Goal: Task Accomplishment & Management: Use online tool/utility

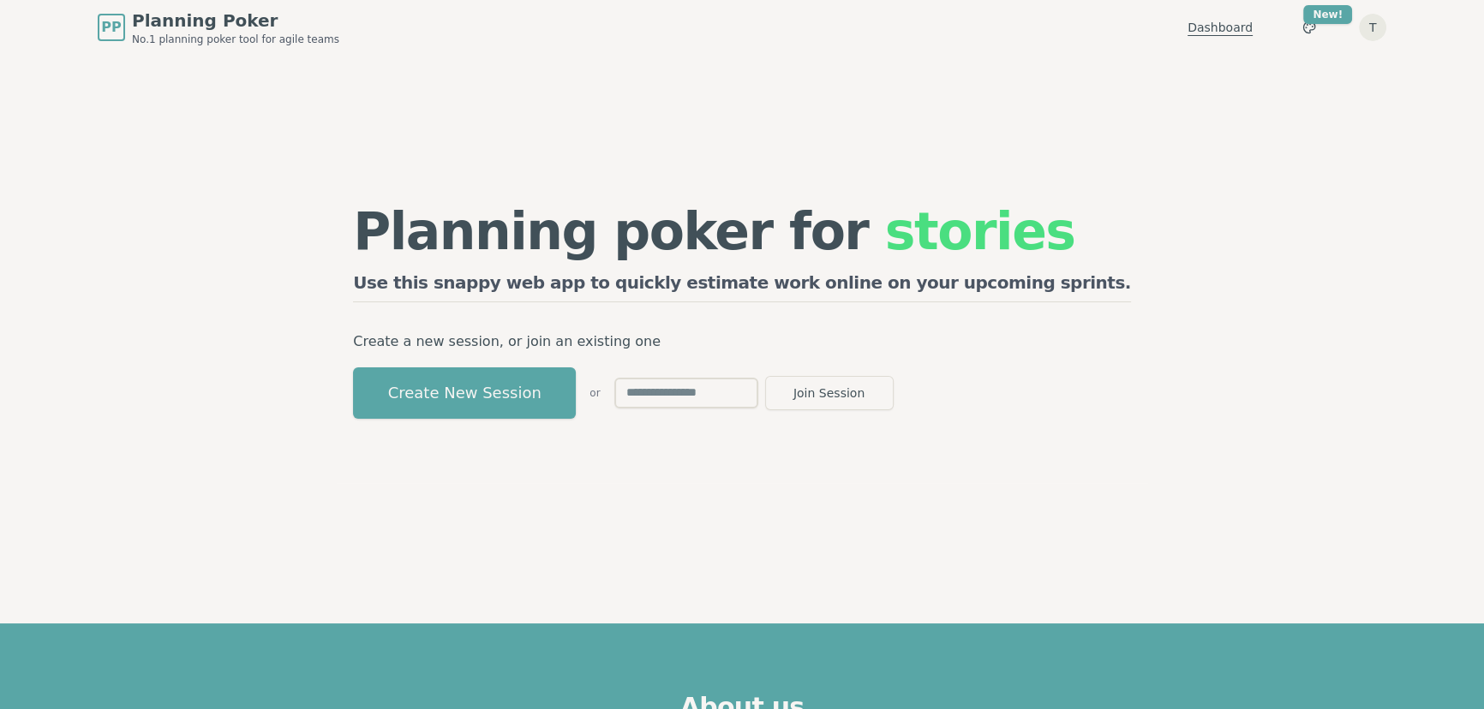
click at [1216, 19] on link "Dashboard" at bounding box center [1219, 27] width 65 height 17
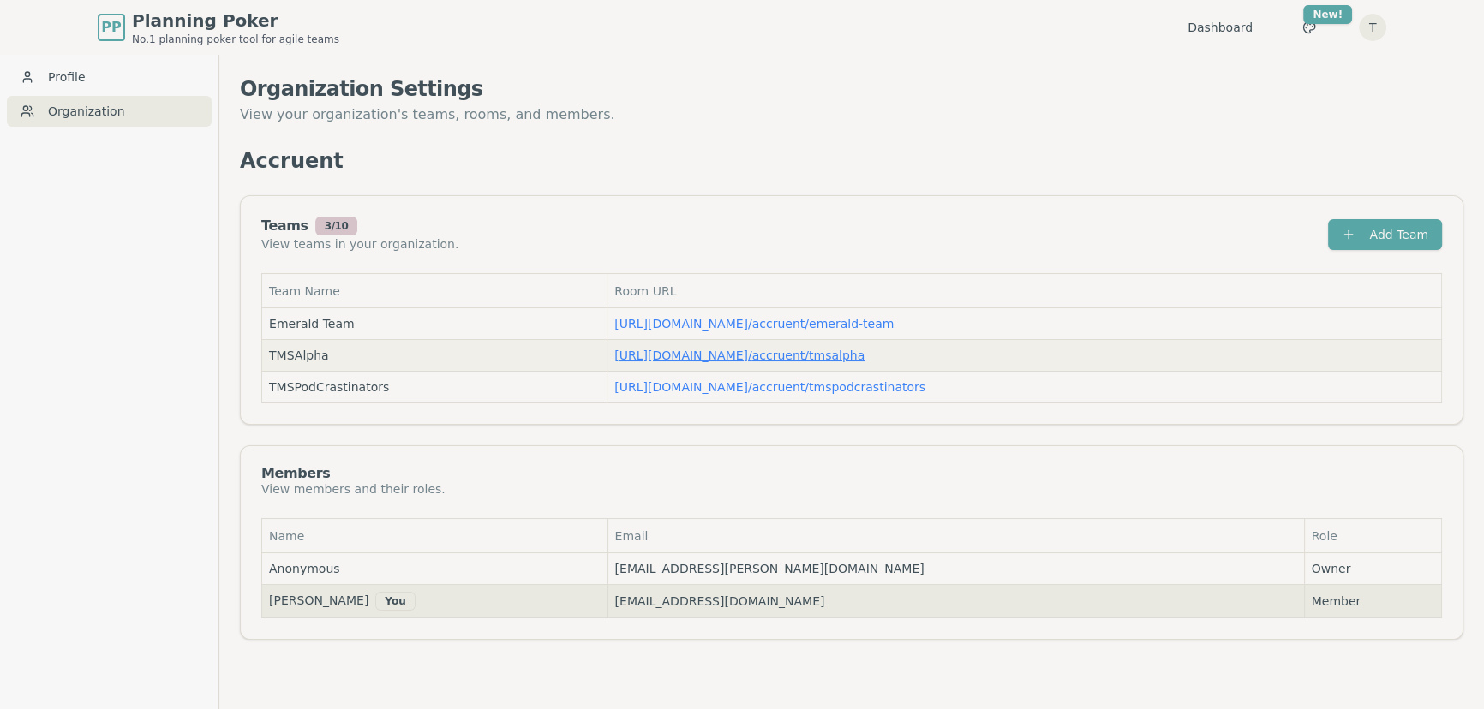
click at [714, 354] on link "[URL][DOMAIN_NAME] / accruent/tmsalpha" at bounding box center [739, 356] width 250 height 14
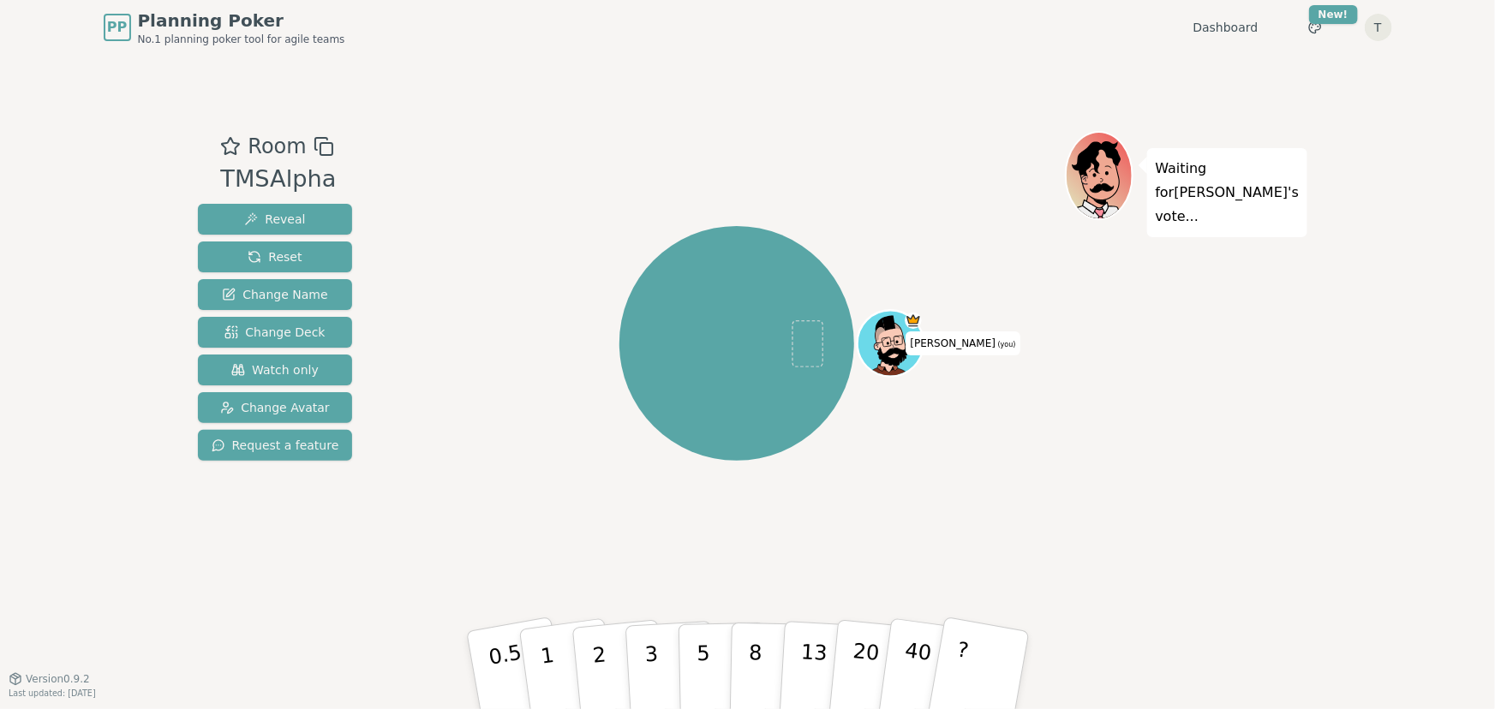
click at [893, 344] on icon at bounding box center [890, 342] width 64 height 13
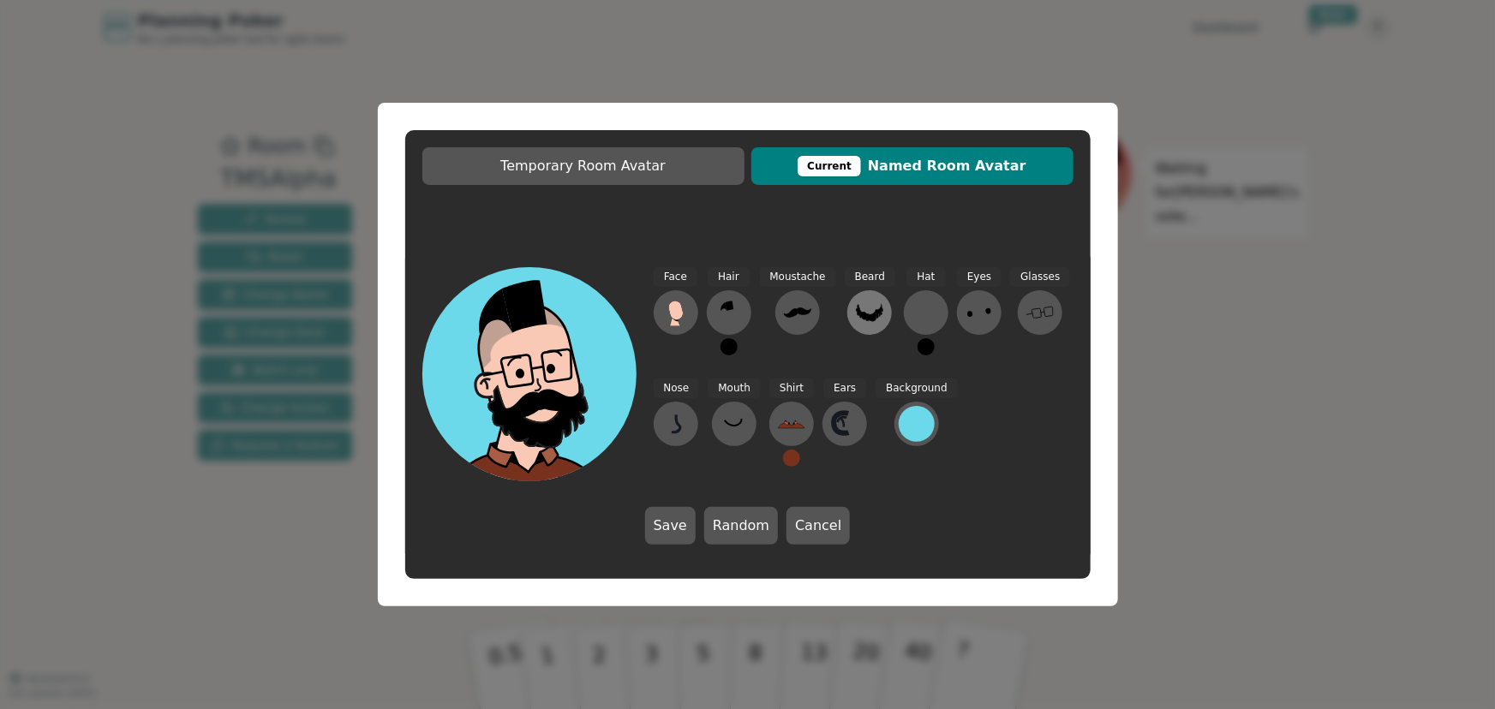
click at [856, 311] on icon at bounding box center [869, 312] width 27 height 27
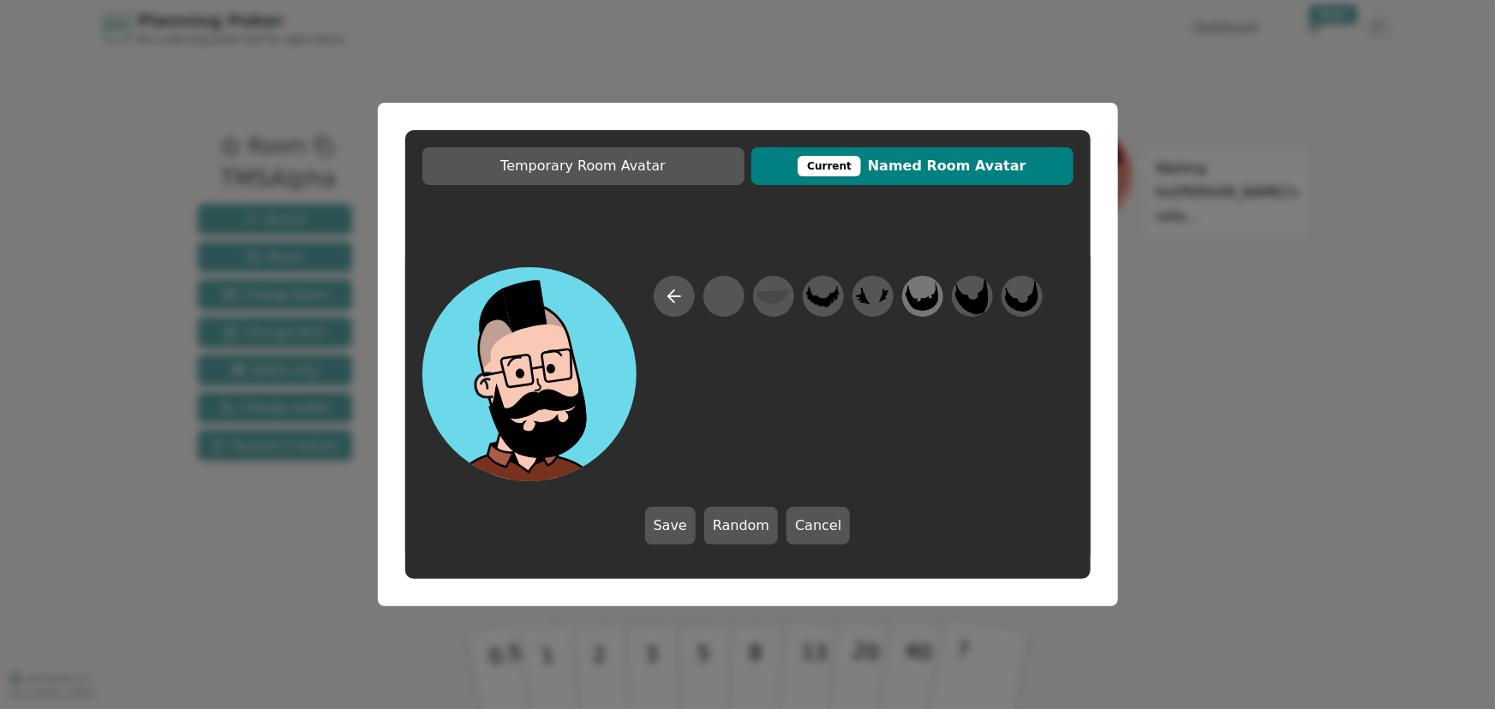
click at [917, 296] on icon at bounding box center [921, 297] width 33 height 39
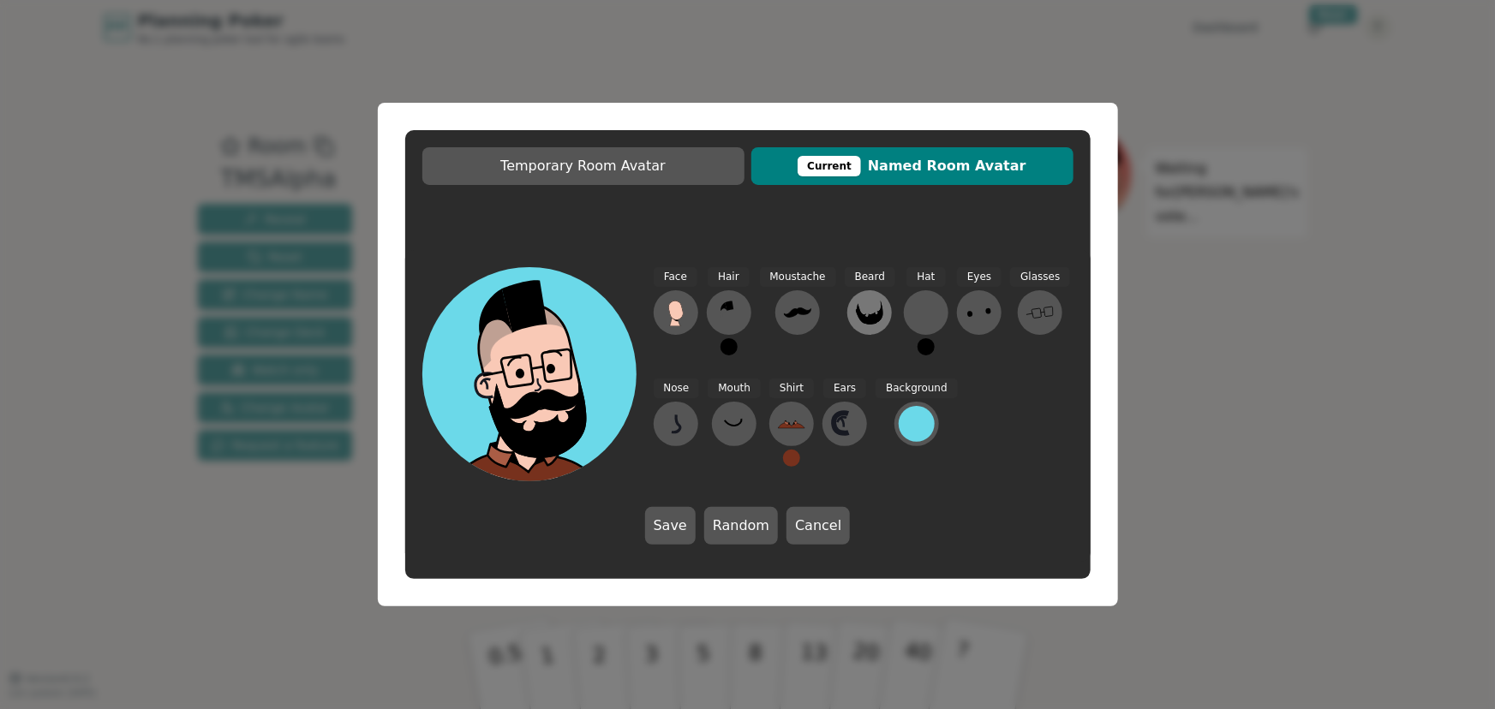
click at [864, 306] on icon at bounding box center [869, 312] width 27 height 27
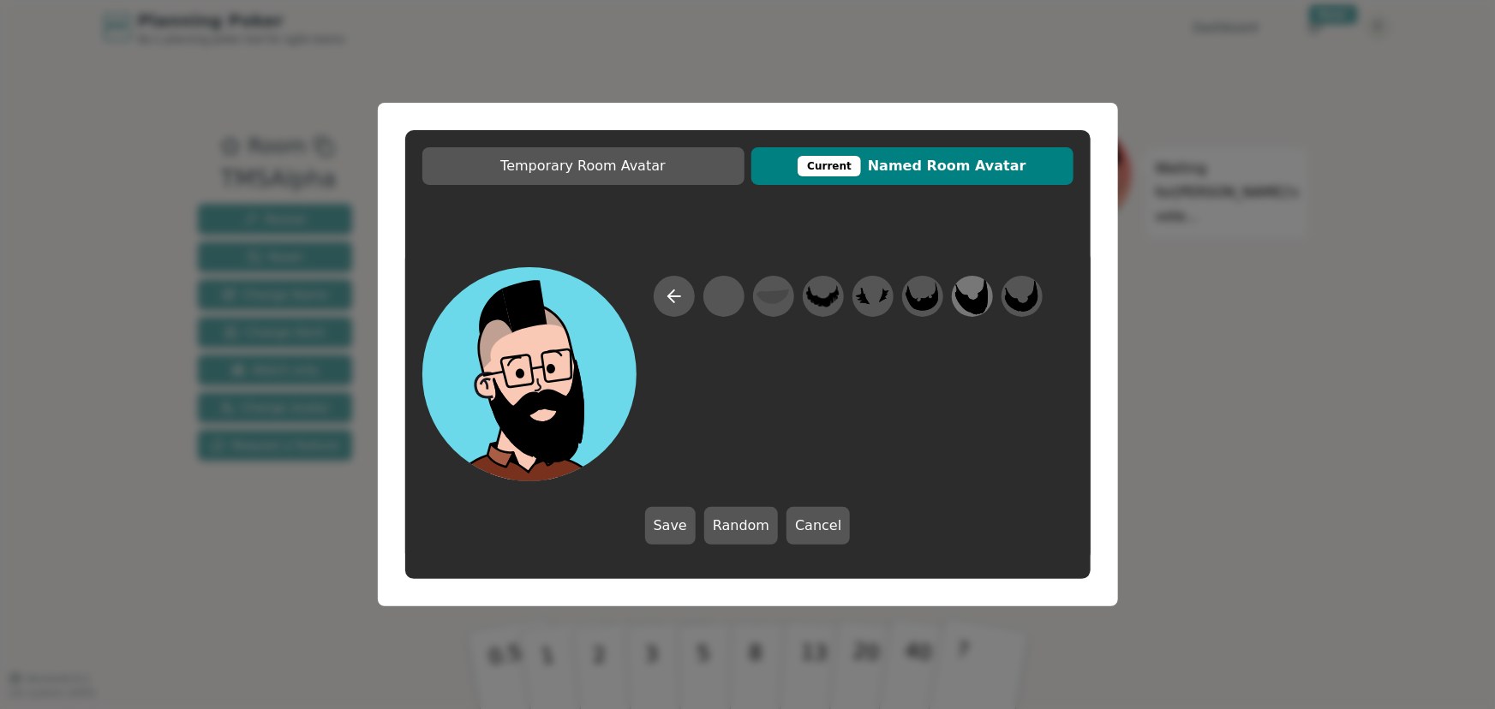
click at [980, 296] on icon at bounding box center [971, 296] width 33 height 37
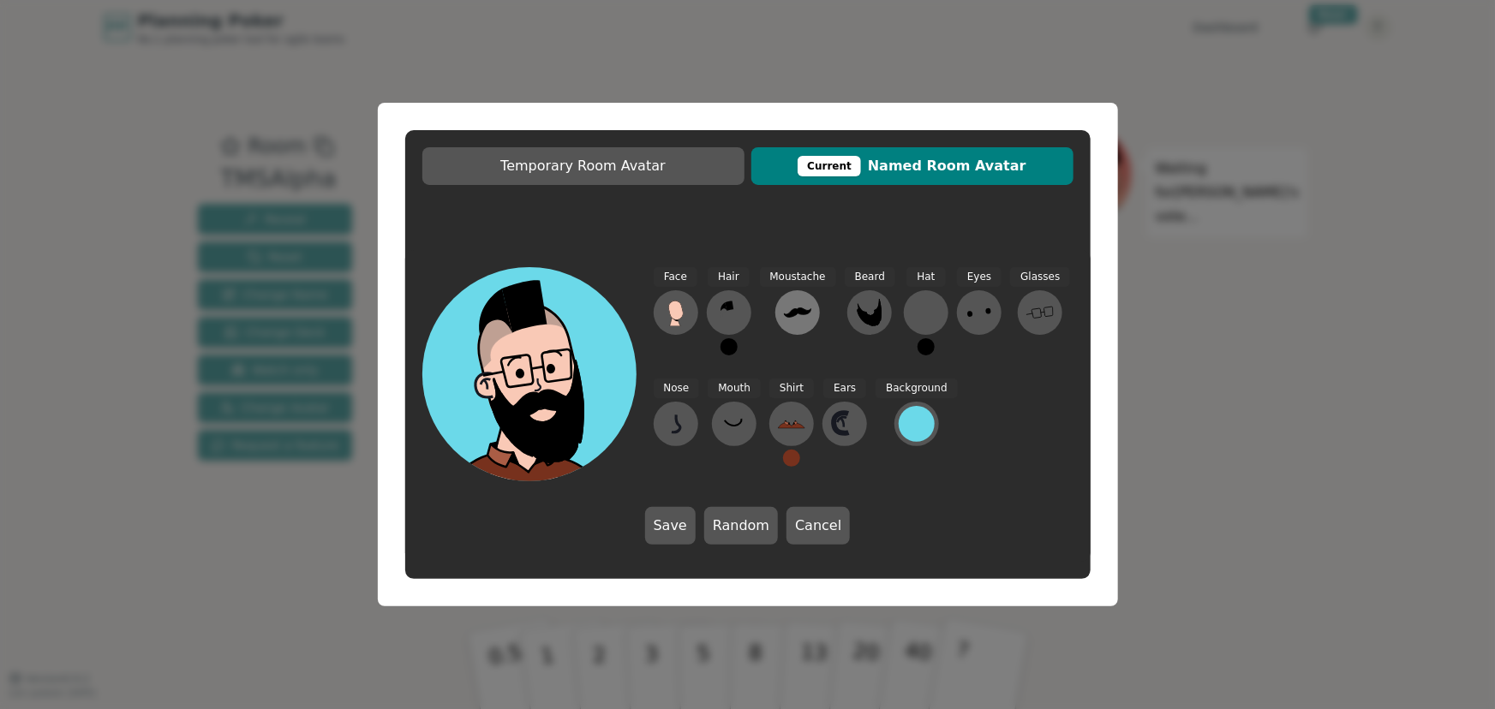
click at [803, 308] on icon at bounding box center [797, 312] width 27 height 27
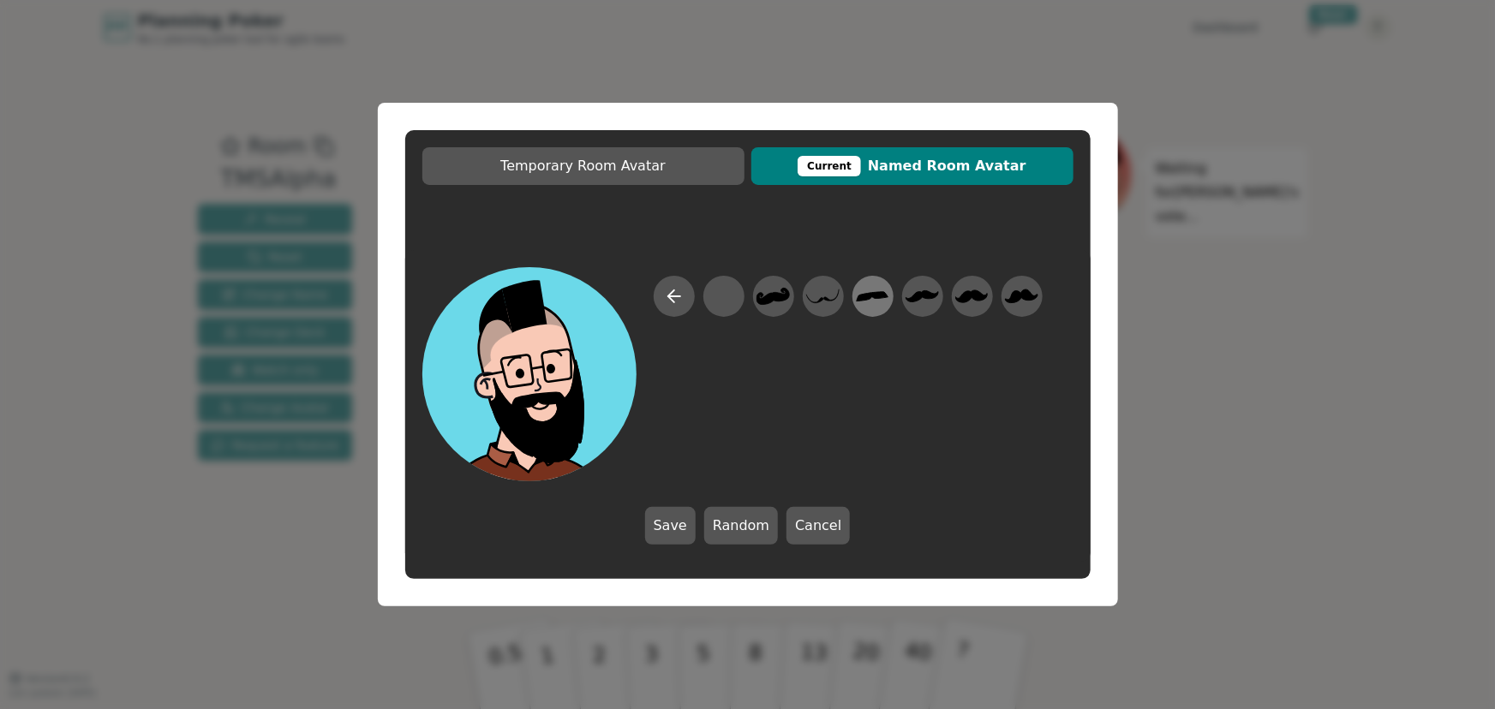
click at [865, 291] on icon at bounding box center [872, 297] width 33 height 39
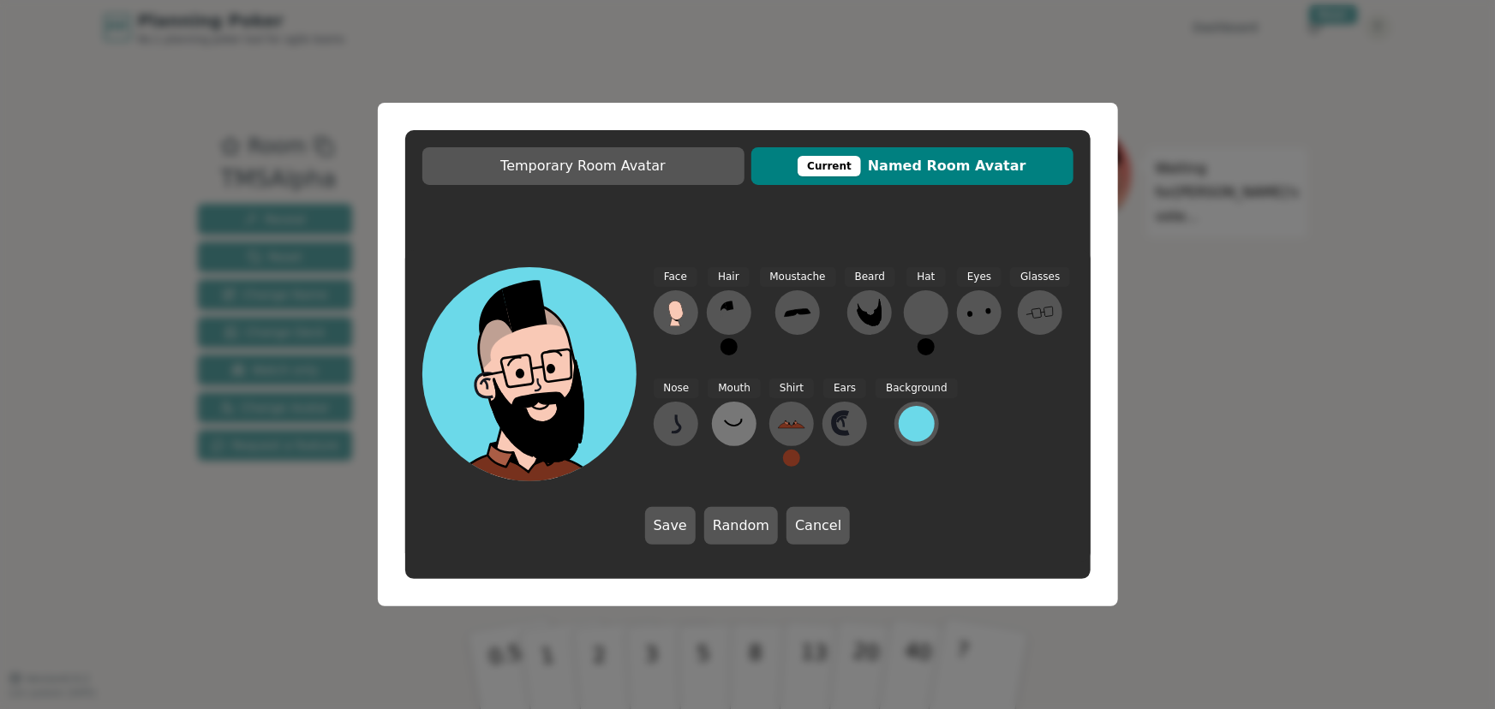
click at [735, 418] on icon at bounding box center [733, 423] width 27 height 27
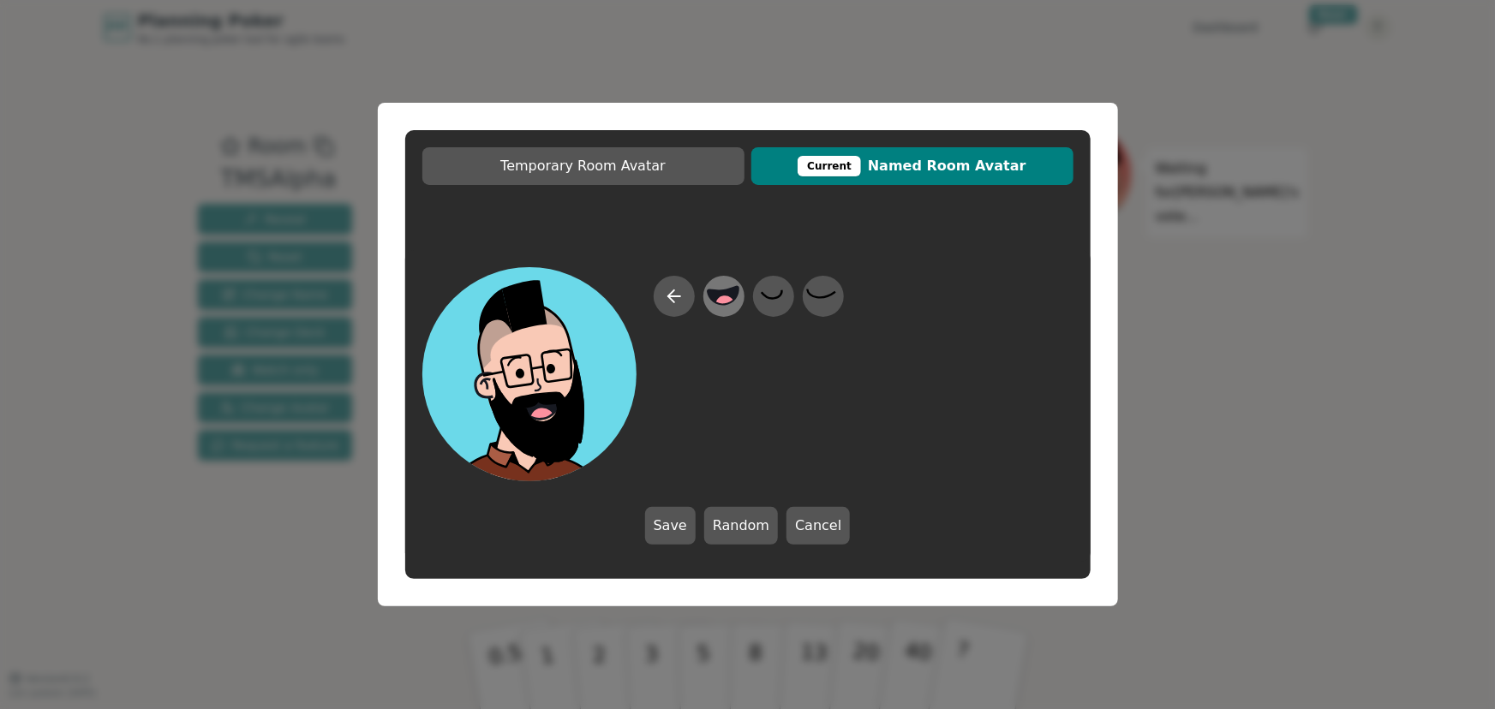
click at [723, 283] on icon at bounding box center [723, 297] width 33 height 39
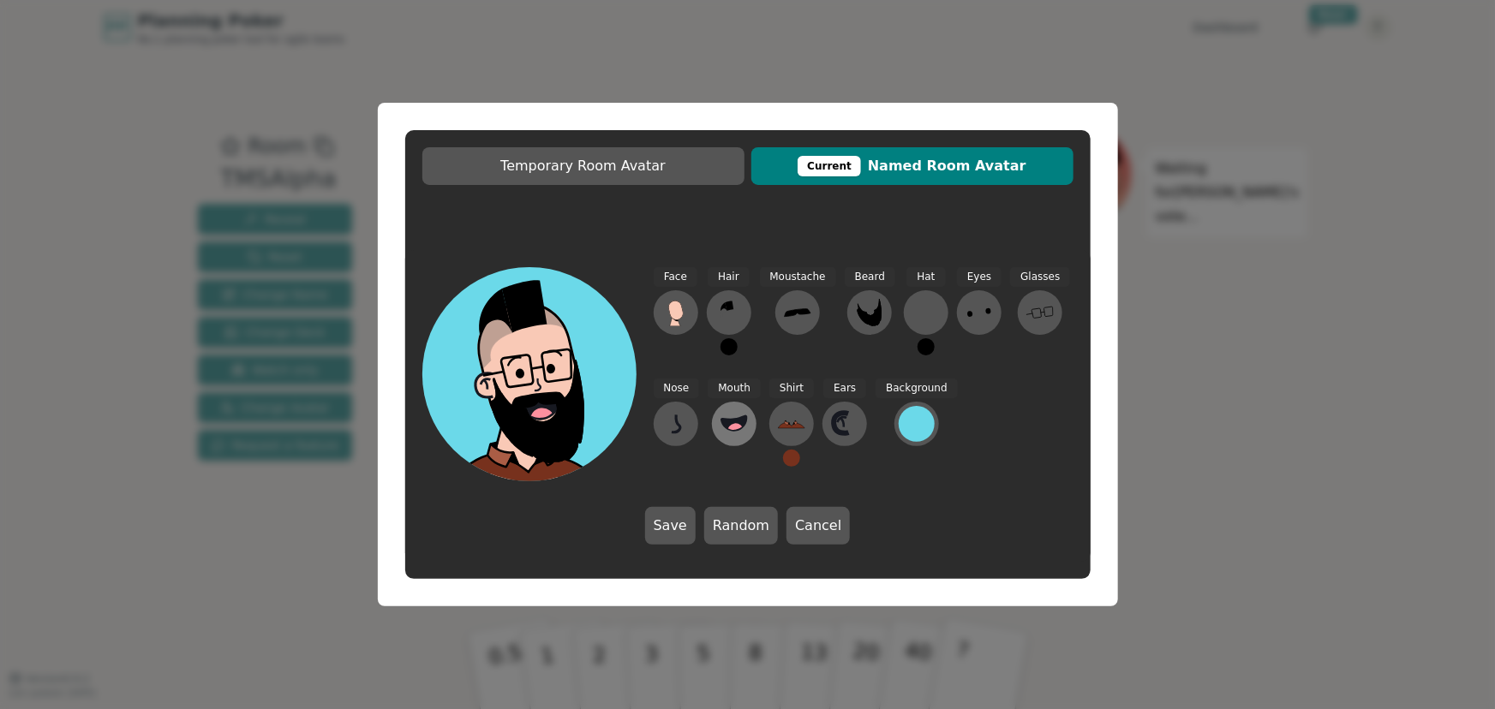
click at [737, 433] on circle at bounding box center [736, 431] width 18 height 18
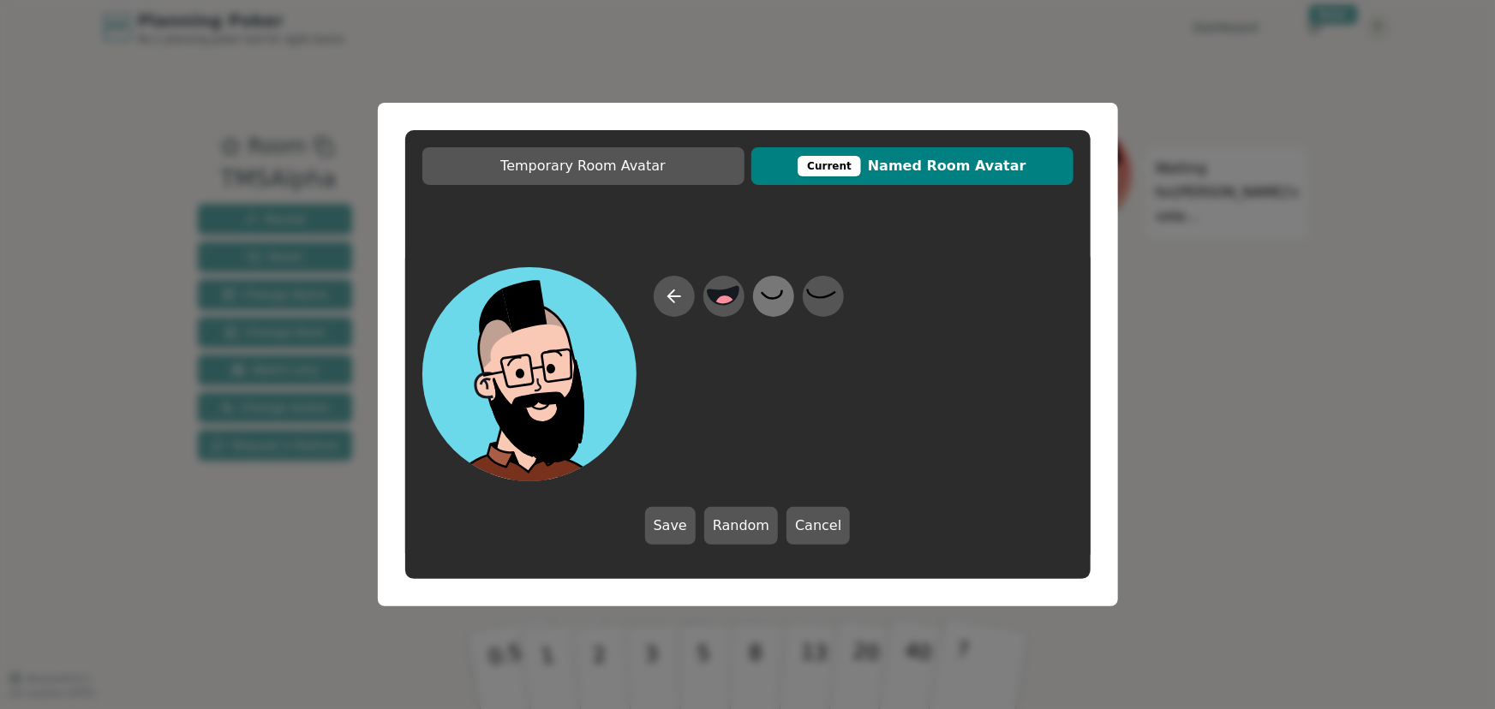
click at [782, 297] on icon at bounding box center [772, 297] width 33 height 39
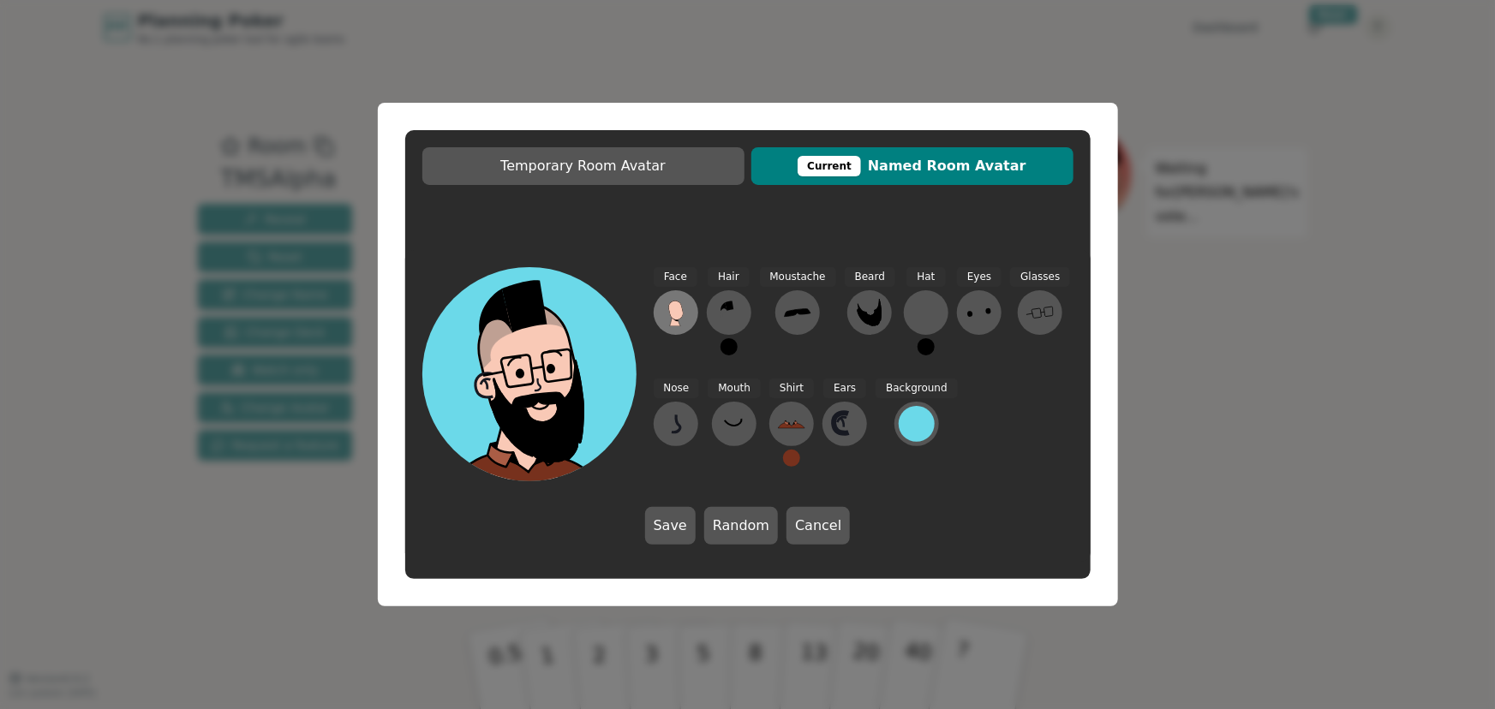
click at [672, 309] on icon at bounding box center [675, 310] width 15 height 19
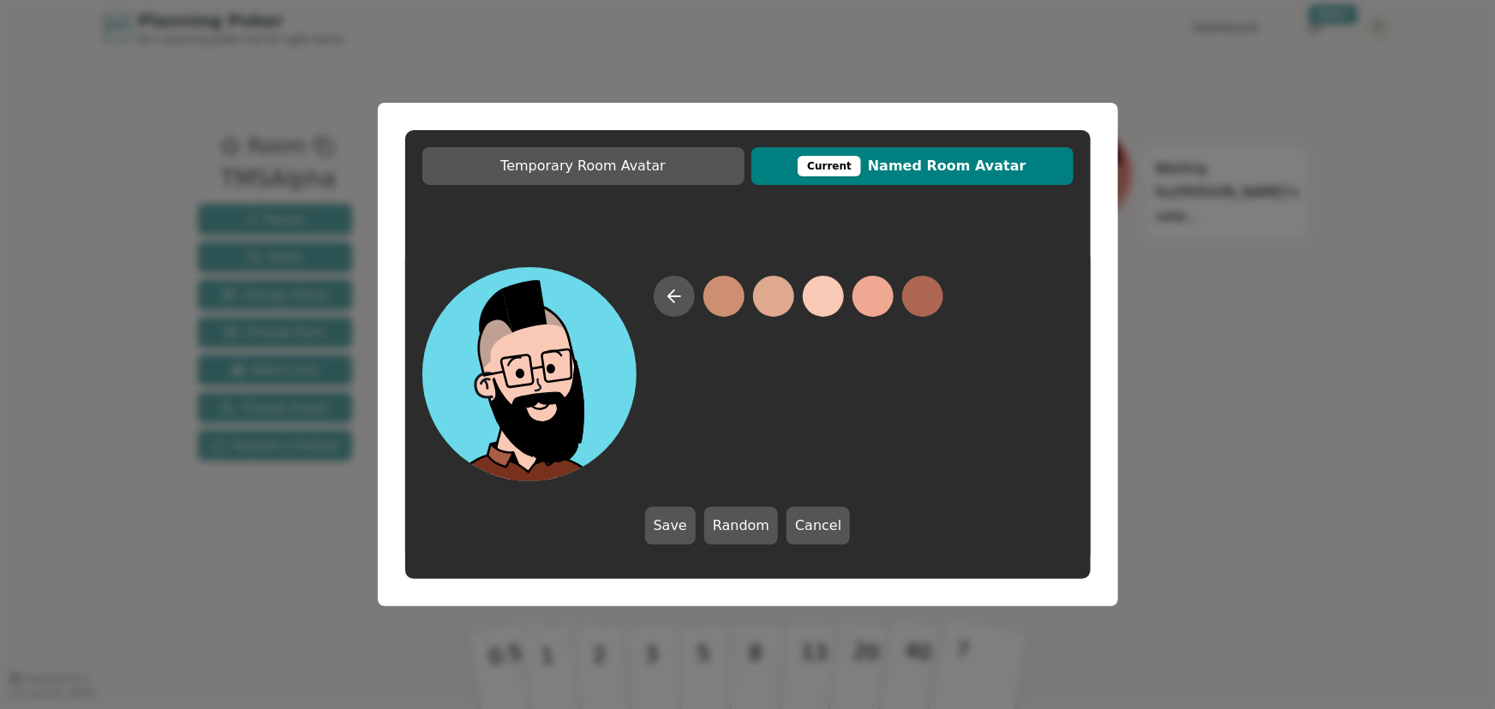
click at [826, 295] on button at bounding box center [823, 296] width 41 height 41
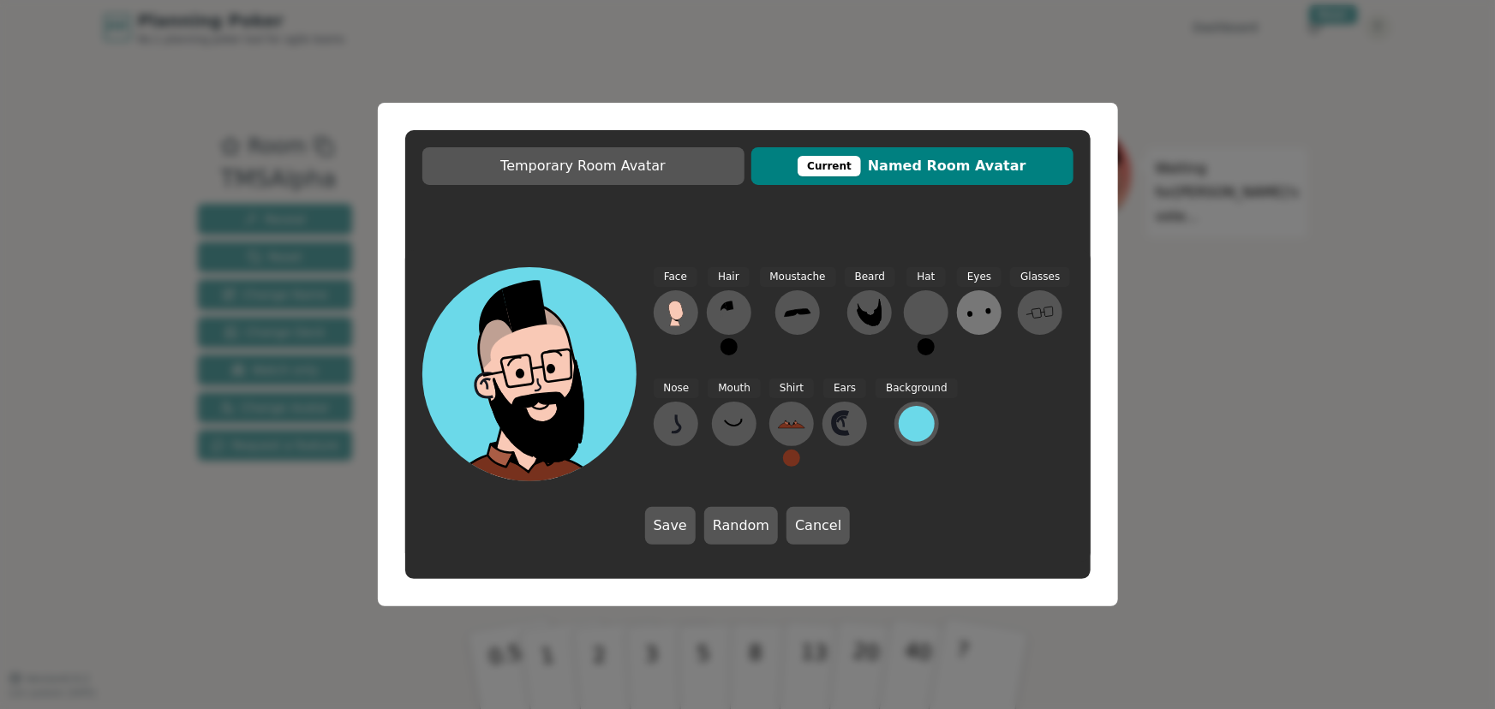
click at [970, 314] on icon at bounding box center [978, 312] width 27 height 27
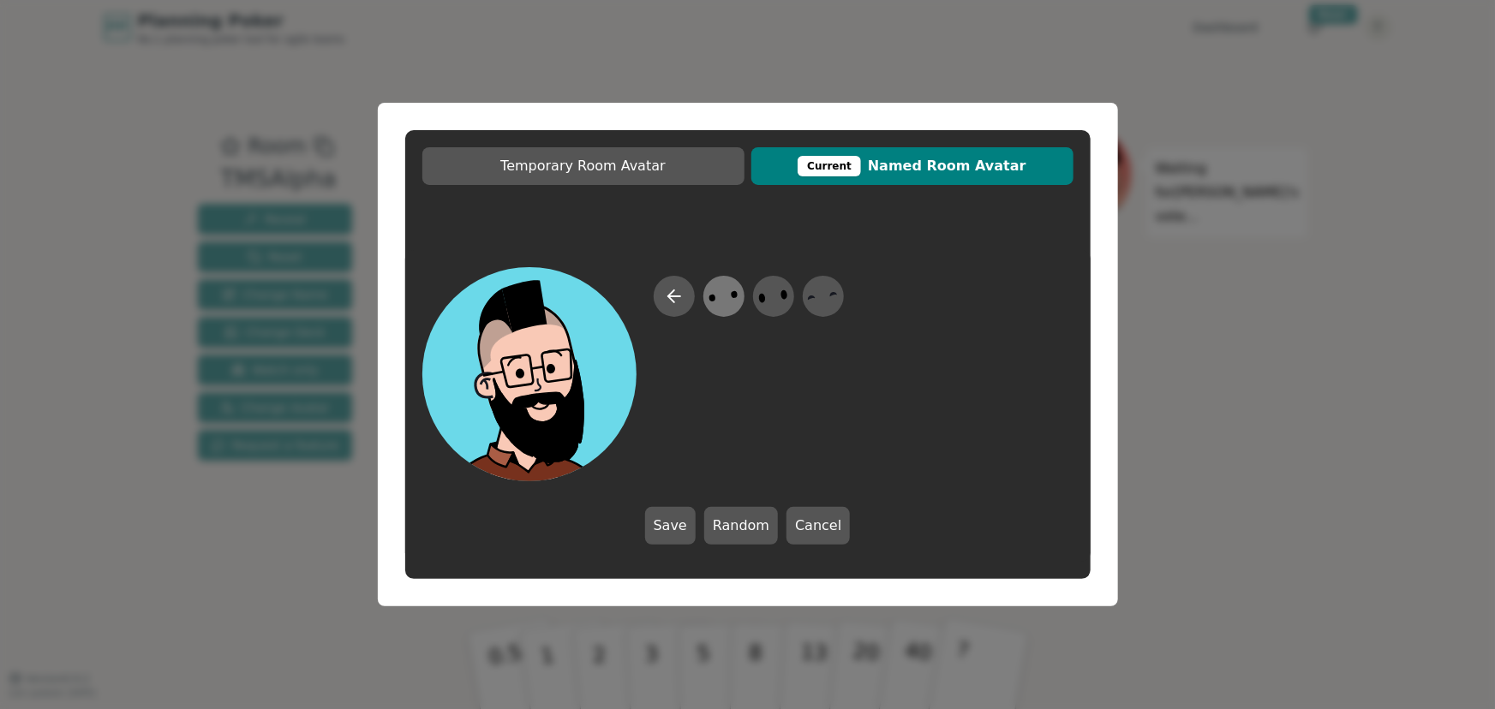
click at [718, 294] on icon at bounding box center [723, 297] width 33 height 39
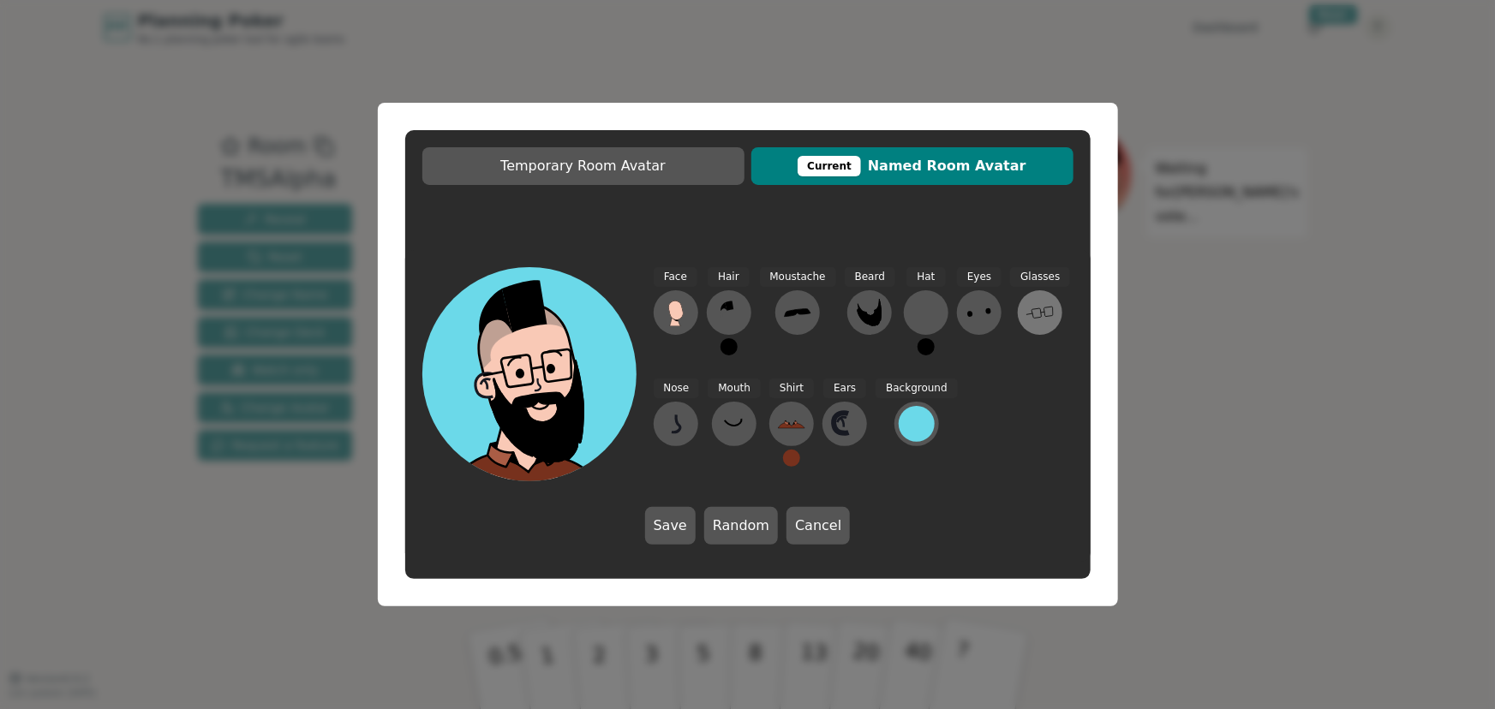
click at [1026, 310] on icon at bounding box center [1039, 312] width 27 height 27
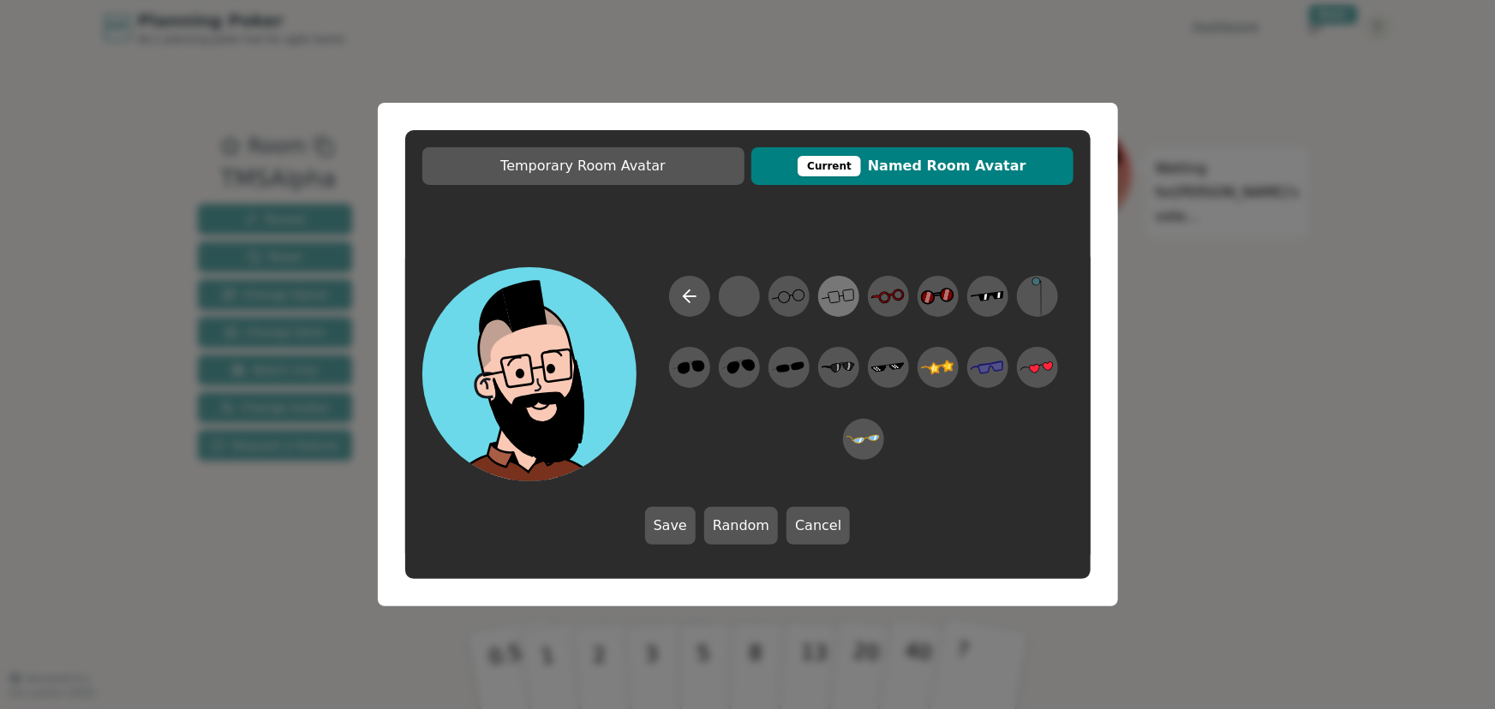
click at [837, 293] on icon at bounding box center [837, 297] width 33 height 39
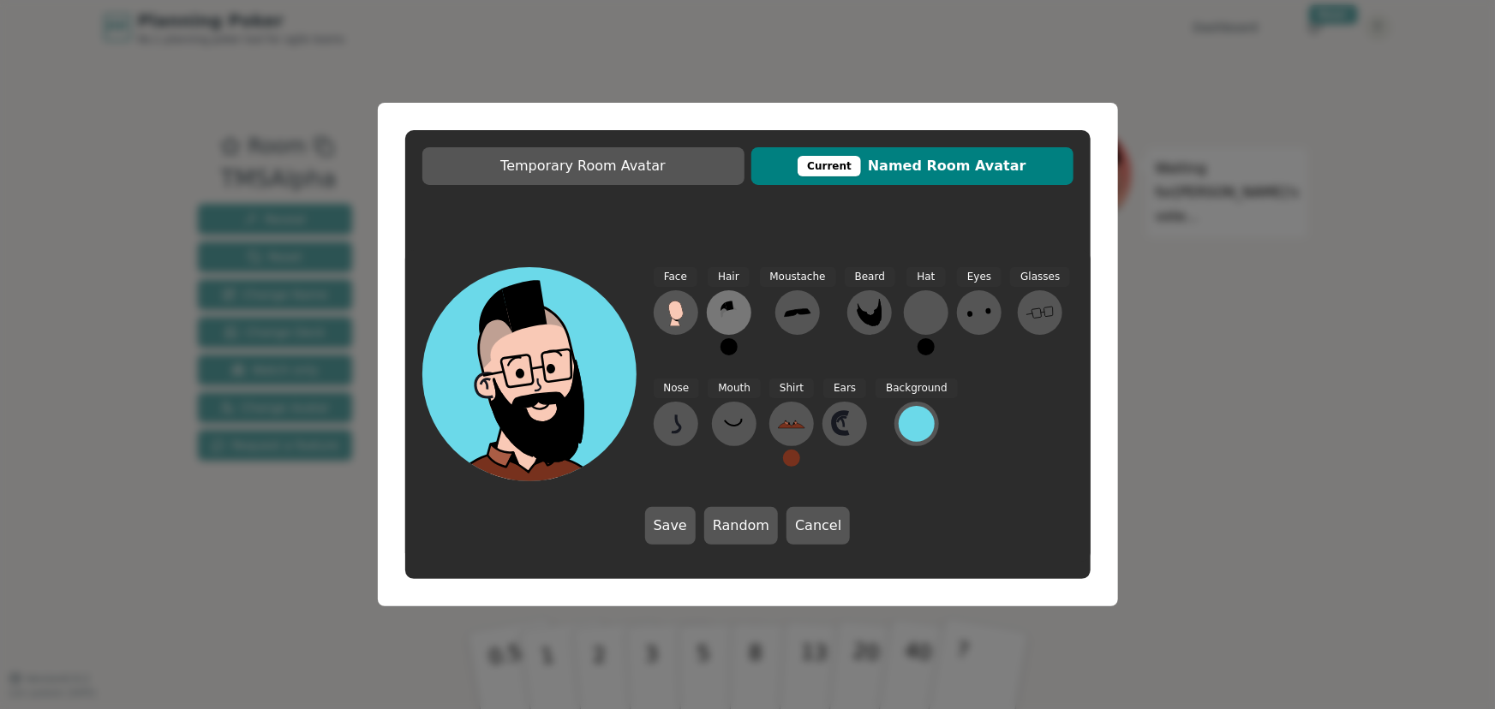
click at [732, 307] on icon at bounding box center [729, 306] width 9 height 10
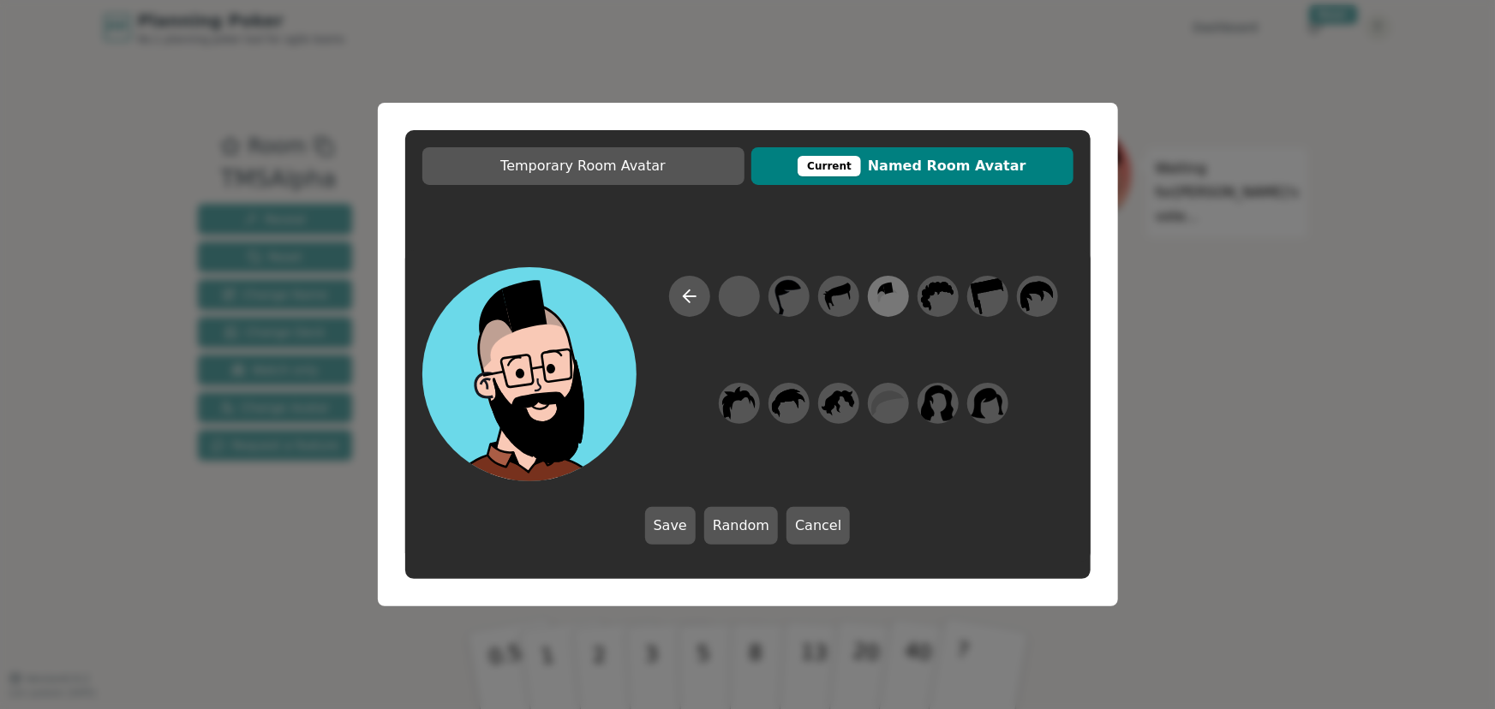
click at [891, 299] on icon at bounding box center [887, 297] width 33 height 39
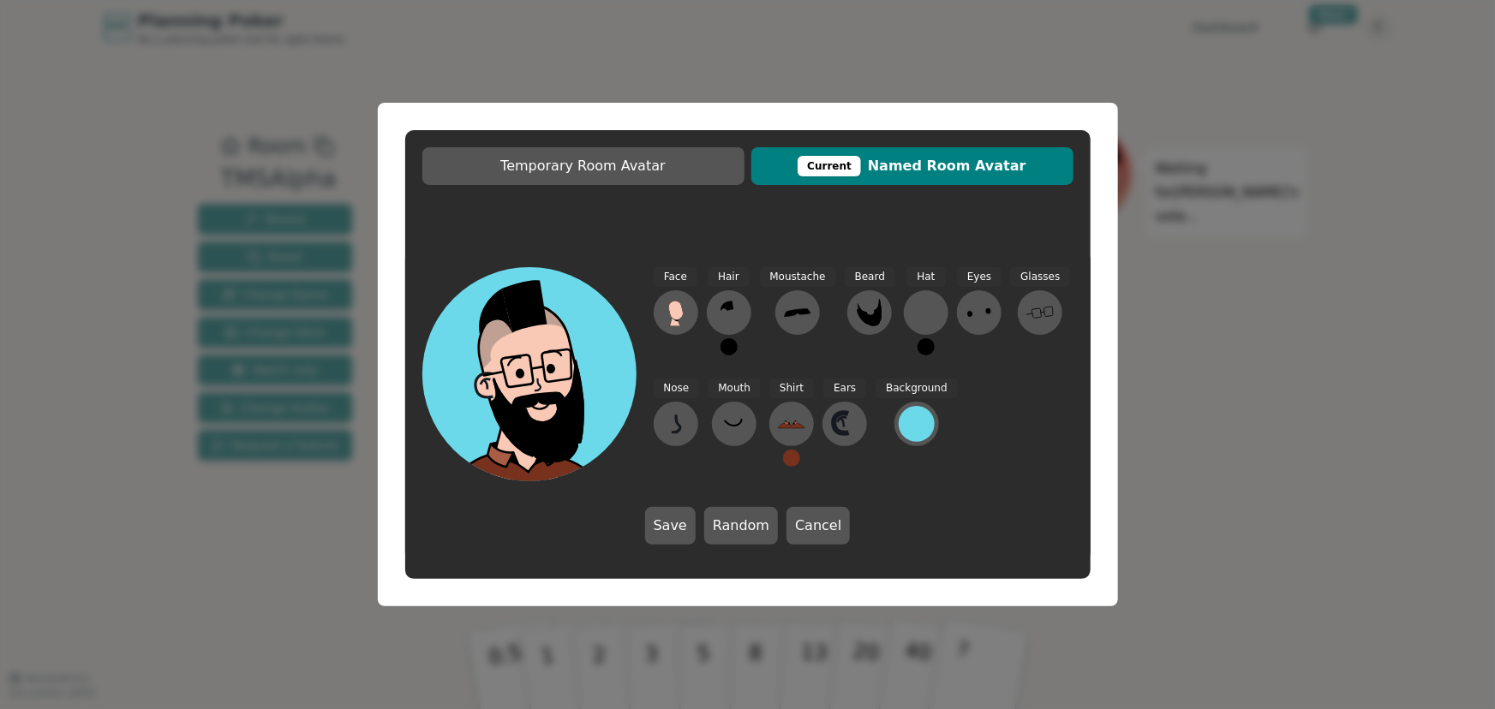
click at [788, 462] on button at bounding box center [791, 458] width 17 height 17
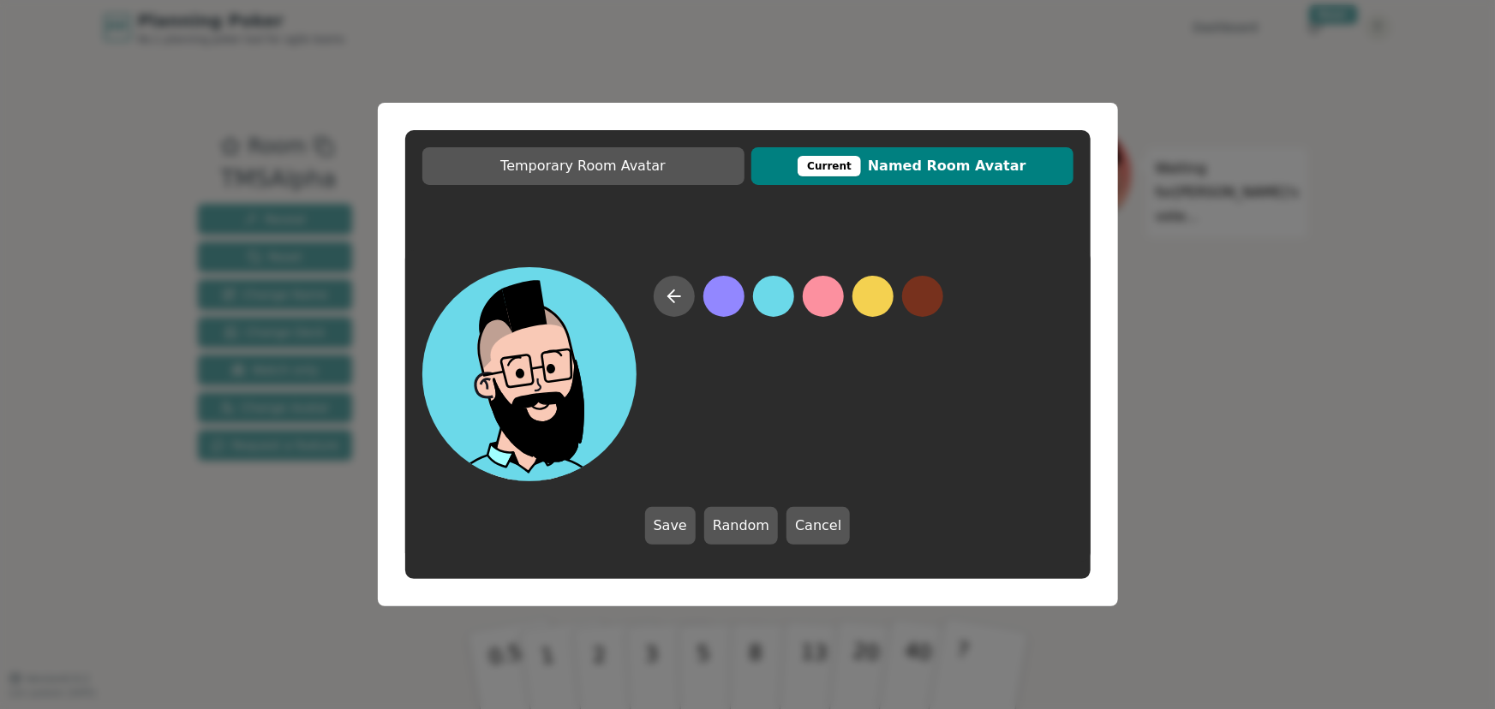
click at [773, 291] on button at bounding box center [773, 296] width 41 height 41
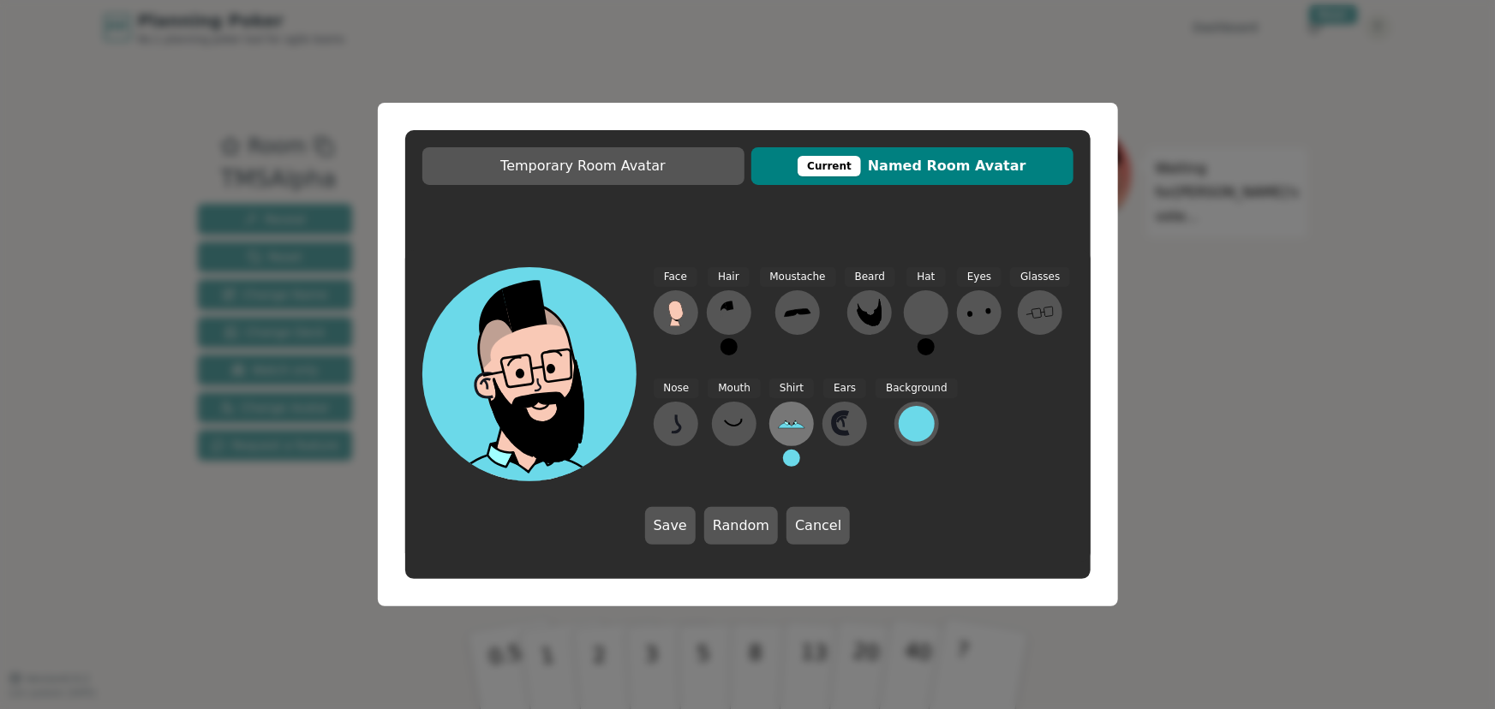
click at [788, 421] on icon at bounding box center [791, 423] width 27 height 27
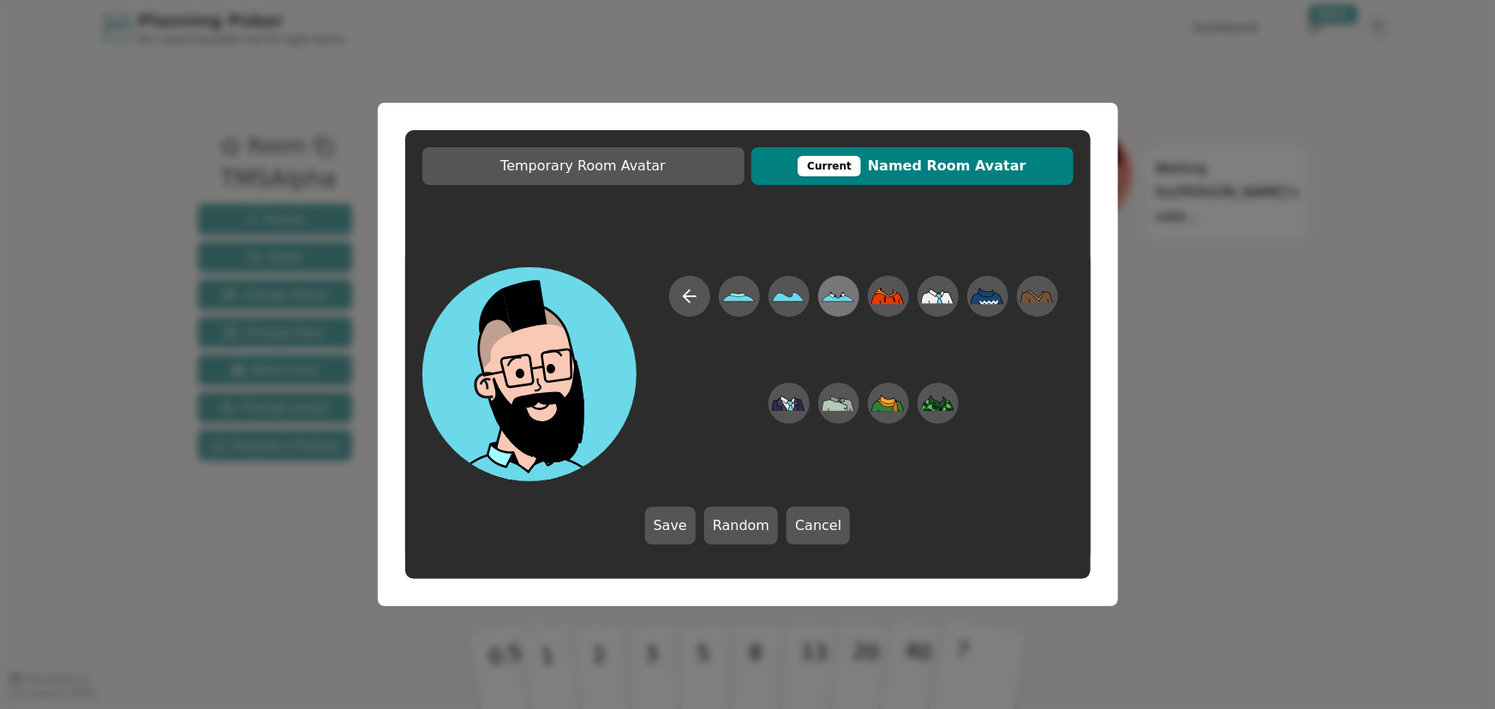
click at [832, 296] on icon at bounding box center [832, 295] width 6 height 5
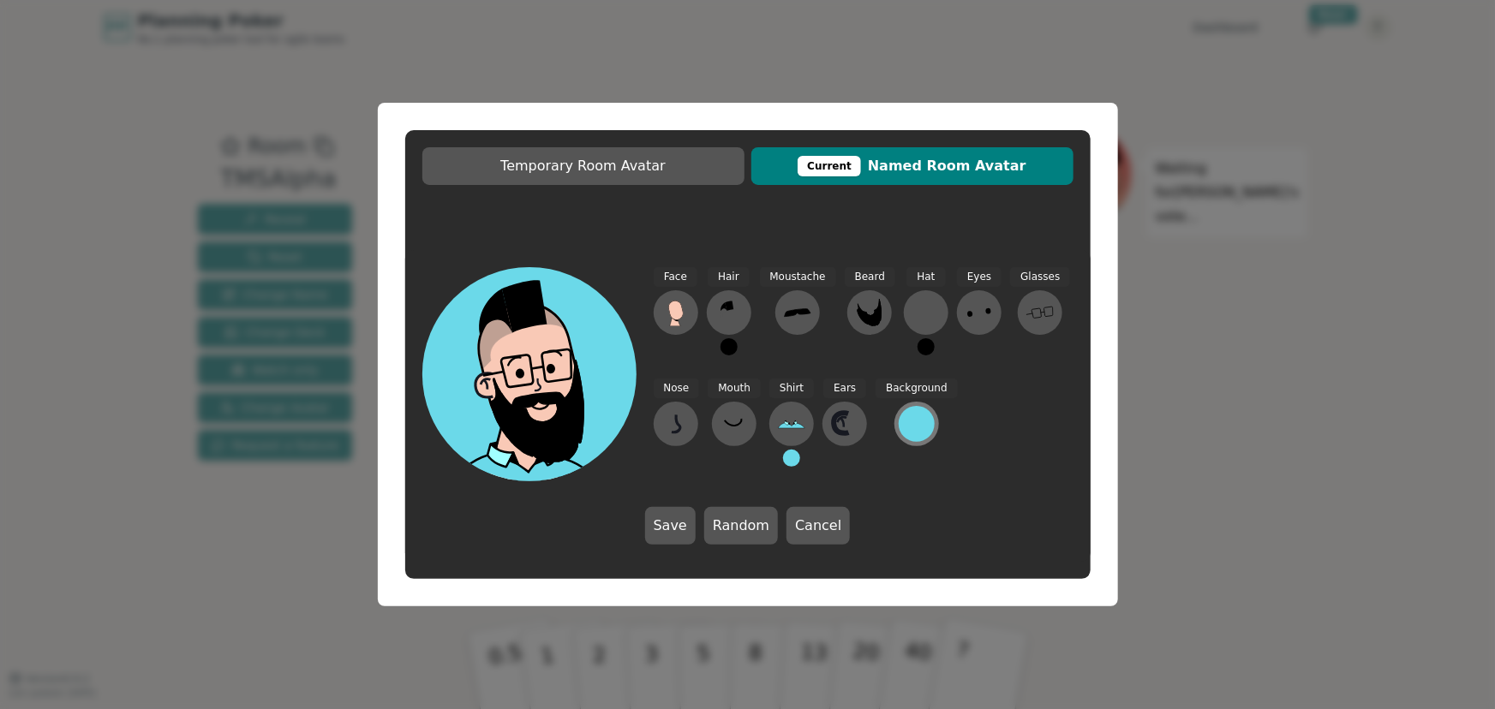
click at [905, 427] on div at bounding box center [917, 424] width 36 height 36
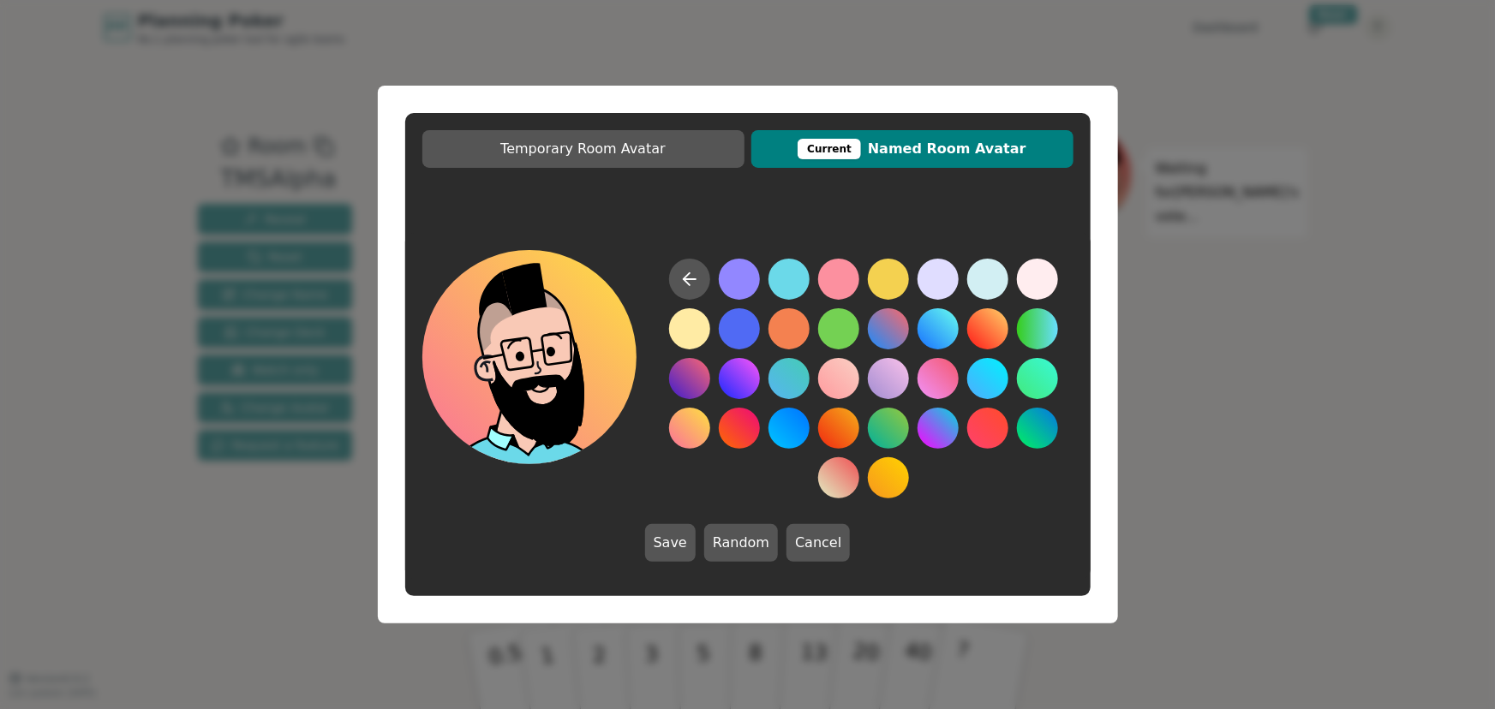
click at [691, 423] on button at bounding box center [689, 428] width 41 height 41
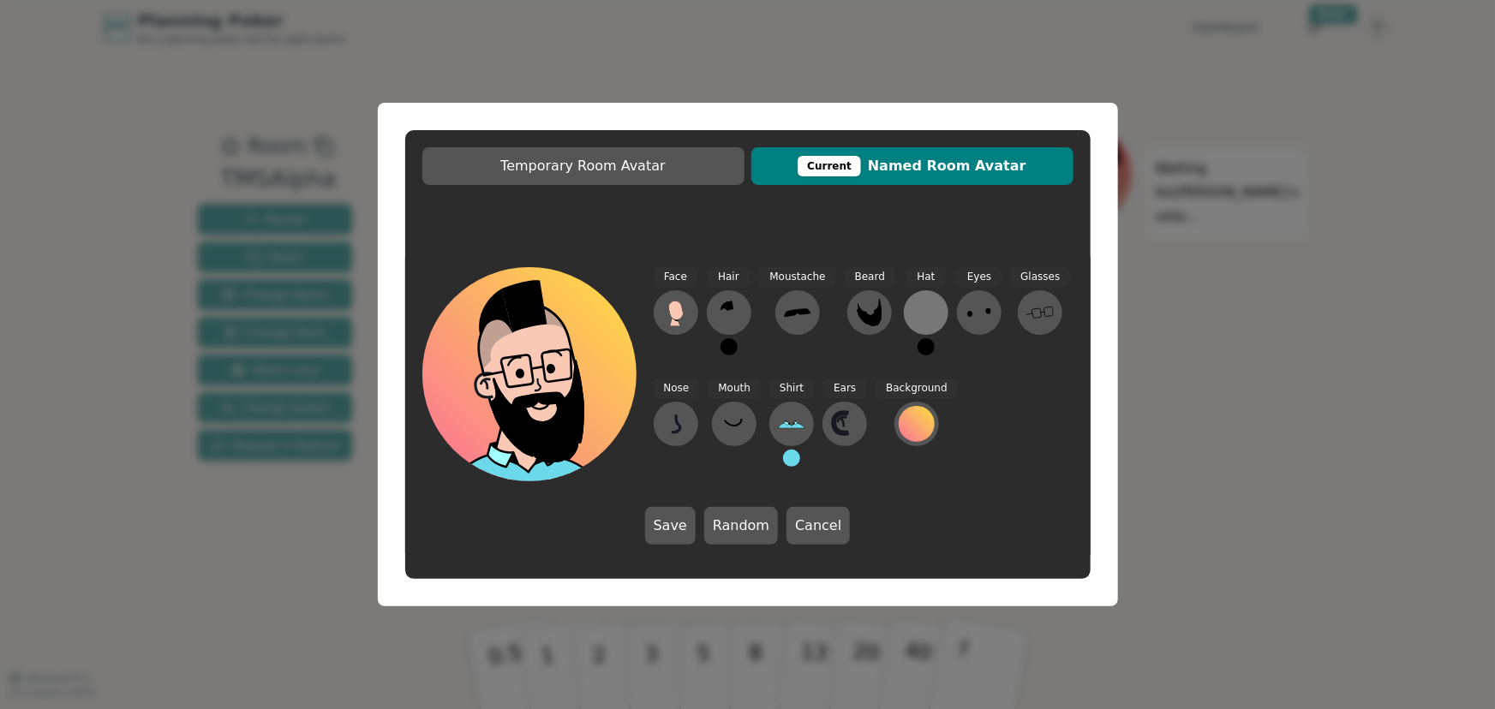
click at [916, 308] on div at bounding box center [925, 312] width 27 height 27
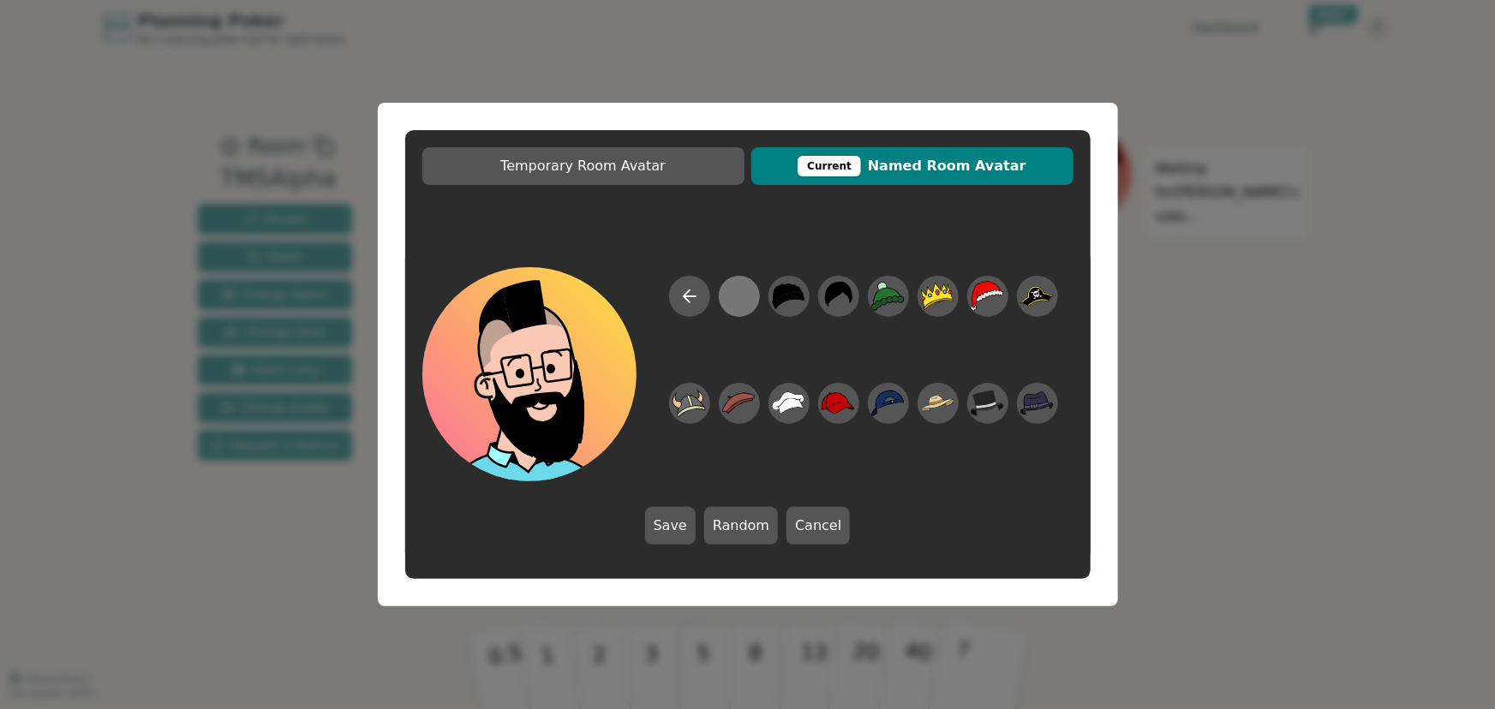
click at [734, 292] on div at bounding box center [738, 297] width 33 height 39
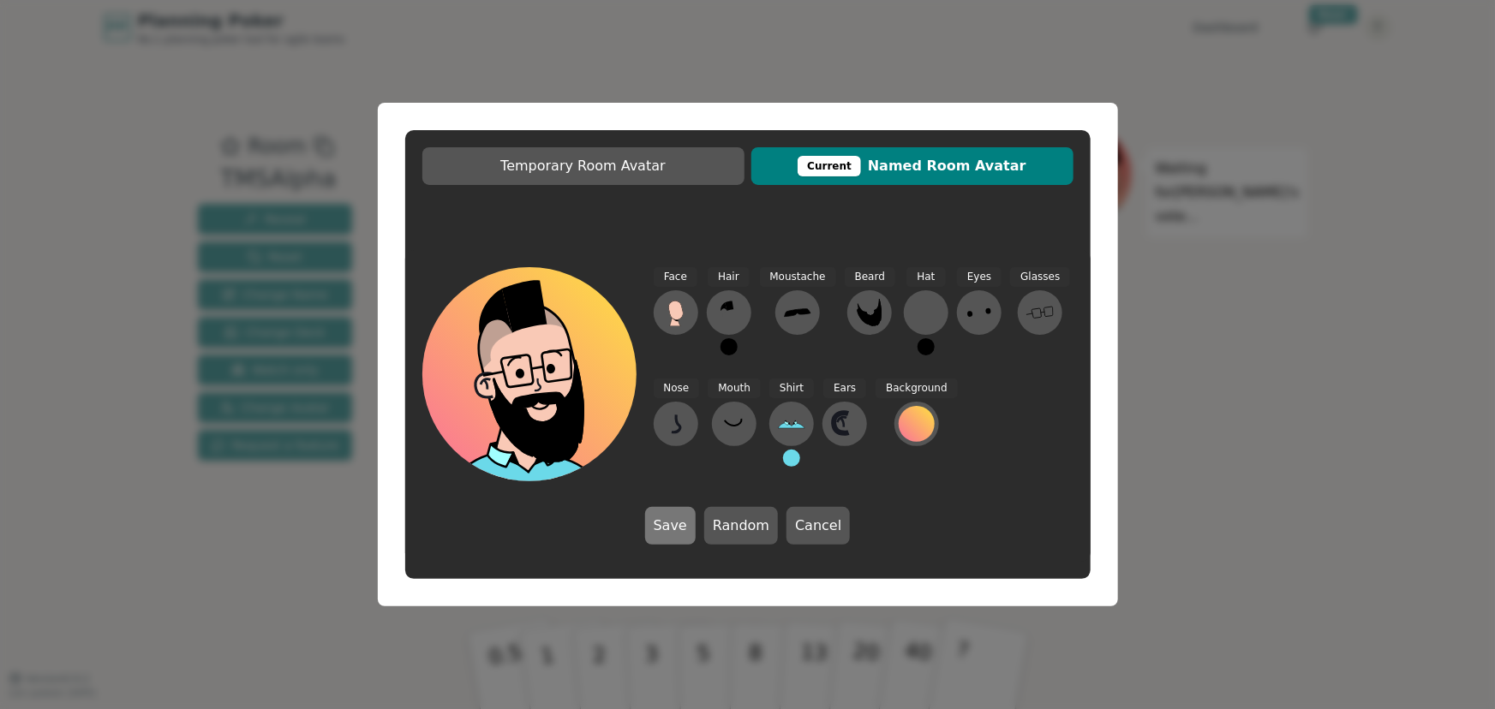
click at [674, 524] on button "Save" at bounding box center [670, 526] width 51 height 38
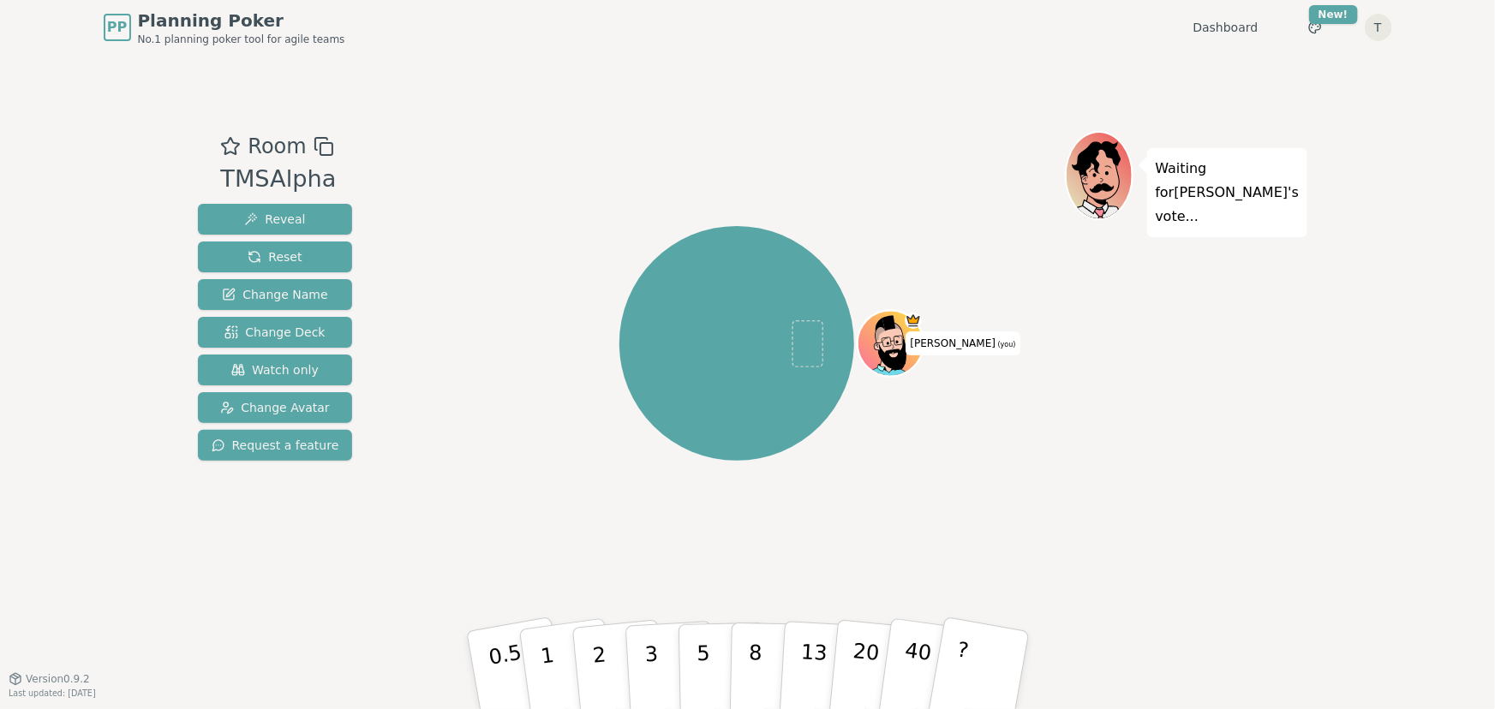
click at [800, 507] on div "[PERSON_NAME] (you)" at bounding box center [736, 343] width 655 height 363
click at [1377, 21] on html "PP Planning Poker No.1 planning poker tool for agile teams Dashboard Toggle the…" at bounding box center [747, 354] width 1495 height 709
click at [1334, 53] on link "Profile" at bounding box center [1295, 62] width 183 height 27
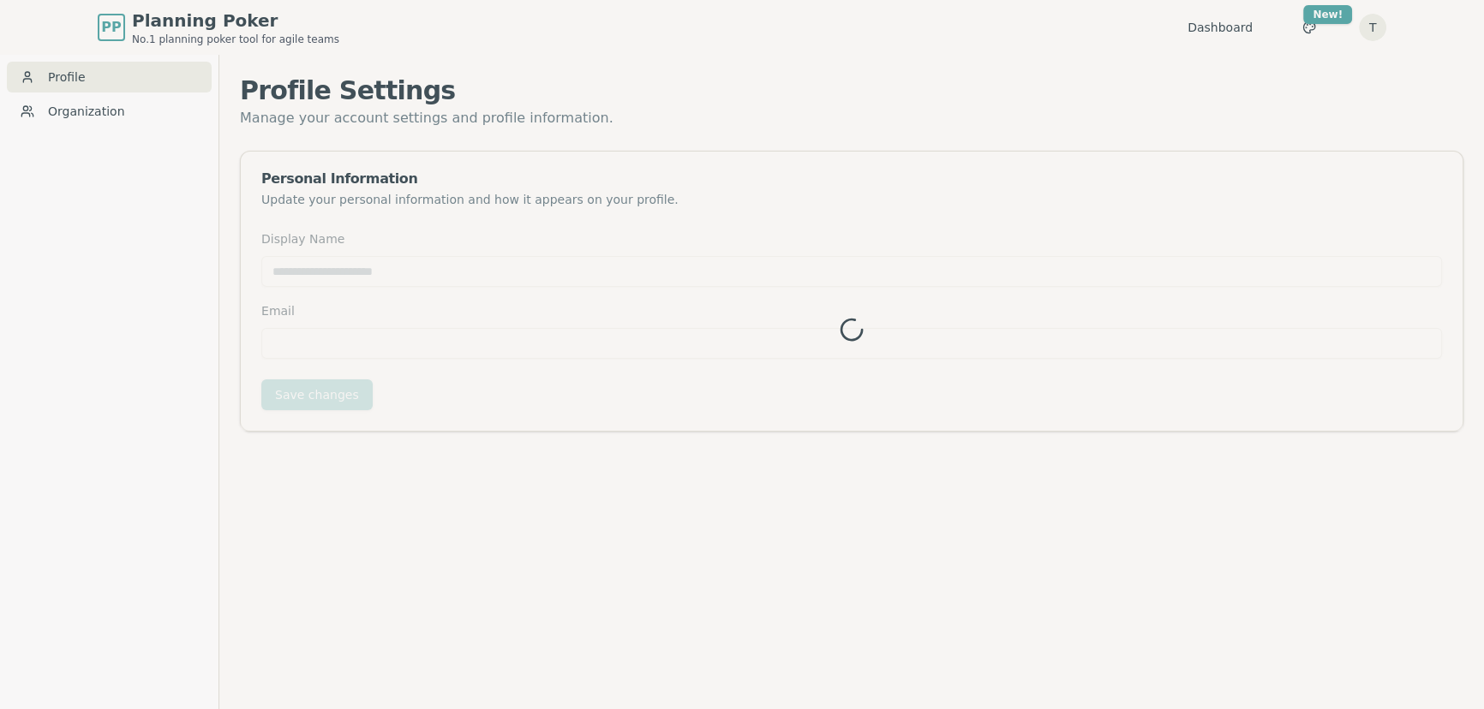
type input "****"
type input "**********"
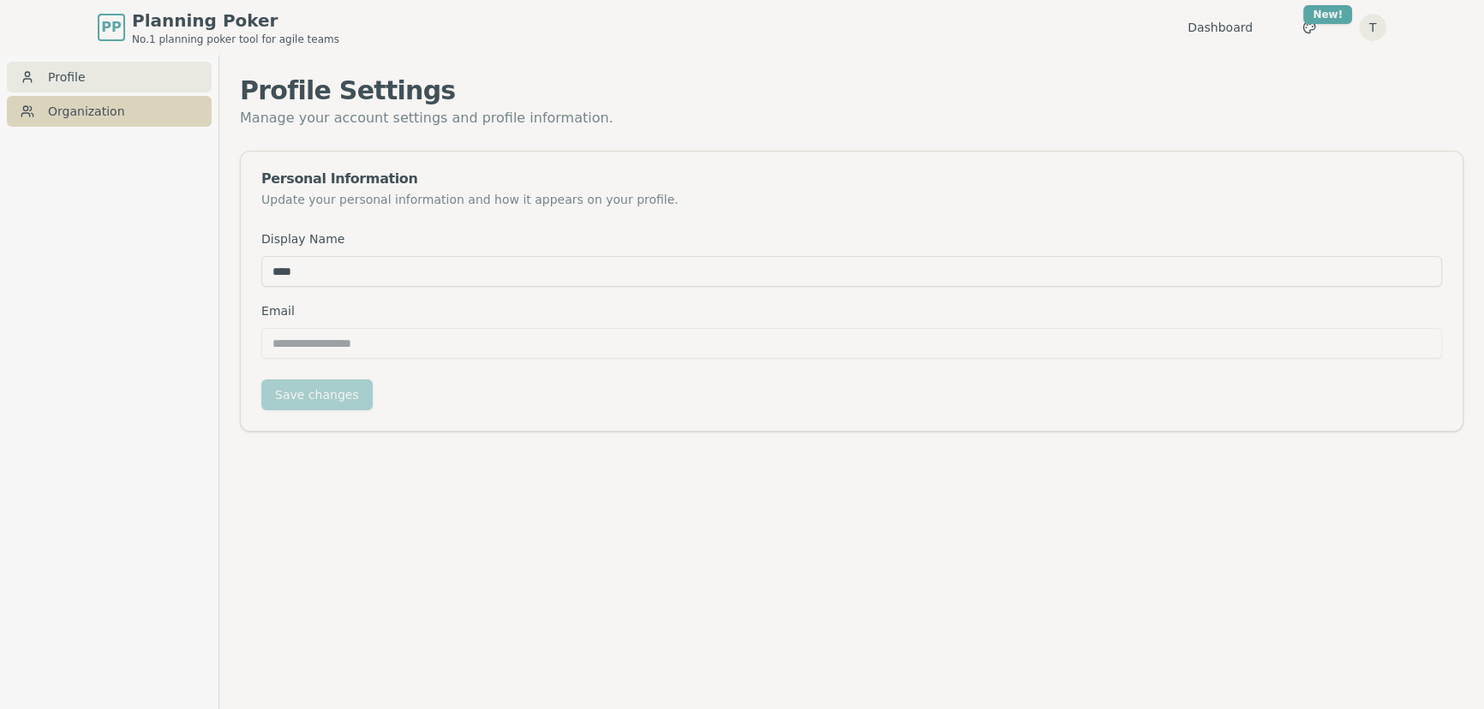
click at [98, 103] on link "Organization" at bounding box center [109, 111] width 205 height 31
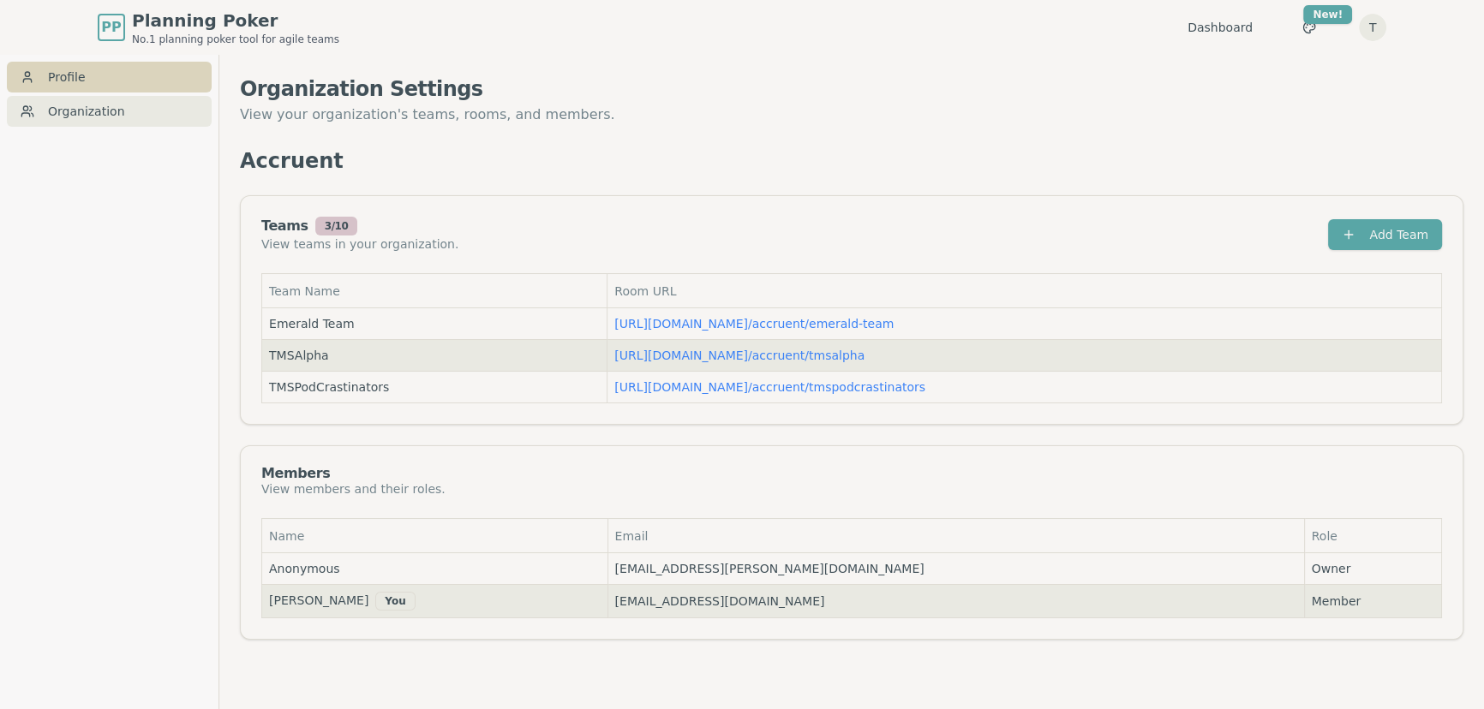
click at [71, 74] on link "Profile" at bounding box center [109, 77] width 205 height 31
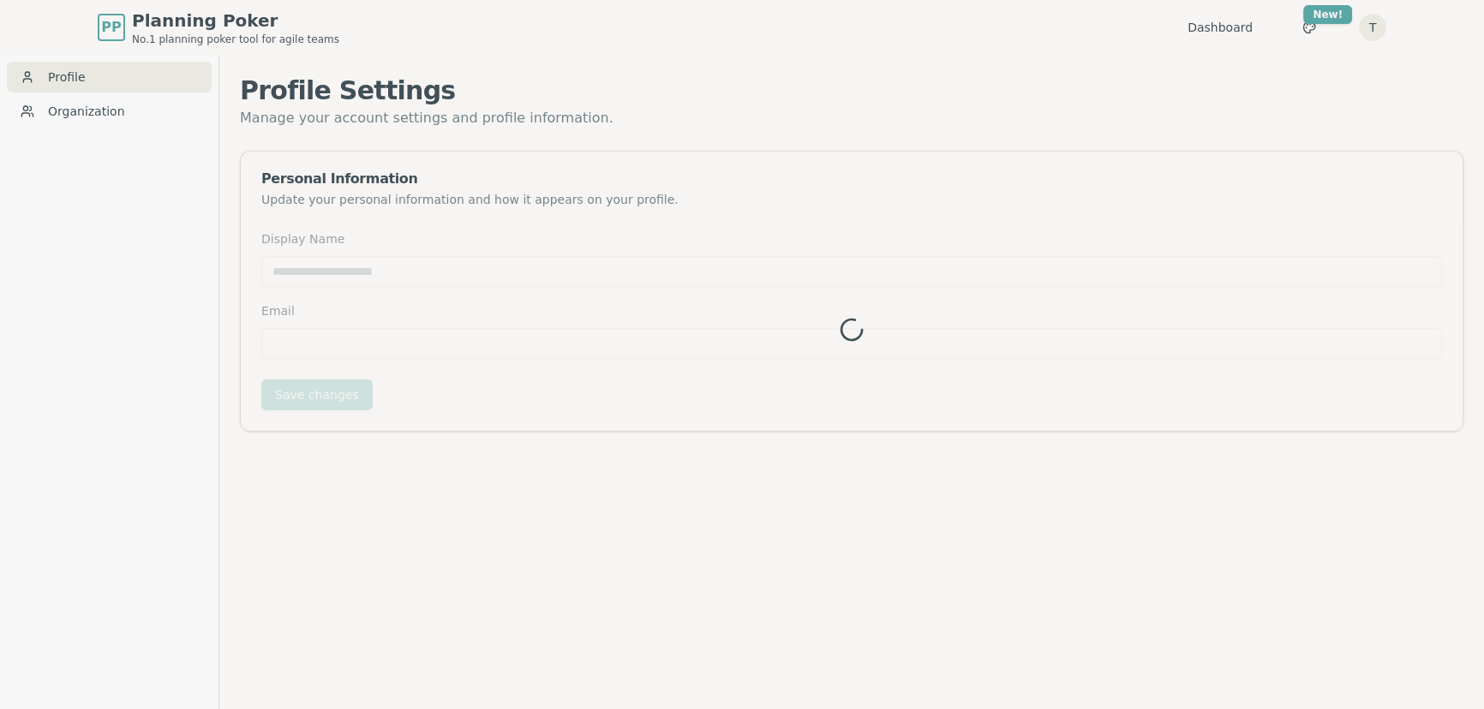
type input "****"
type input "**********"
click at [1230, 30] on link "Dashboard" at bounding box center [1219, 27] width 65 height 17
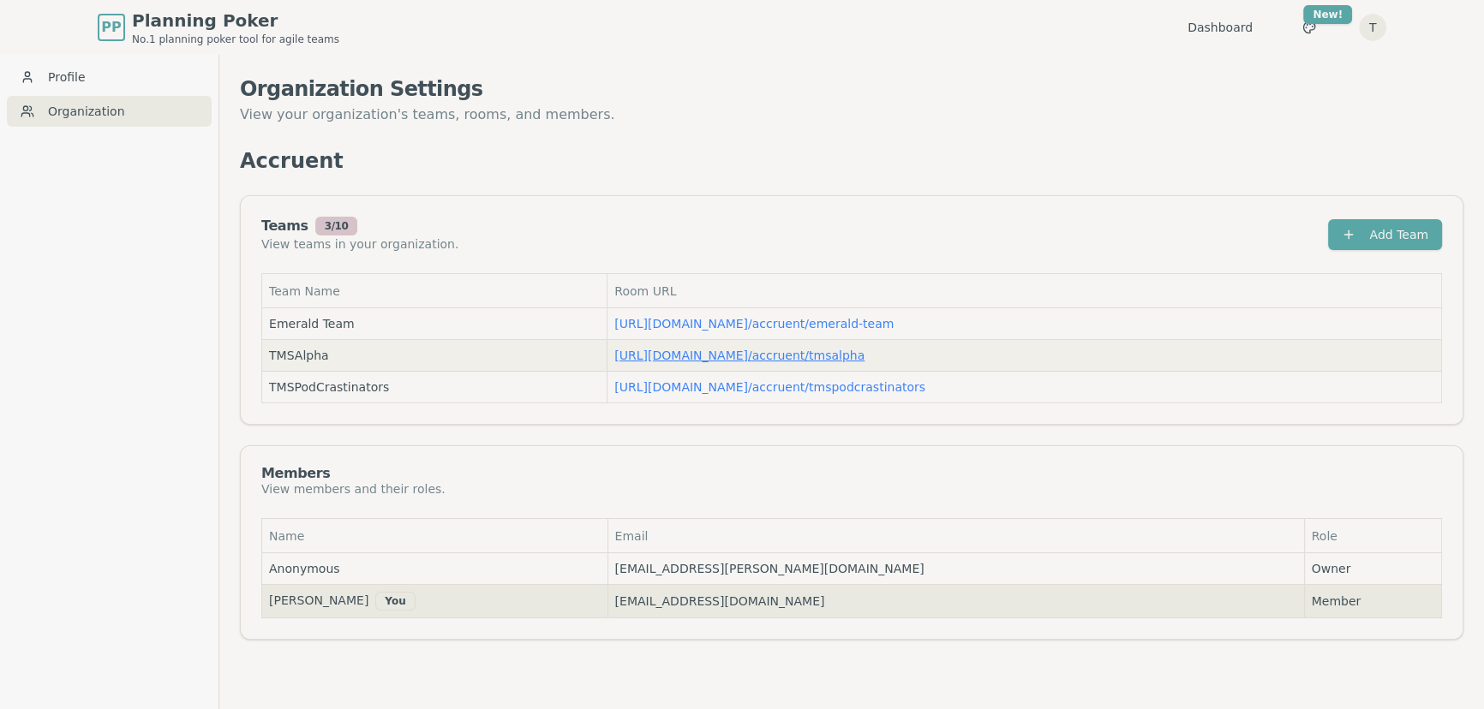
click at [776, 355] on link "[URL][DOMAIN_NAME] / accruent/tmsalpha" at bounding box center [739, 356] width 250 height 14
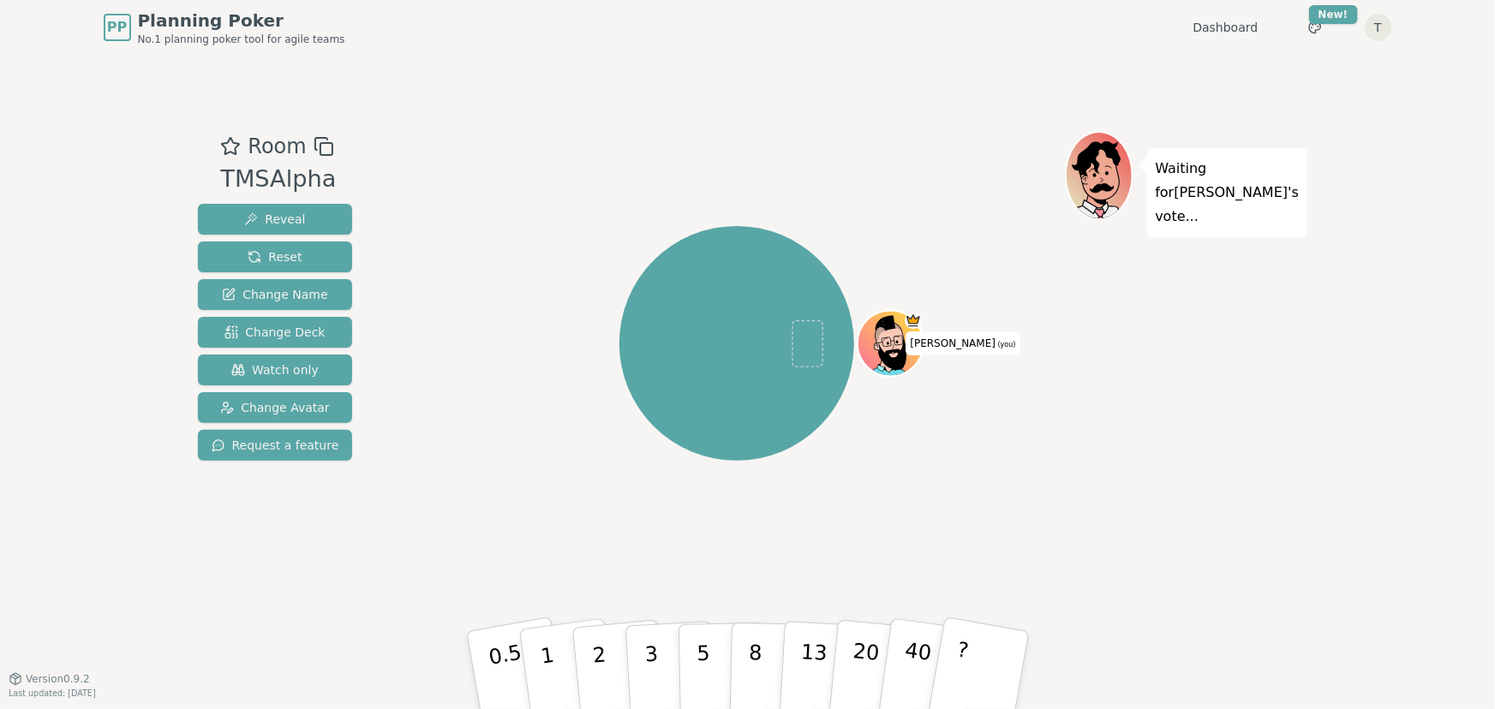
click at [903, 337] on icon at bounding box center [898, 340] width 9 height 9
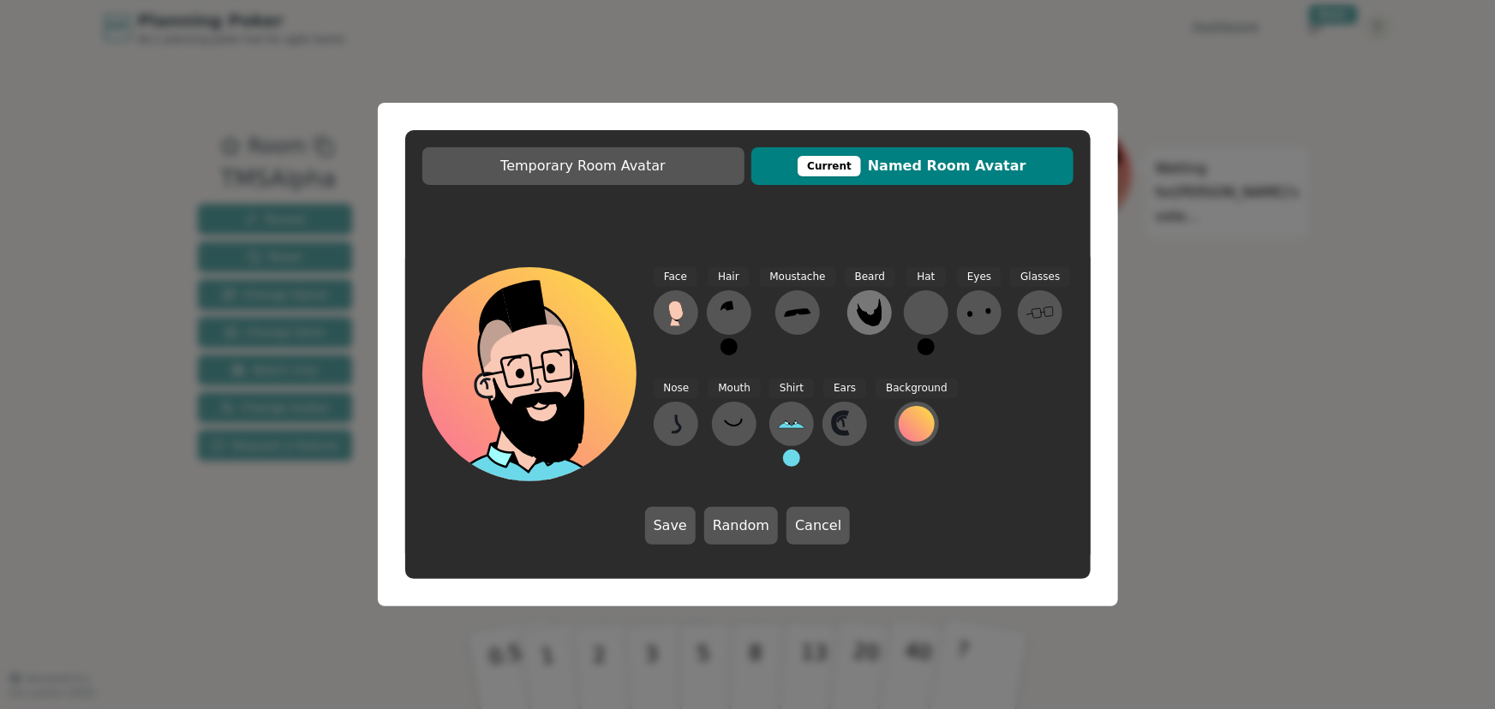
click at [865, 306] on icon at bounding box center [869, 312] width 27 height 27
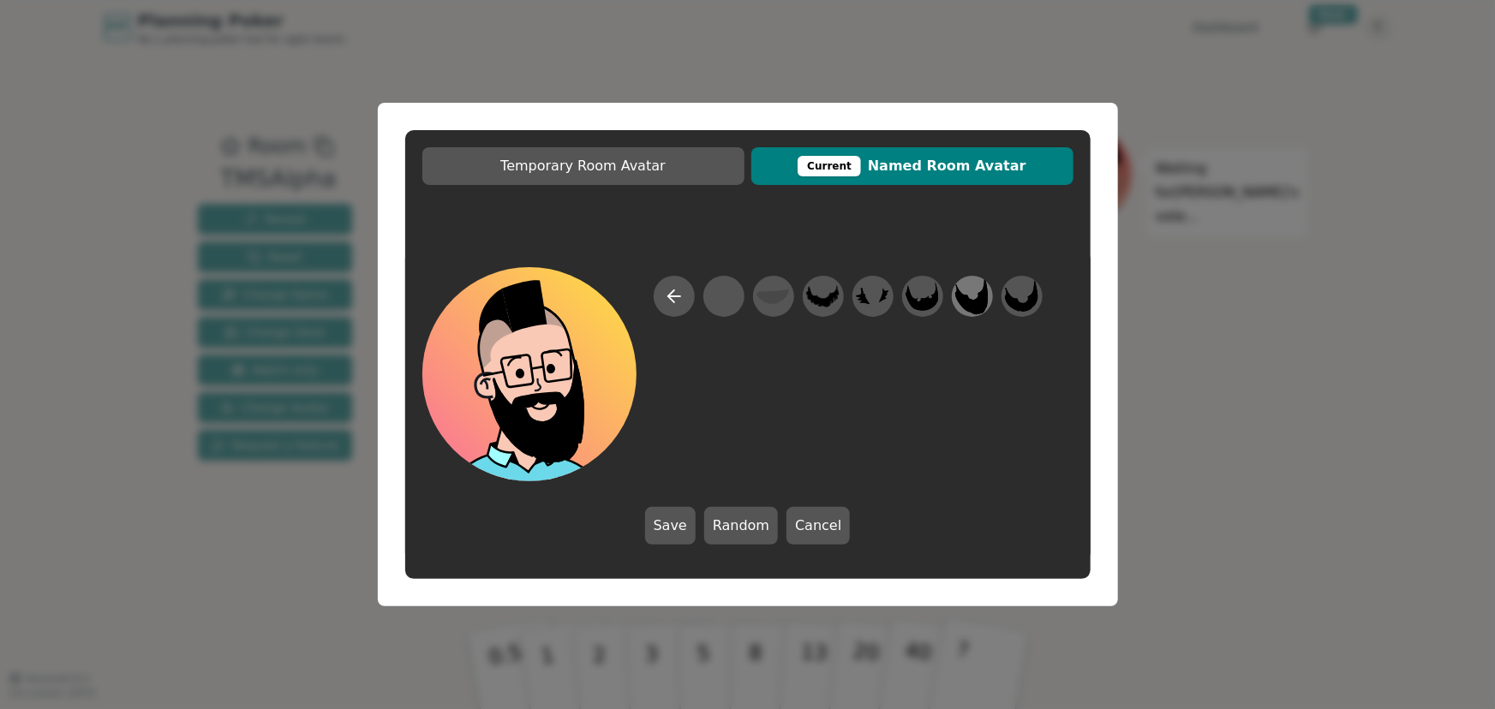
click at [978, 299] on icon at bounding box center [971, 296] width 33 height 37
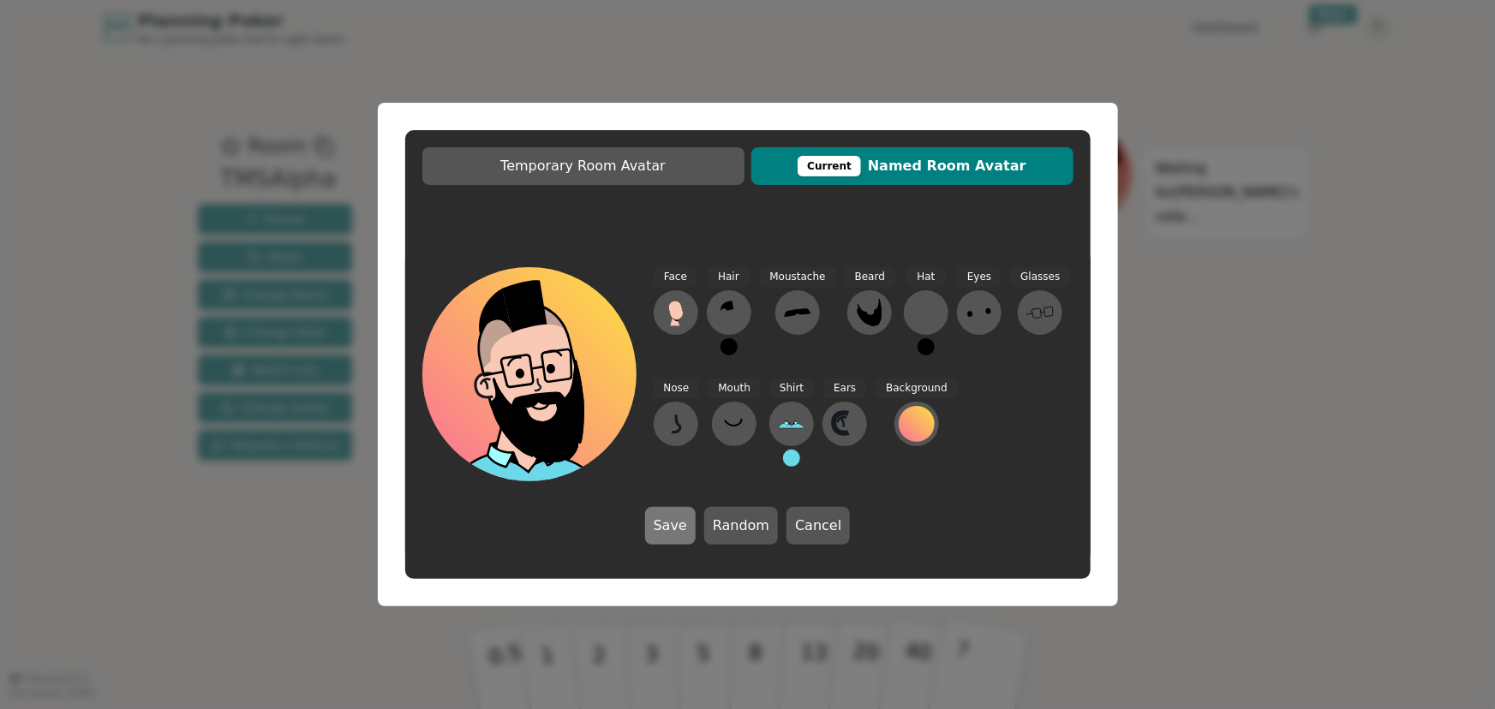
click at [660, 532] on button "Save" at bounding box center [670, 526] width 51 height 38
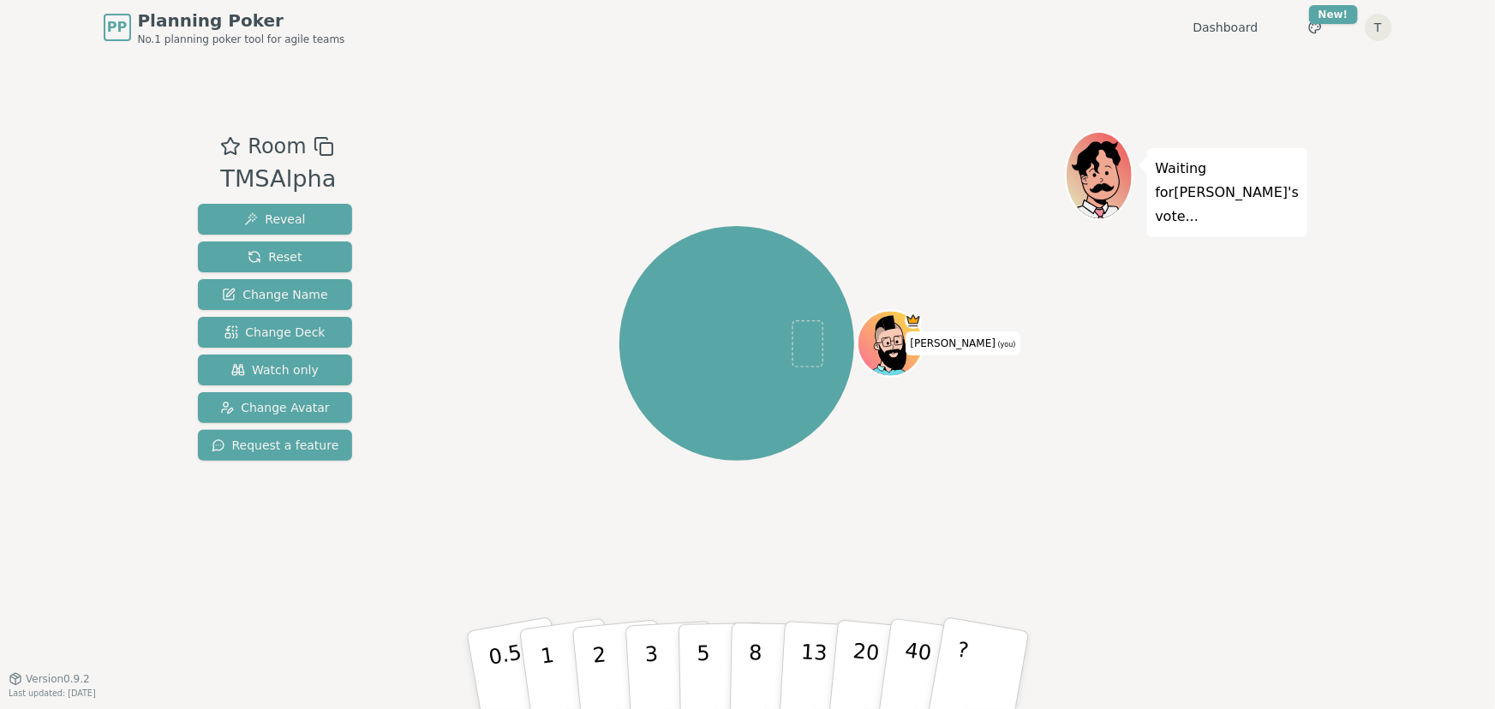
click at [853, 176] on div "[PERSON_NAME] (you)" at bounding box center [736, 343] width 655 height 363
click at [958, 666] on p "?" at bounding box center [960, 667] width 27 height 93
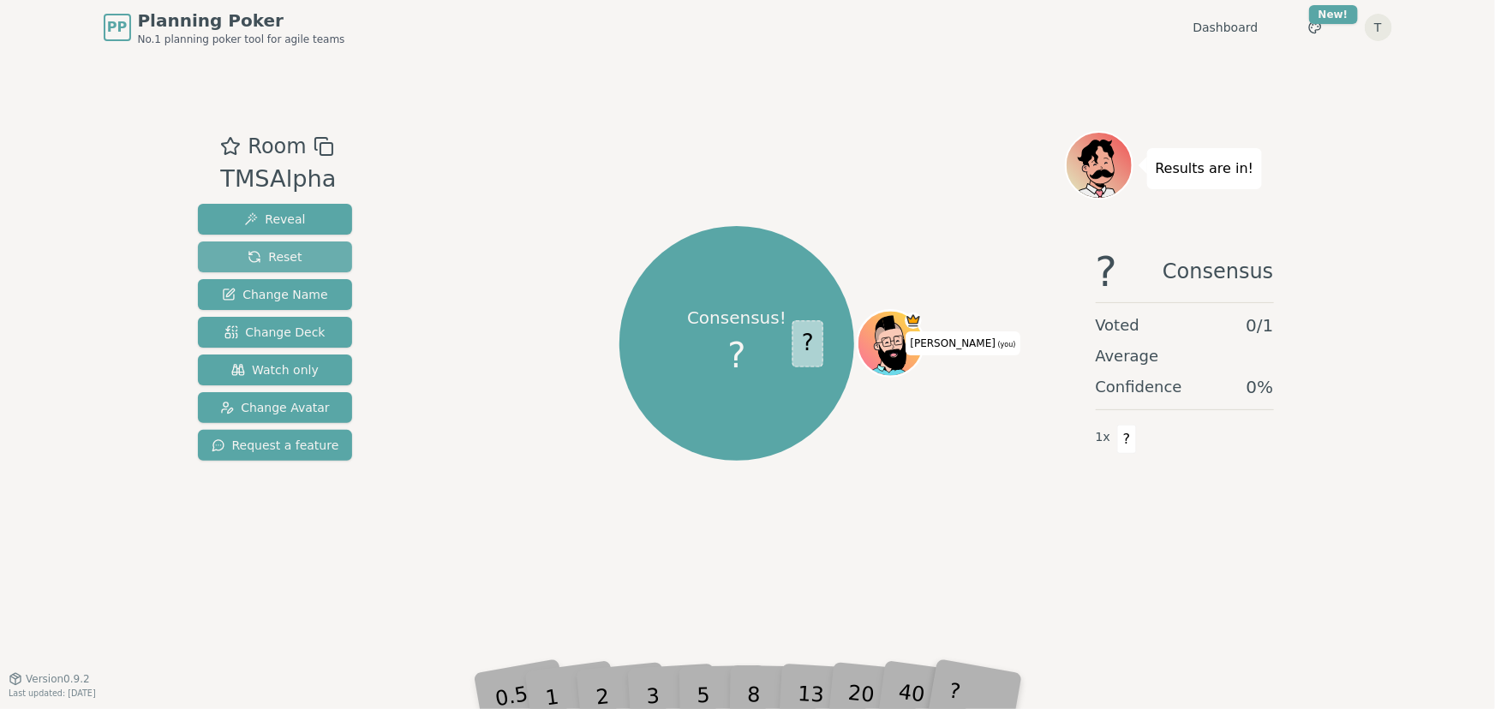
click at [271, 260] on span "Reset" at bounding box center [275, 256] width 54 height 17
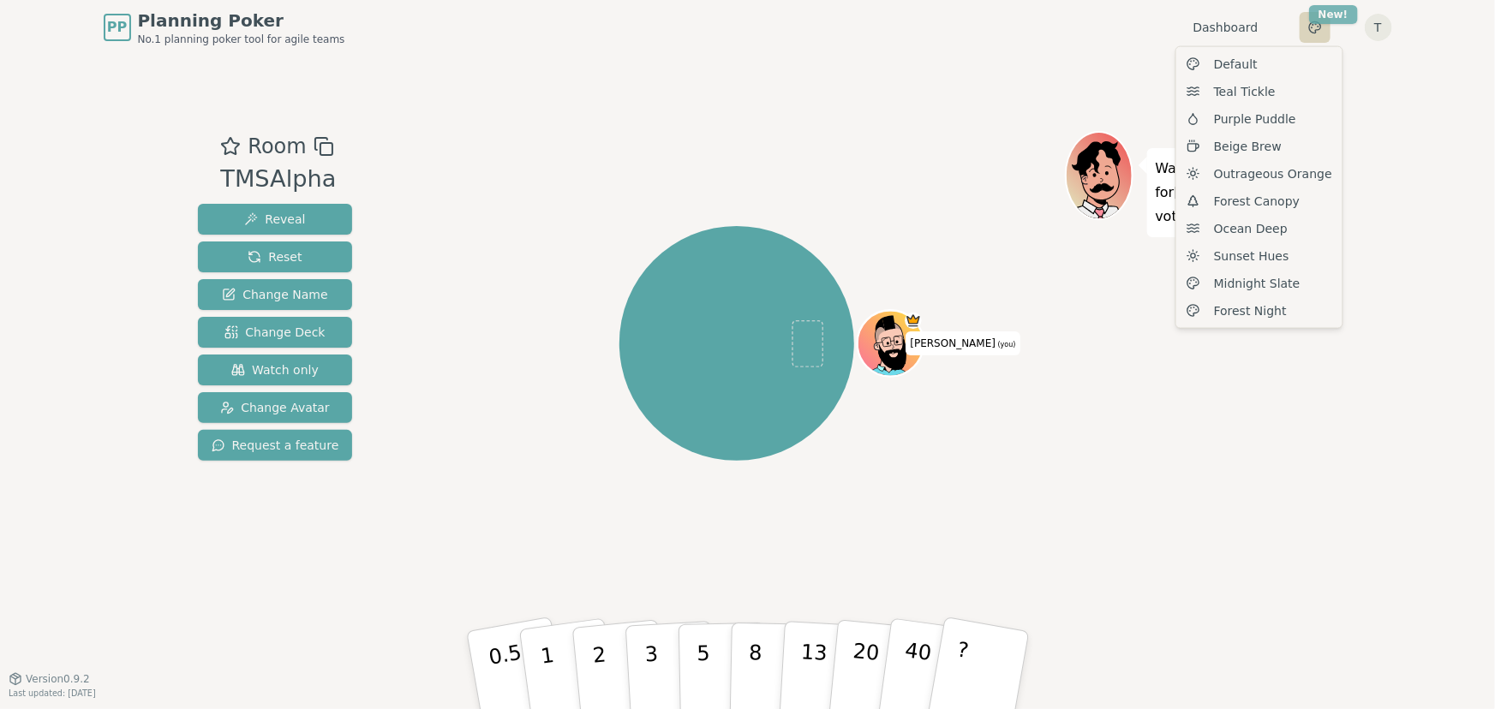
click at [1317, 21] on html "PP Planning Poker No.1 planning poker tool for agile teams Dashboard Toggle the…" at bounding box center [747, 354] width 1495 height 709
click at [1295, 202] on div "Forest Canopy" at bounding box center [1259, 201] width 159 height 27
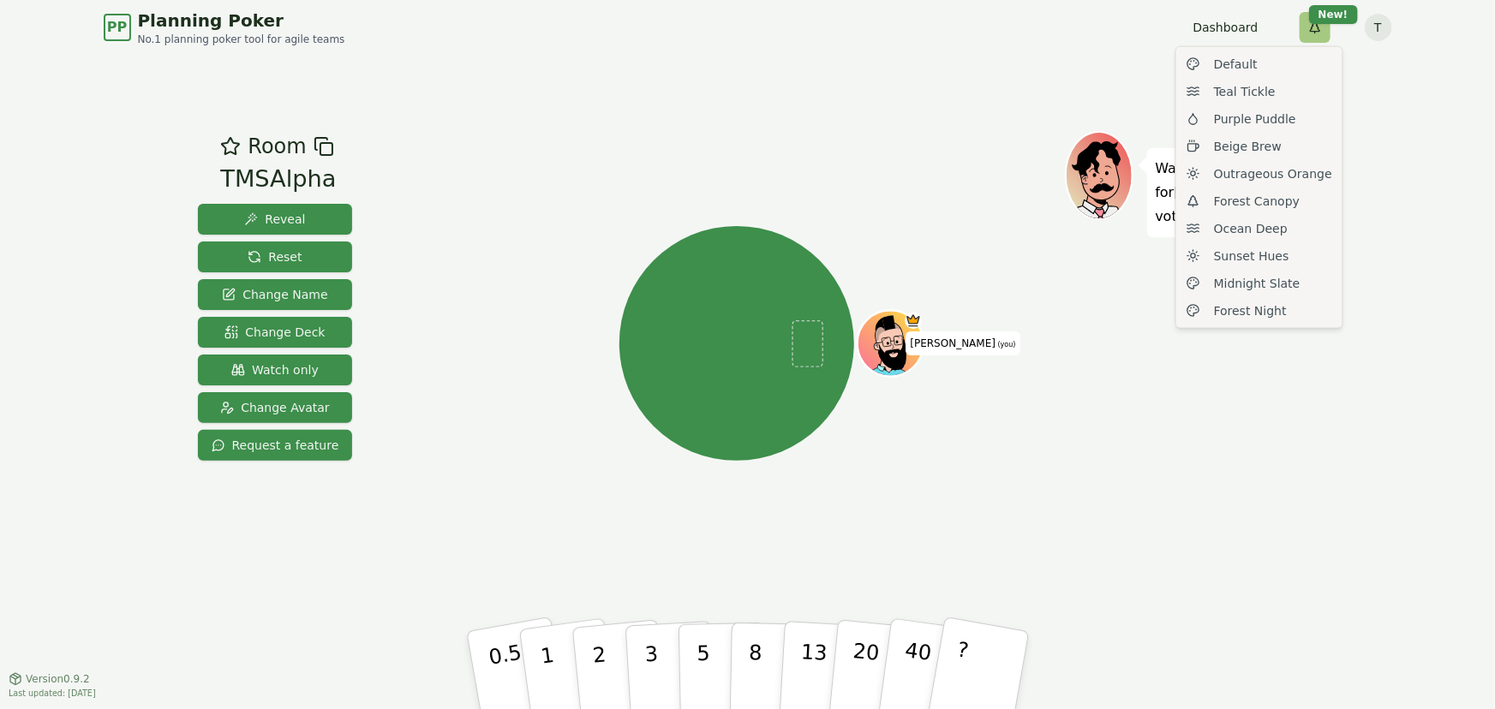
click at [1313, 26] on html "PP Planning Poker No.1 planning poker tool for agile teams Dashboard Toggle the…" at bounding box center [747, 354] width 1495 height 709
click at [1285, 230] on div "Ocean Deep" at bounding box center [1259, 228] width 159 height 27
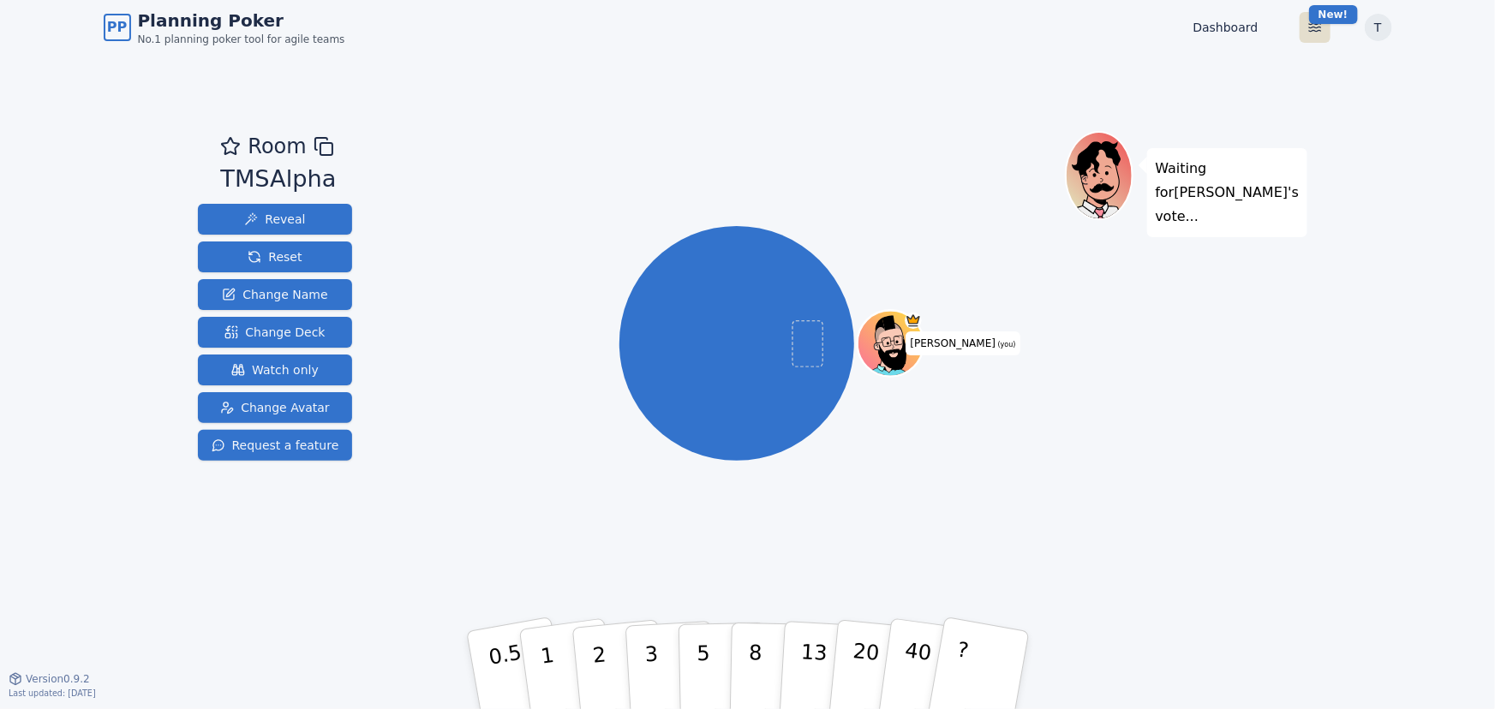
click at [1309, 29] on html "PP Planning Poker No.1 planning poker tool for agile teams Dashboard Toggle the…" at bounding box center [747, 354] width 1495 height 709
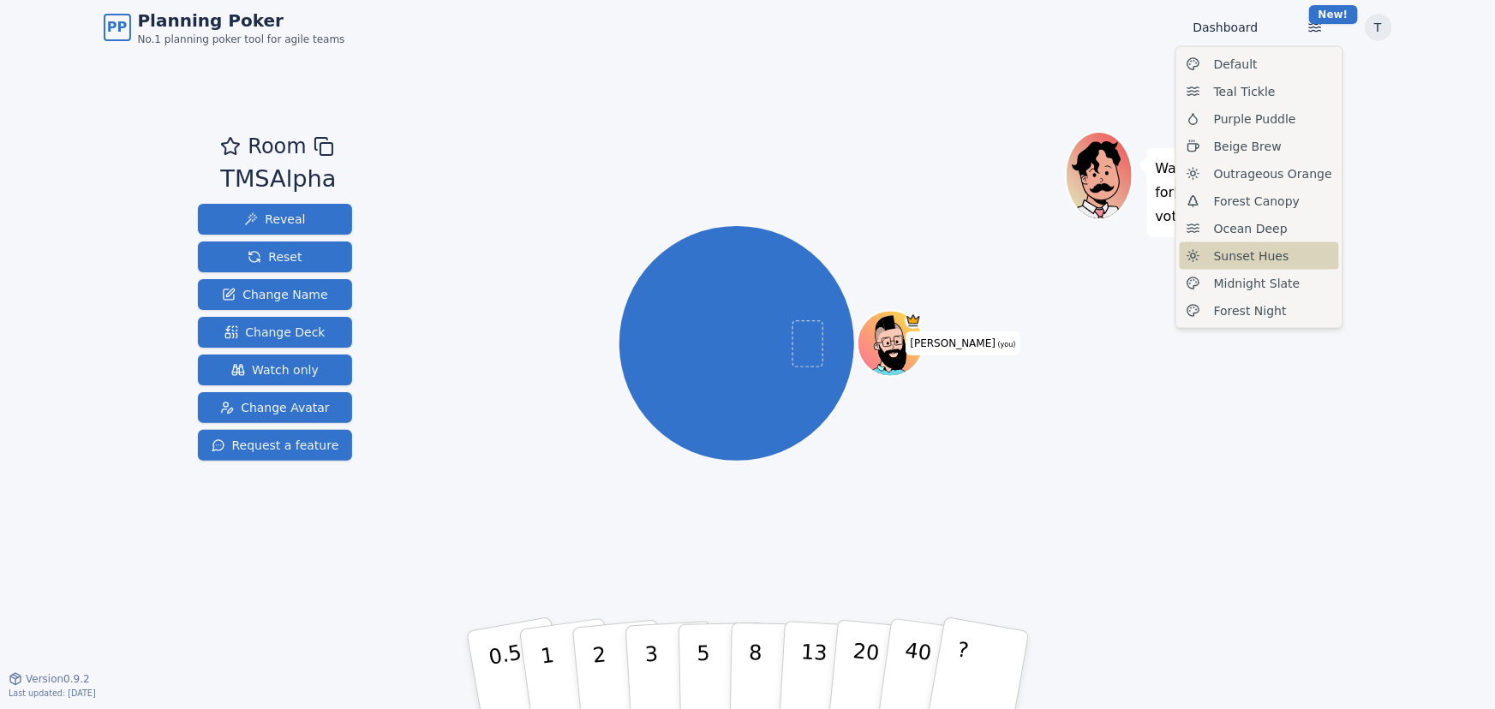
click at [1264, 257] on span "Sunset Hues" at bounding box center [1251, 256] width 75 height 17
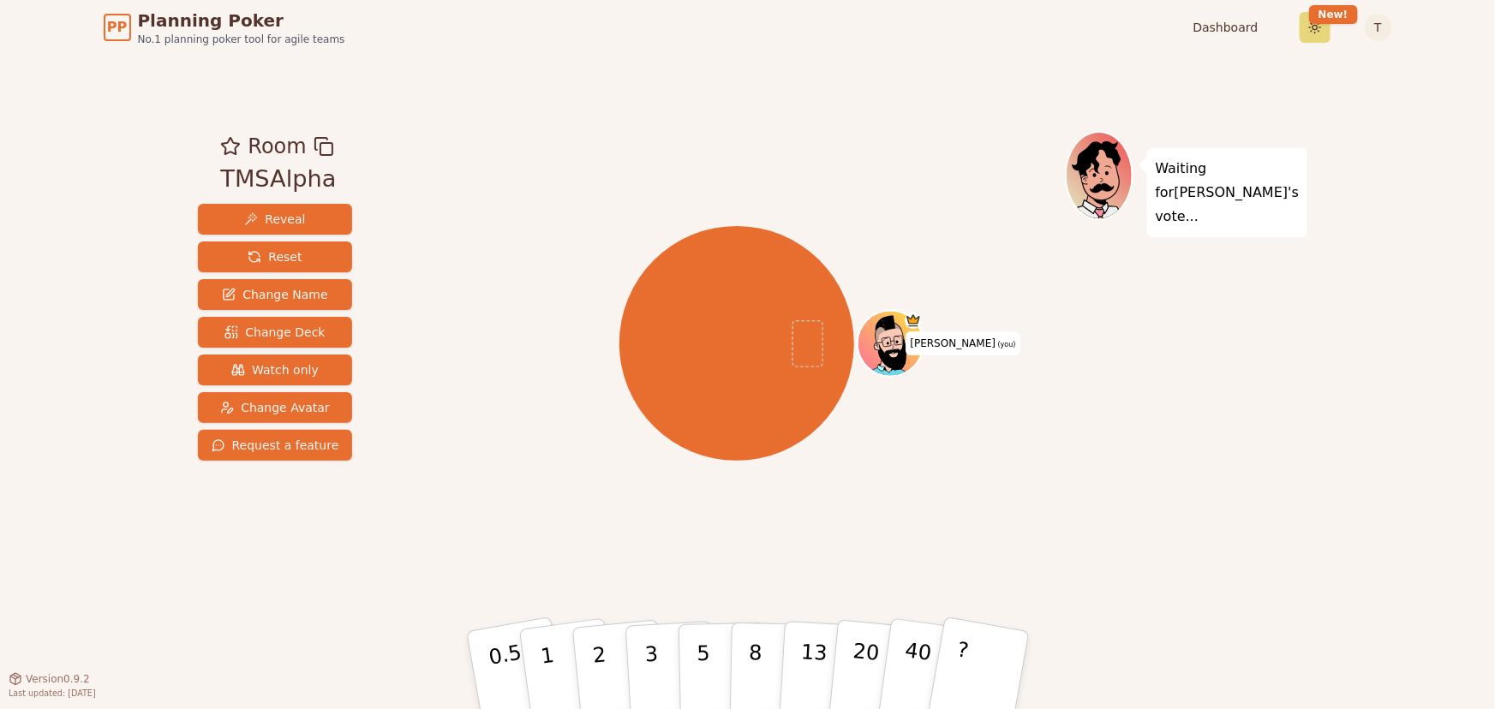
click at [1309, 30] on html "PP Planning Poker No.1 planning poker tool for agile teams Dashboard Toggle the…" at bounding box center [747, 354] width 1495 height 709
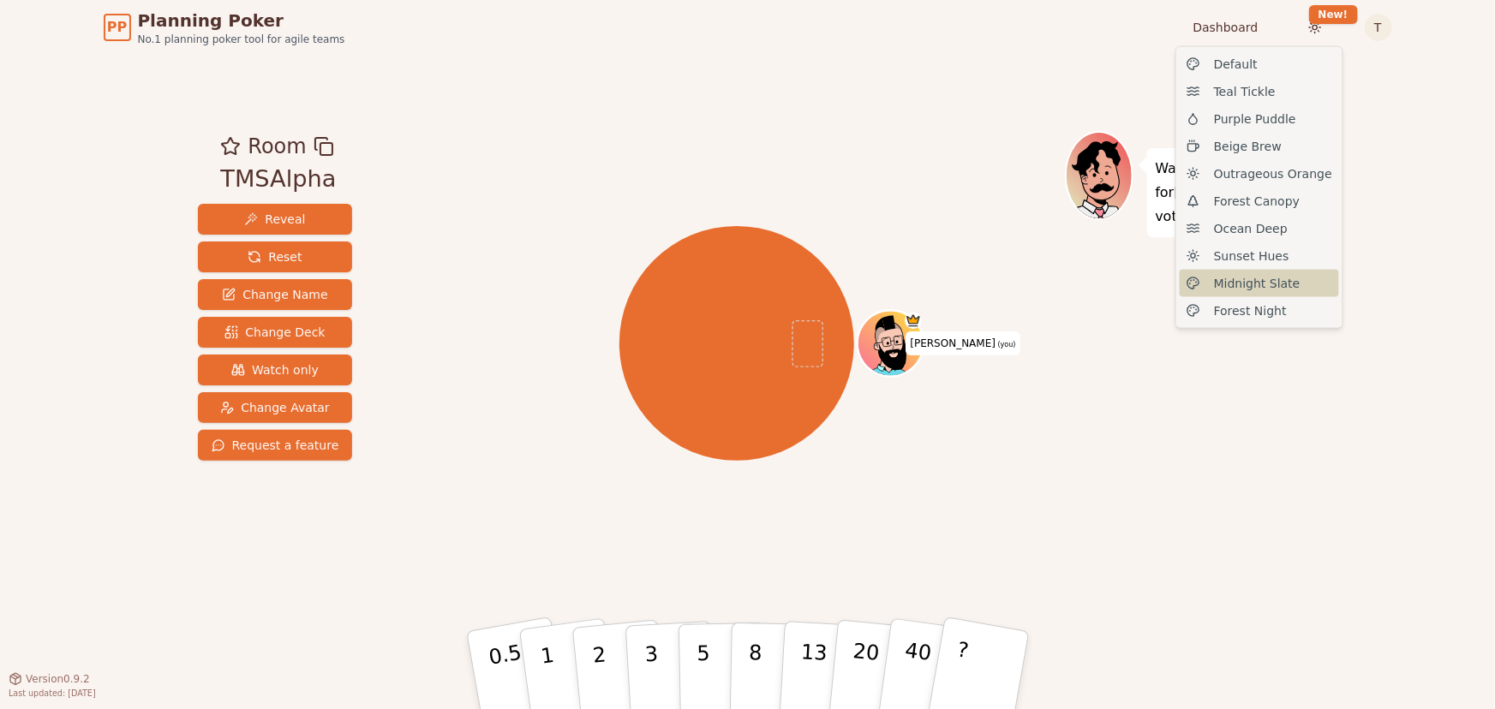
click at [1269, 288] on span "Midnight Slate" at bounding box center [1257, 283] width 87 height 17
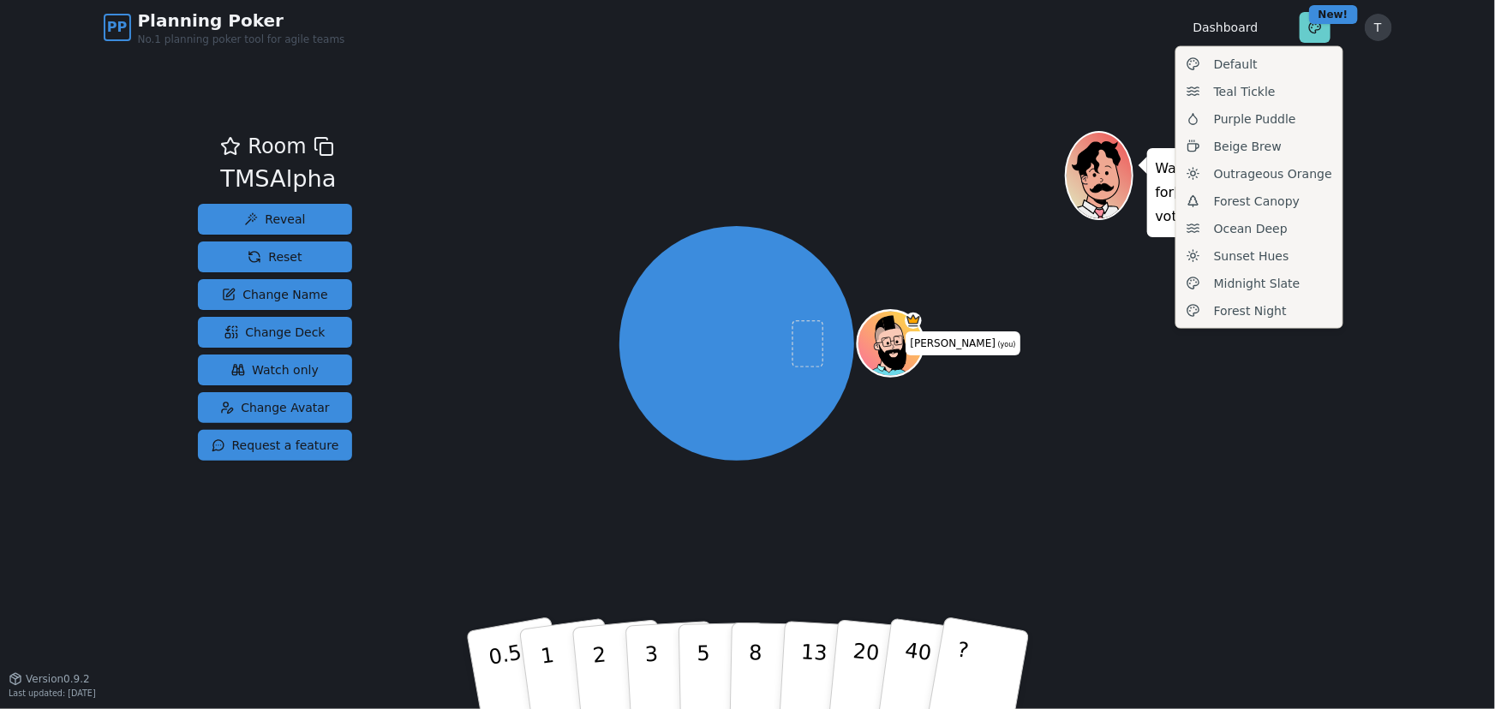
click at [1311, 26] on html "PP Planning Poker No.1 planning poker tool for agile teams Dashboard Toggle the…" at bounding box center [747, 354] width 1495 height 709
click at [1254, 313] on span "Forest Night" at bounding box center [1250, 310] width 73 height 17
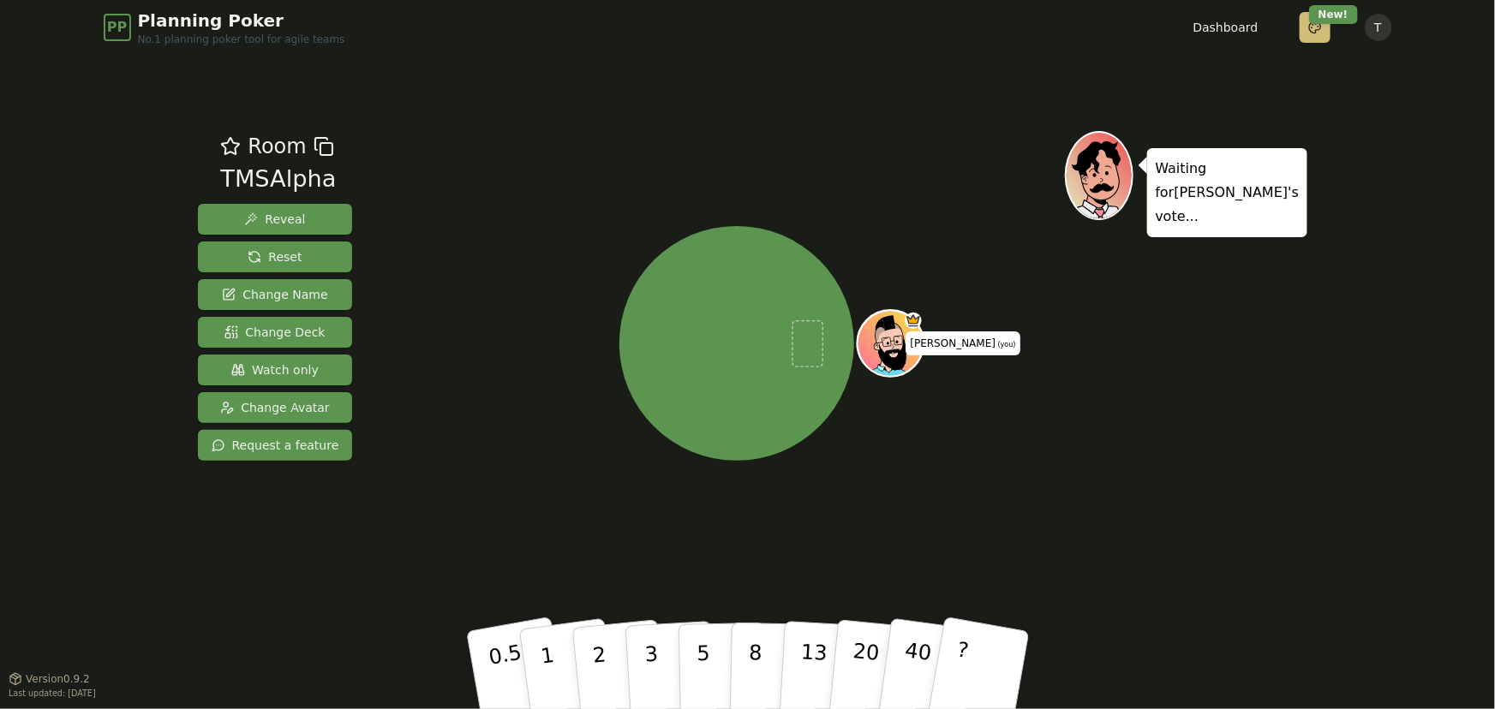
click at [1310, 27] on html "PP Planning Poker No.1 planning poker tool for agile teams Dashboard Toggle the…" at bounding box center [747, 354] width 1495 height 709
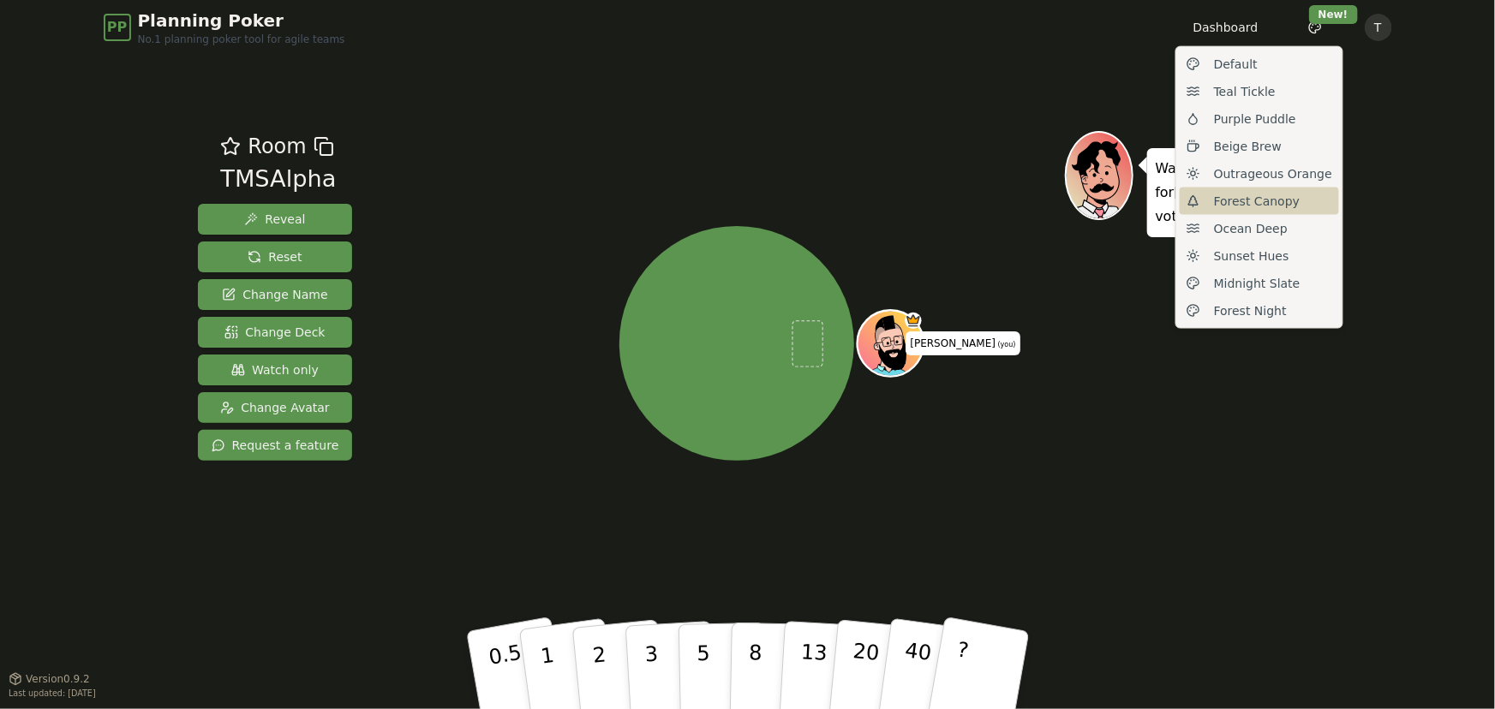
click at [1282, 205] on span "Forest Canopy" at bounding box center [1257, 201] width 86 height 17
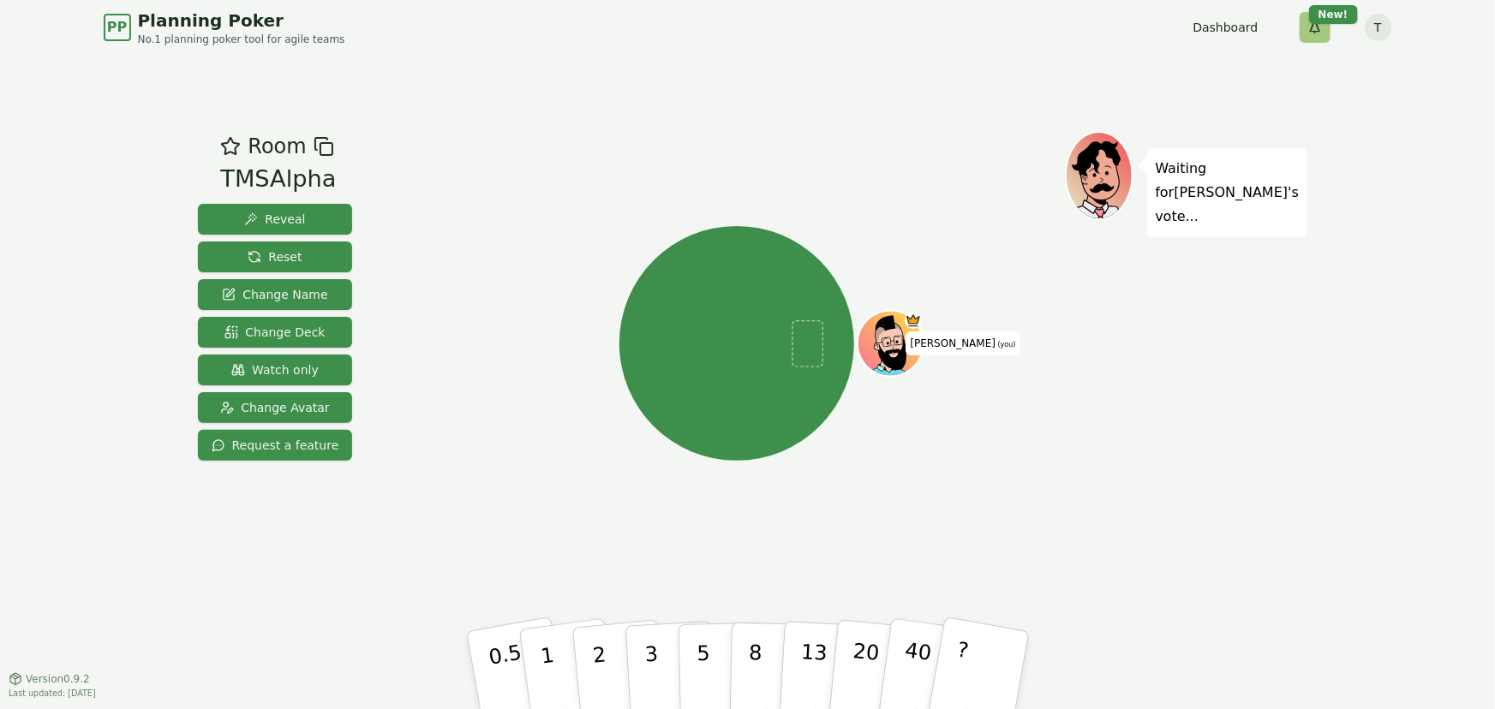
click at [1313, 25] on html "PP Planning Poker No.1 planning poker tool for agile teams Dashboard Toggle the…" at bounding box center [747, 354] width 1495 height 709
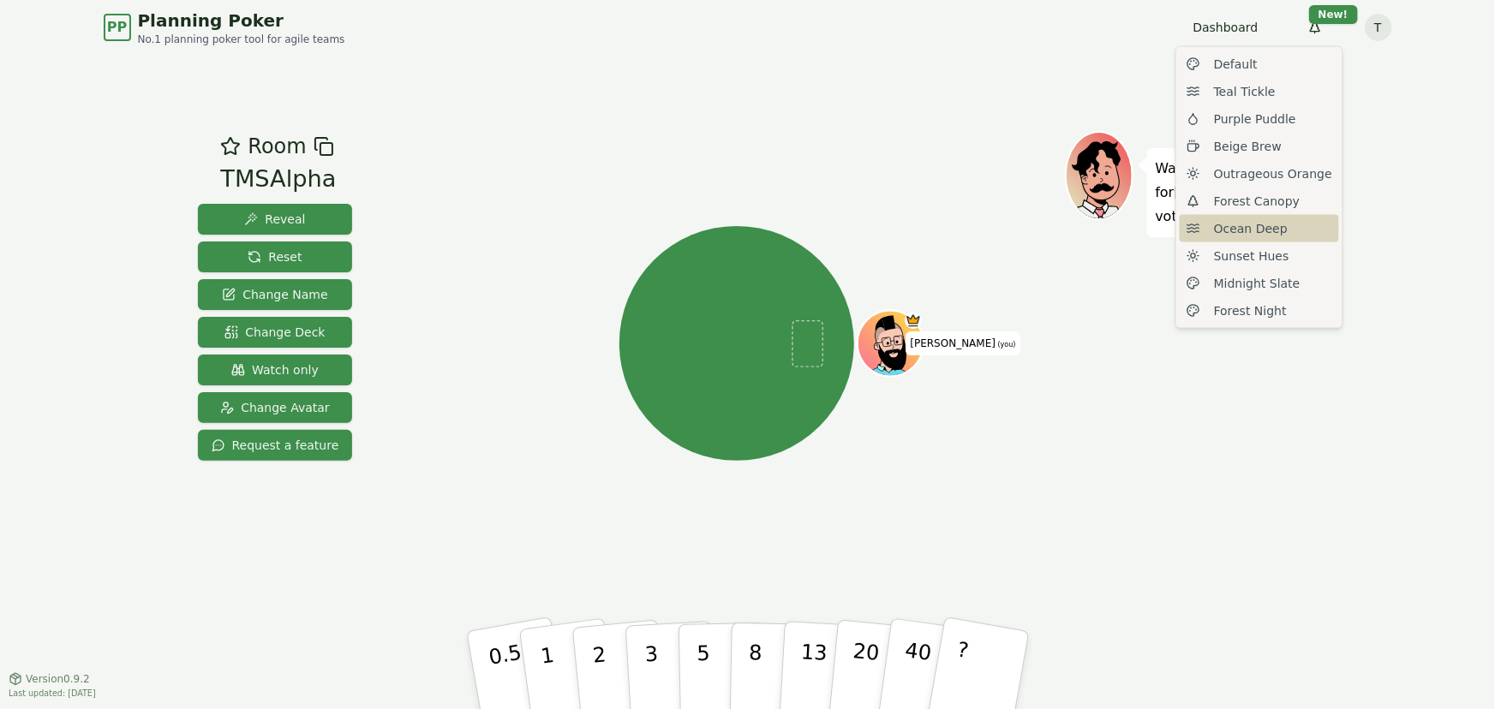
click at [1279, 230] on div "Ocean Deep" at bounding box center [1259, 228] width 159 height 27
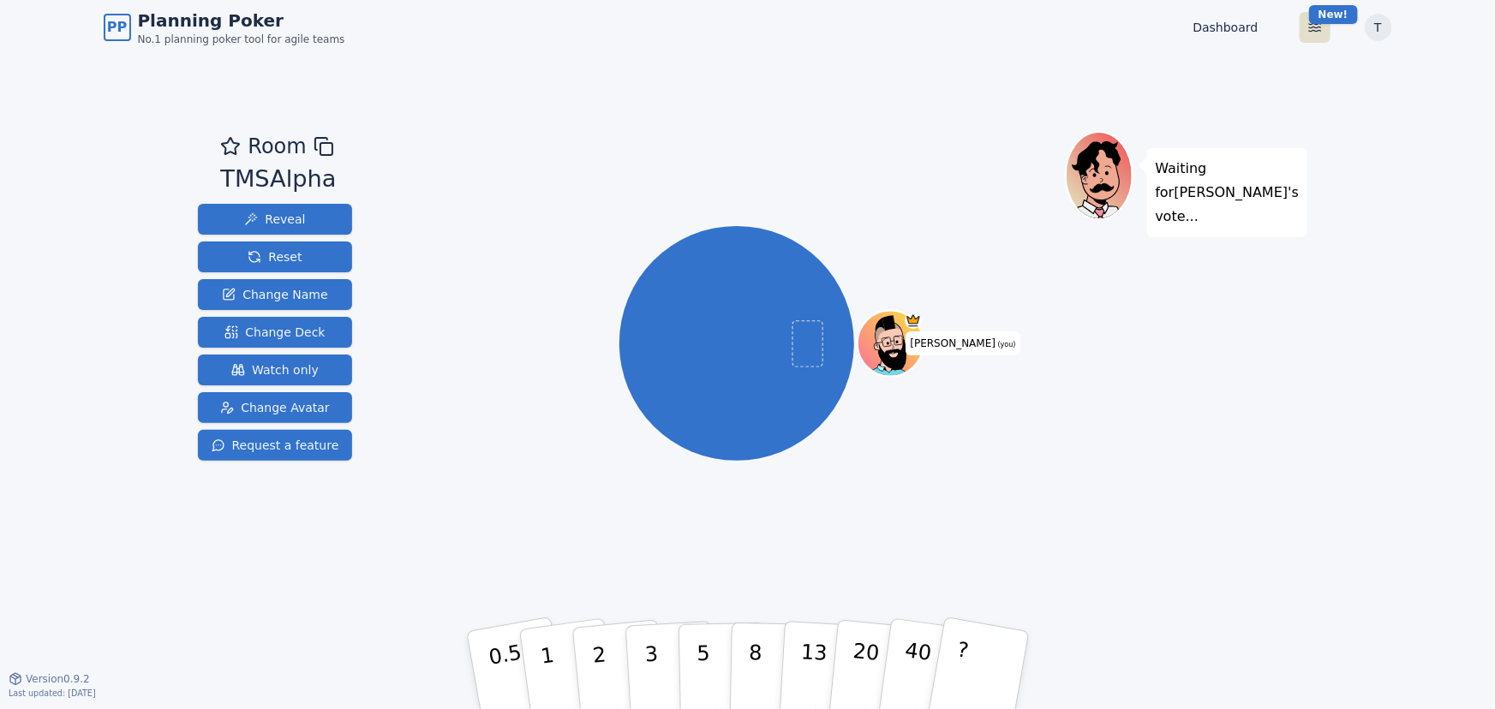
click at [1311, 30] on html "PP Planning Poker No.1 planning poker tool for agile teams Dashboard Toggle the…" at bounding box center [747, 354] width 1495 height 709
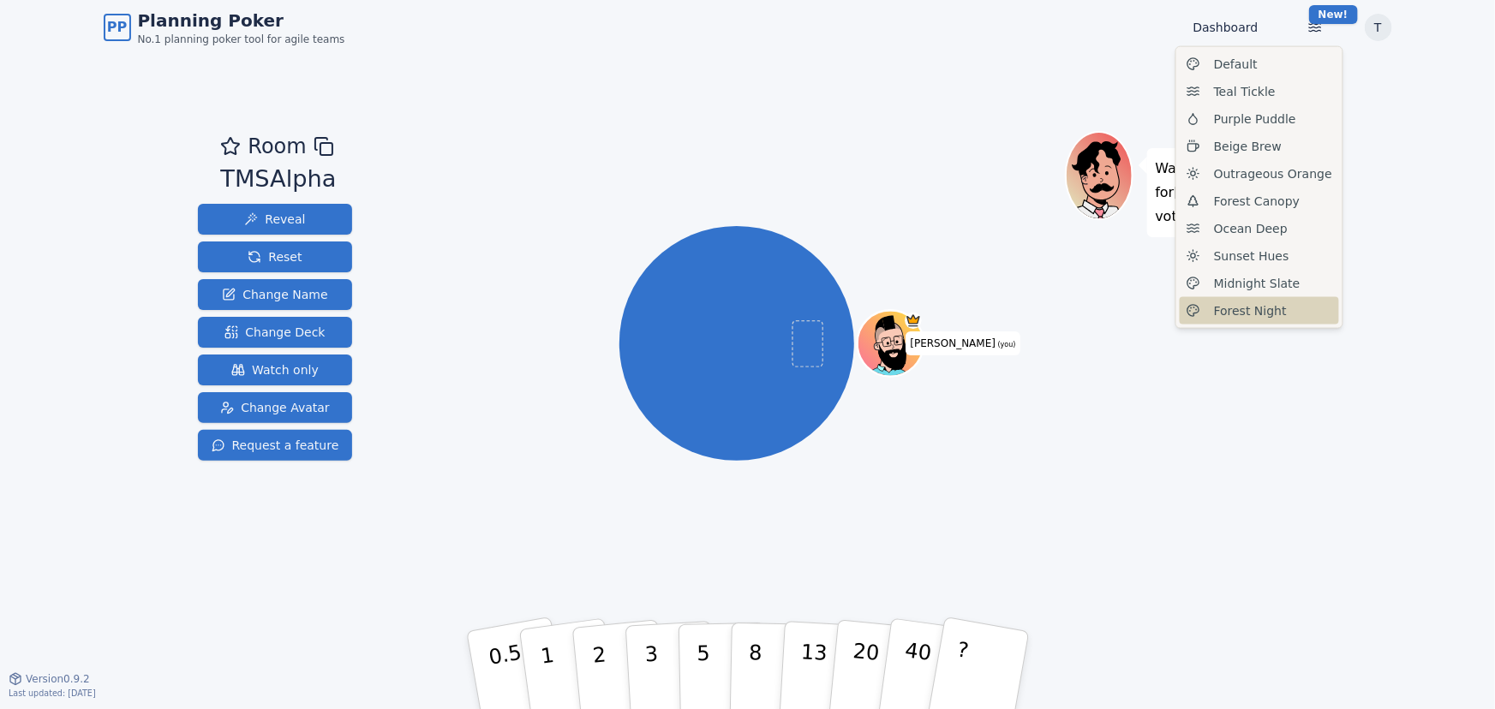
click at [1274, 315] on span "Forest Night" at bounding box center [1250, 310] width 73 height 17
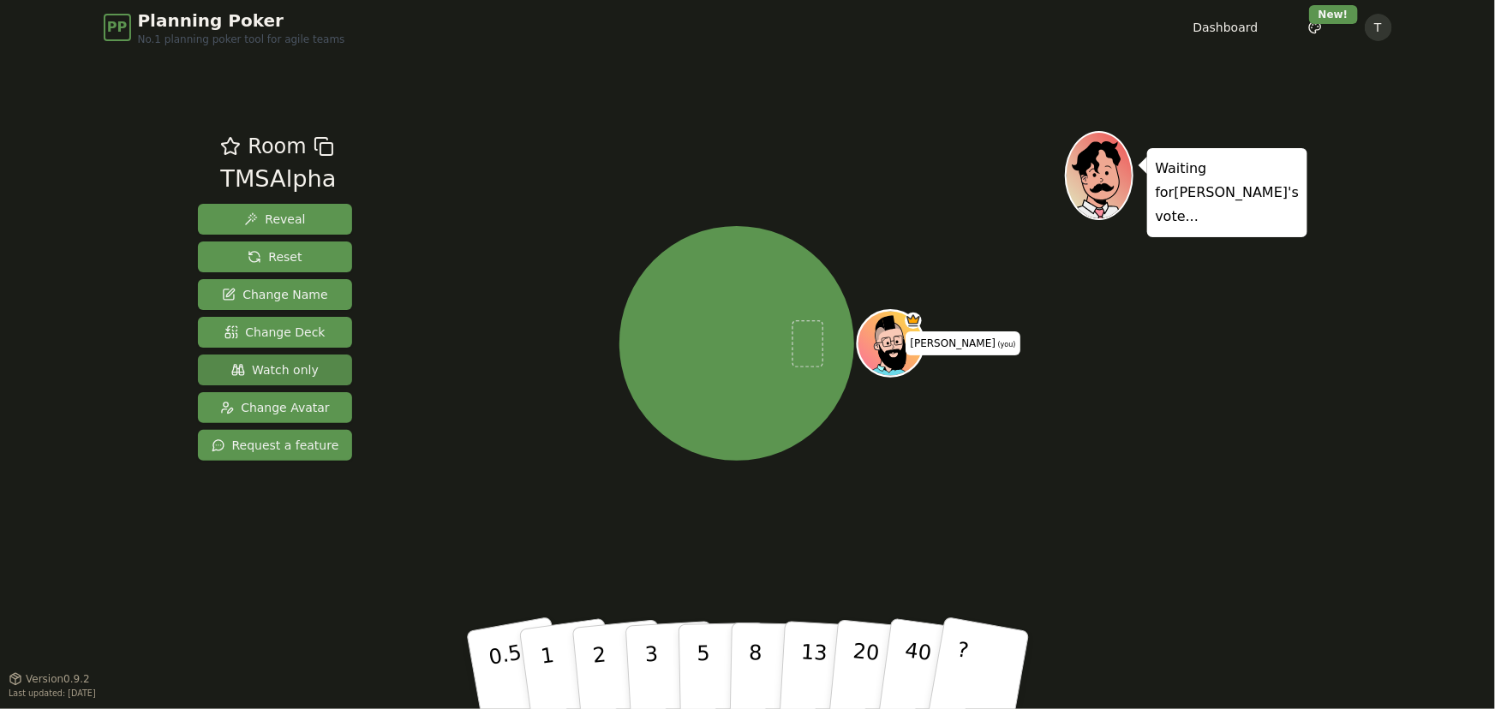
click at [293, 367] on span "Watch only" at bounding box center [274, 369] width 87 height 17
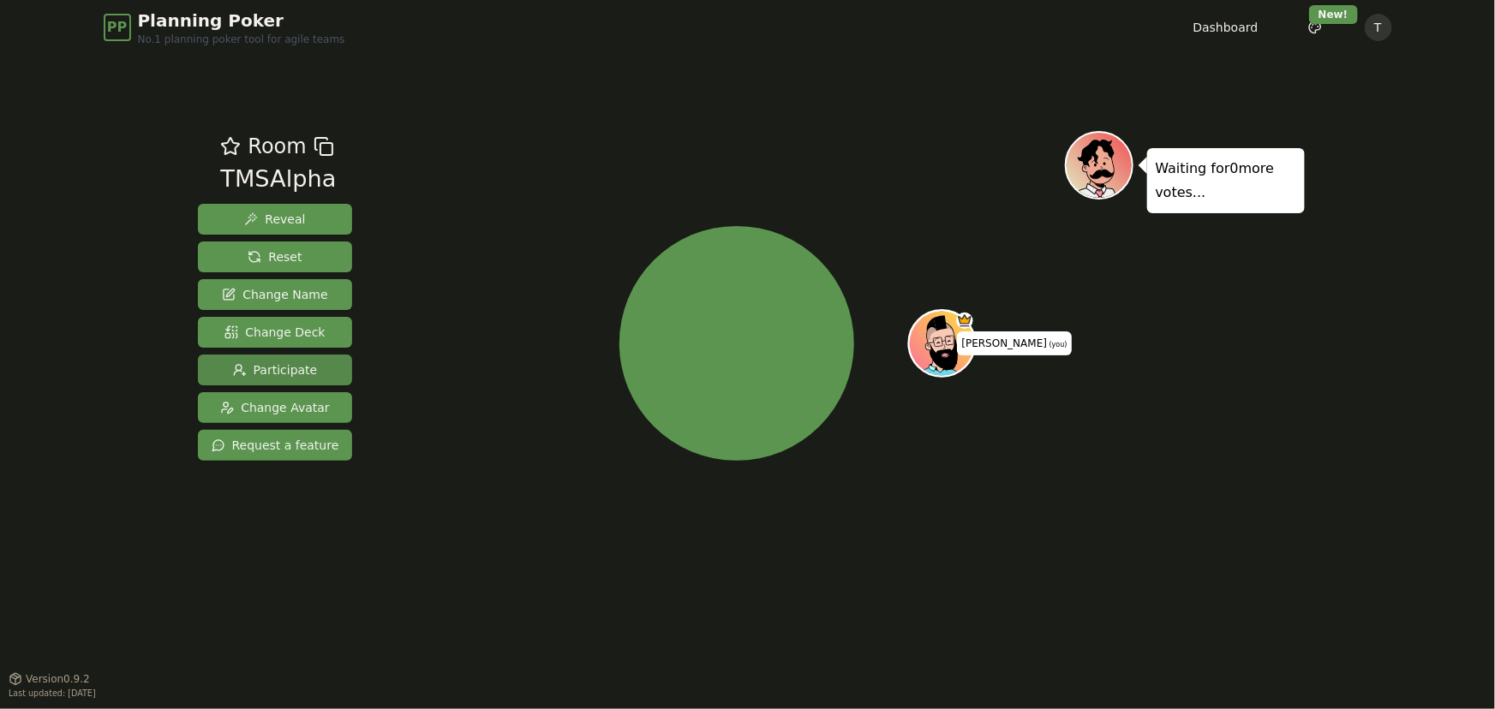
click at [293, 367] on span "Participate" at bounding box center [275, 369] width 85 height 17
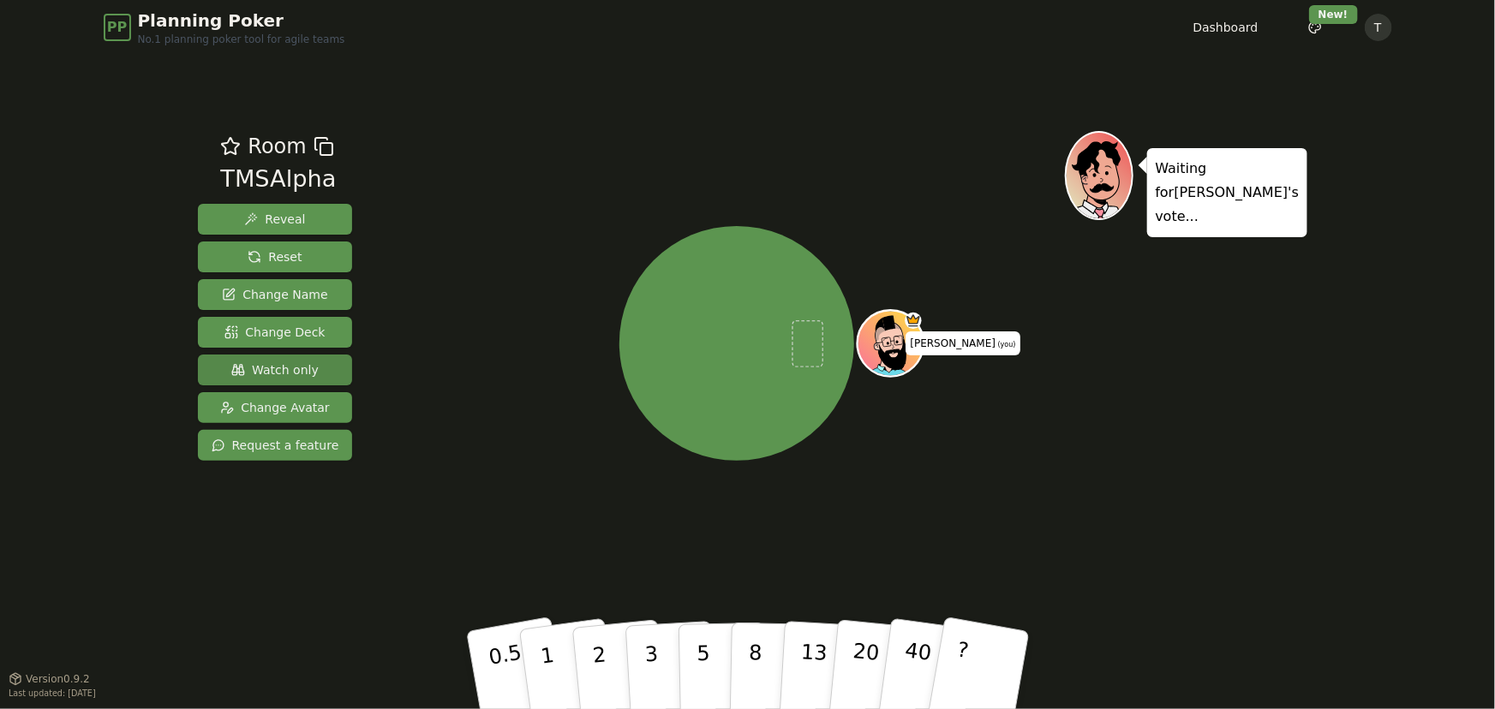
click at [293, 367] on span "Watch only" at bounding box center [274, 369] width 87 height 17
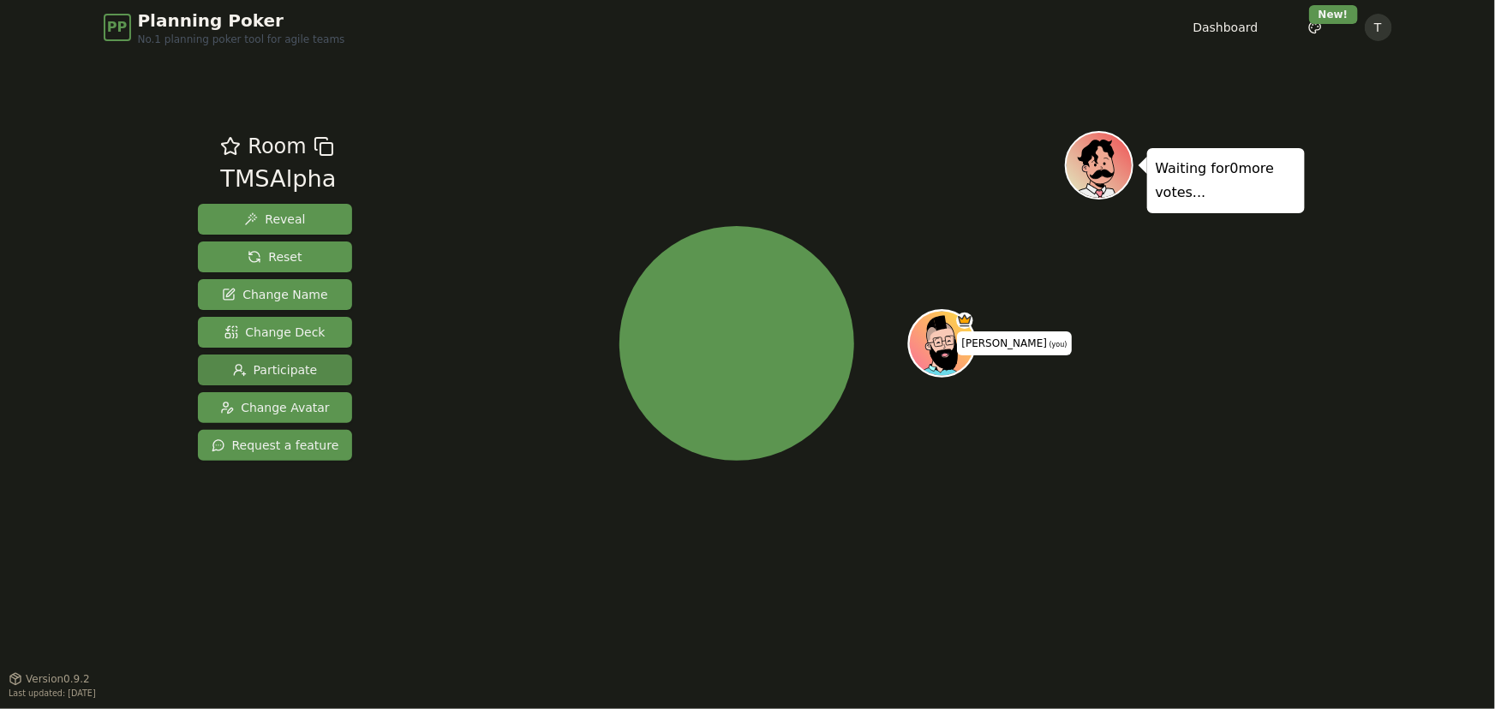
click at [293, 367] on span "Participate" at bounding box center [275, 369] width 85 height 17
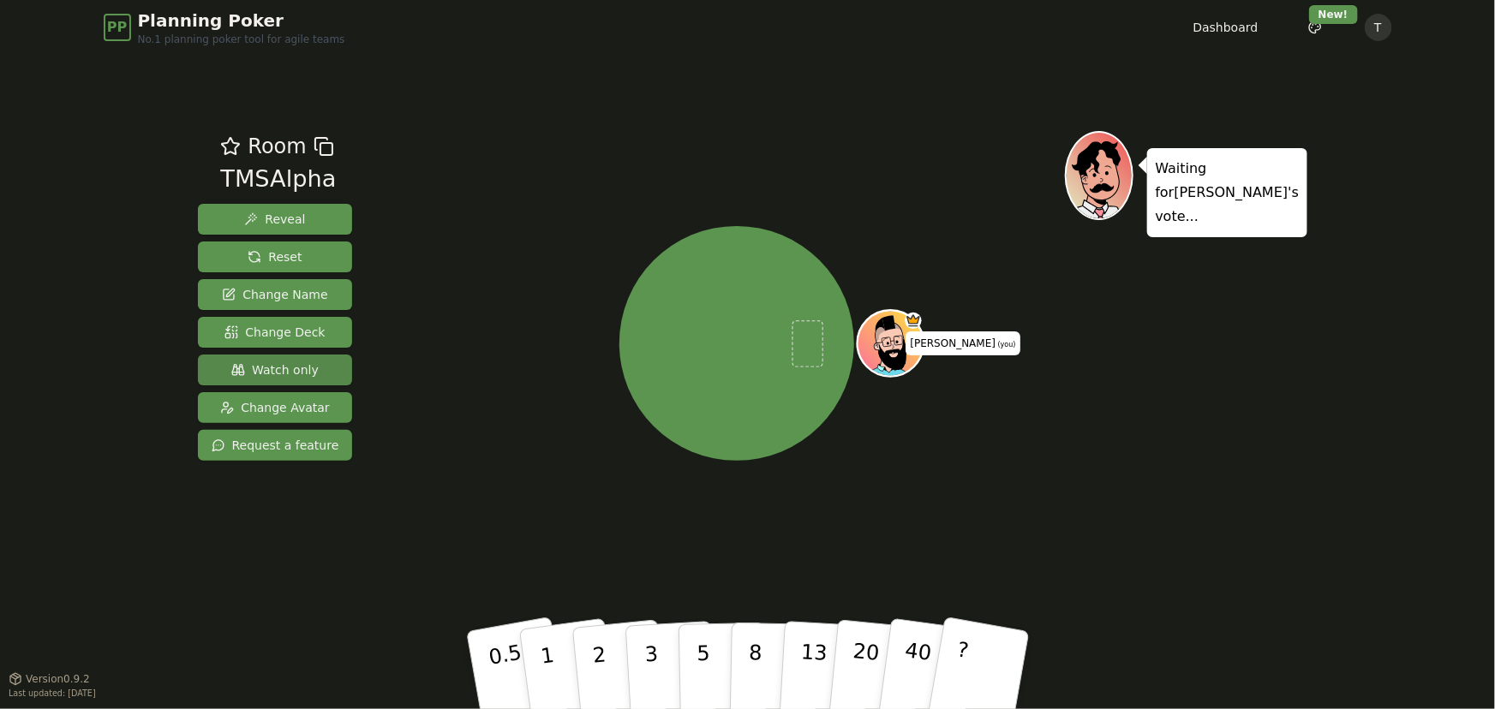
click at [293, 367] on span "Watch only" at bounding box center [274, 369] width 87 height 17
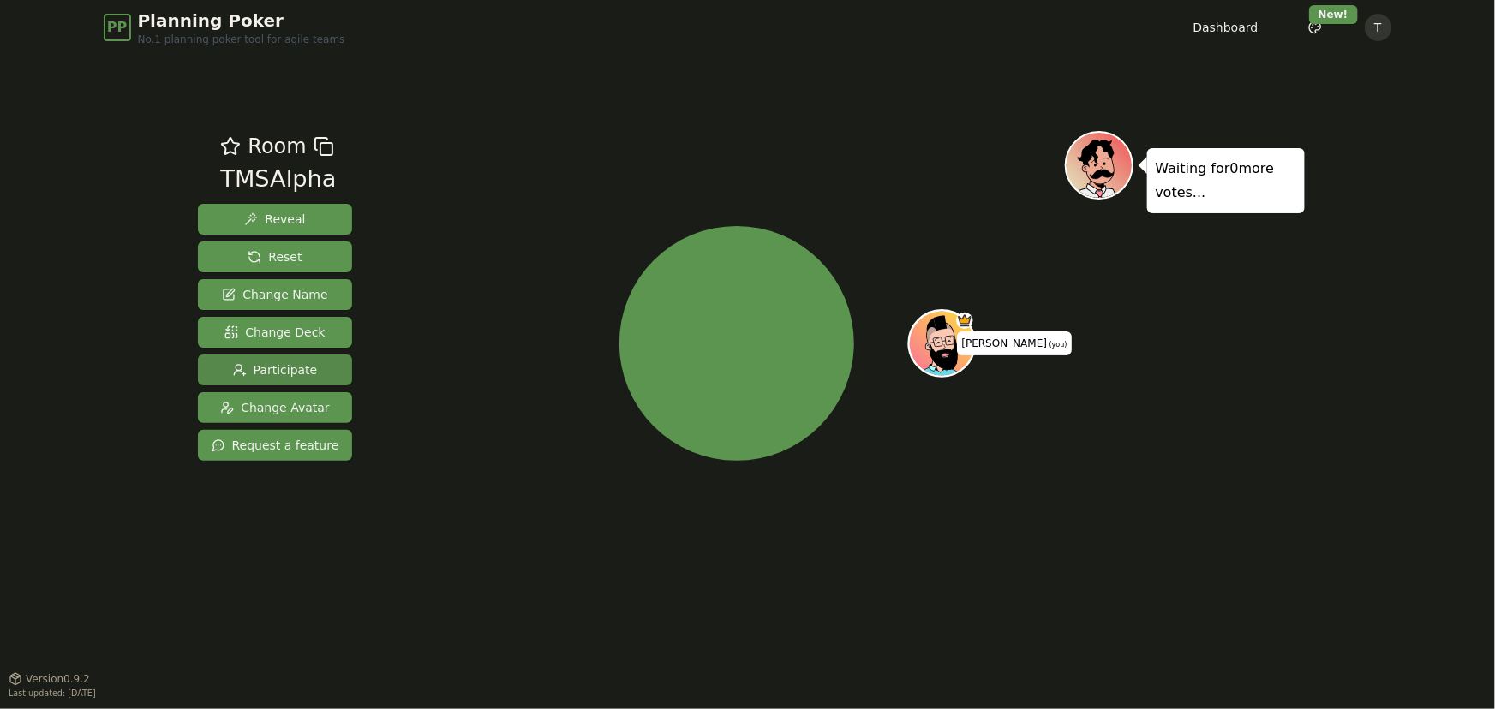
click at [293, 367] on span "Participate" at bounding box center [275, 369] width 85 height 17
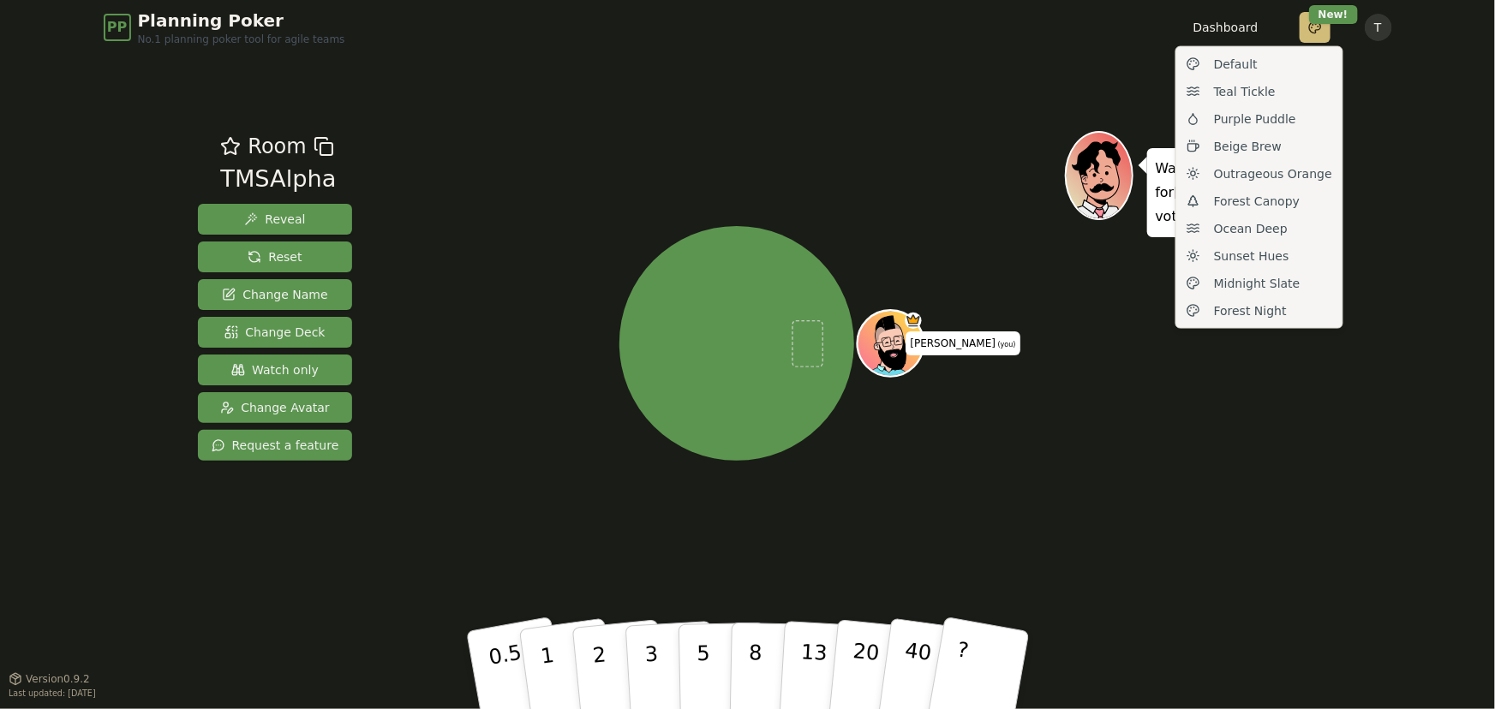
click at [1317, 25] on html "PP Planning Poker No.1 planning poker tool for agile teams Dashboard Toggle the…" at bounding box center [747, 354] width 1495 height 709
click at [1278, 93] on div "Teal Tickle" at bounding box center [1259, 91] width 159 height 27
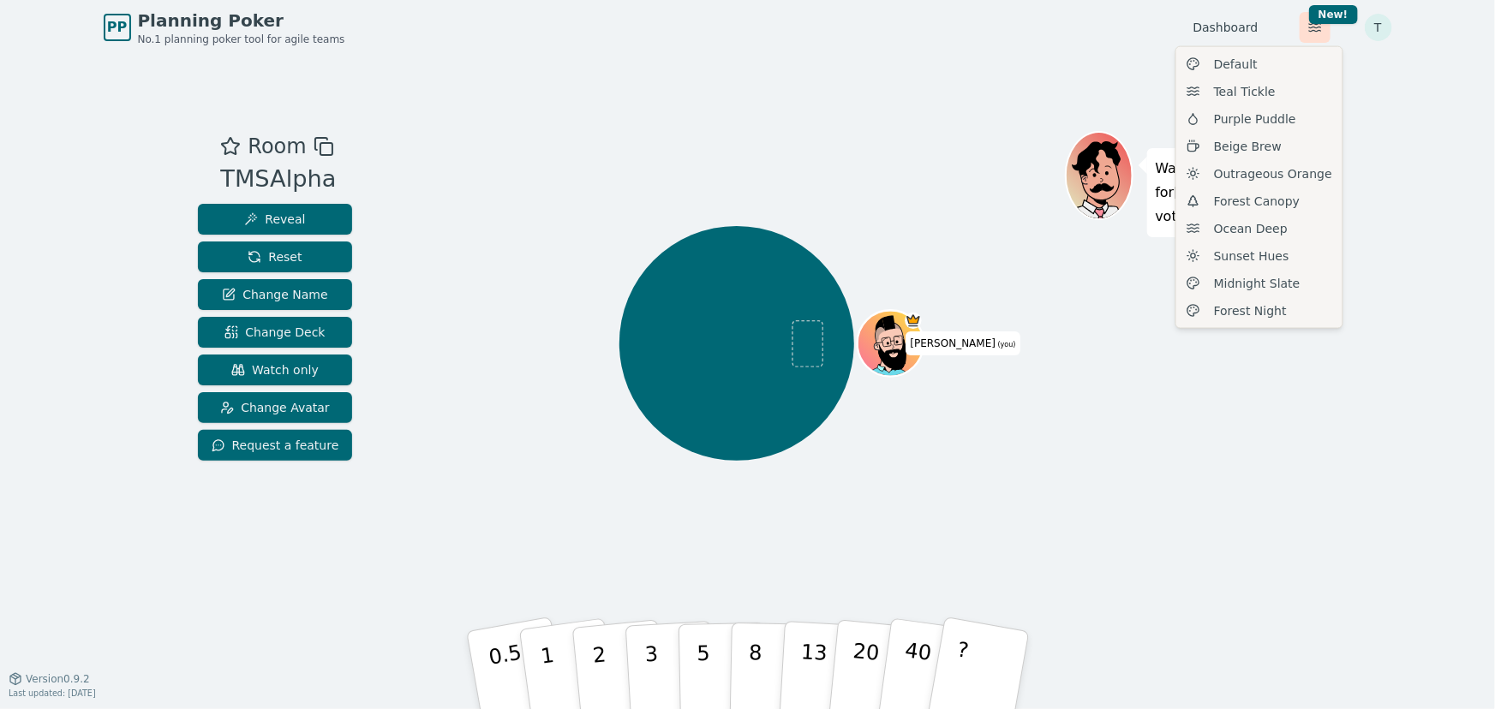
click at [1311, 30] on html "PP Planning Poker No.1 planning poker tool for agile teams Dashboard Toggle the…" at bounding box center [747, 354] width 1495 height 709
click at [1284, 62] on div "Default" at bounding box center [1259, 64] width 159 height 27
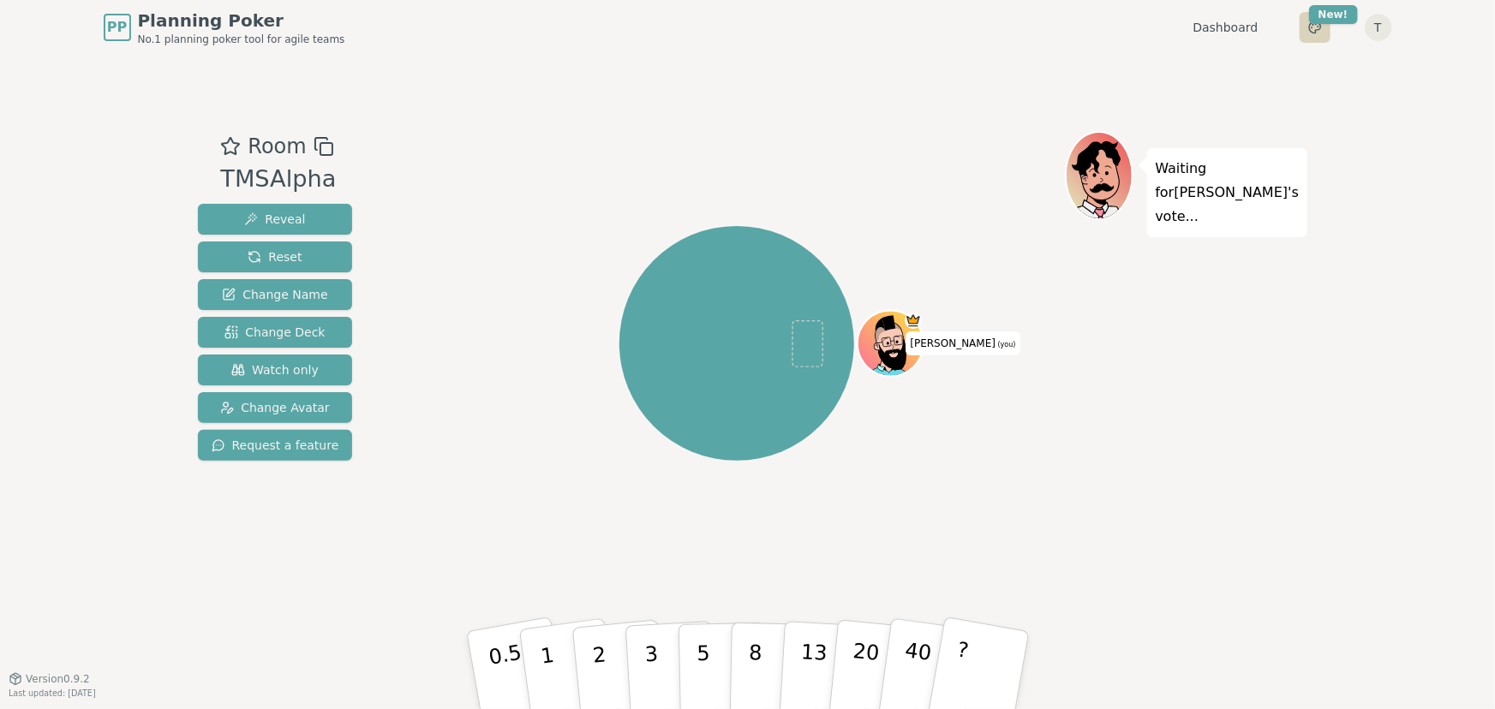
click at [1305, 27] on html "PP Planning Poker No.1 planning poker tool for agile teams Dashboard Toggle the…" at bounding box center [747, 354] width 1495 height 709
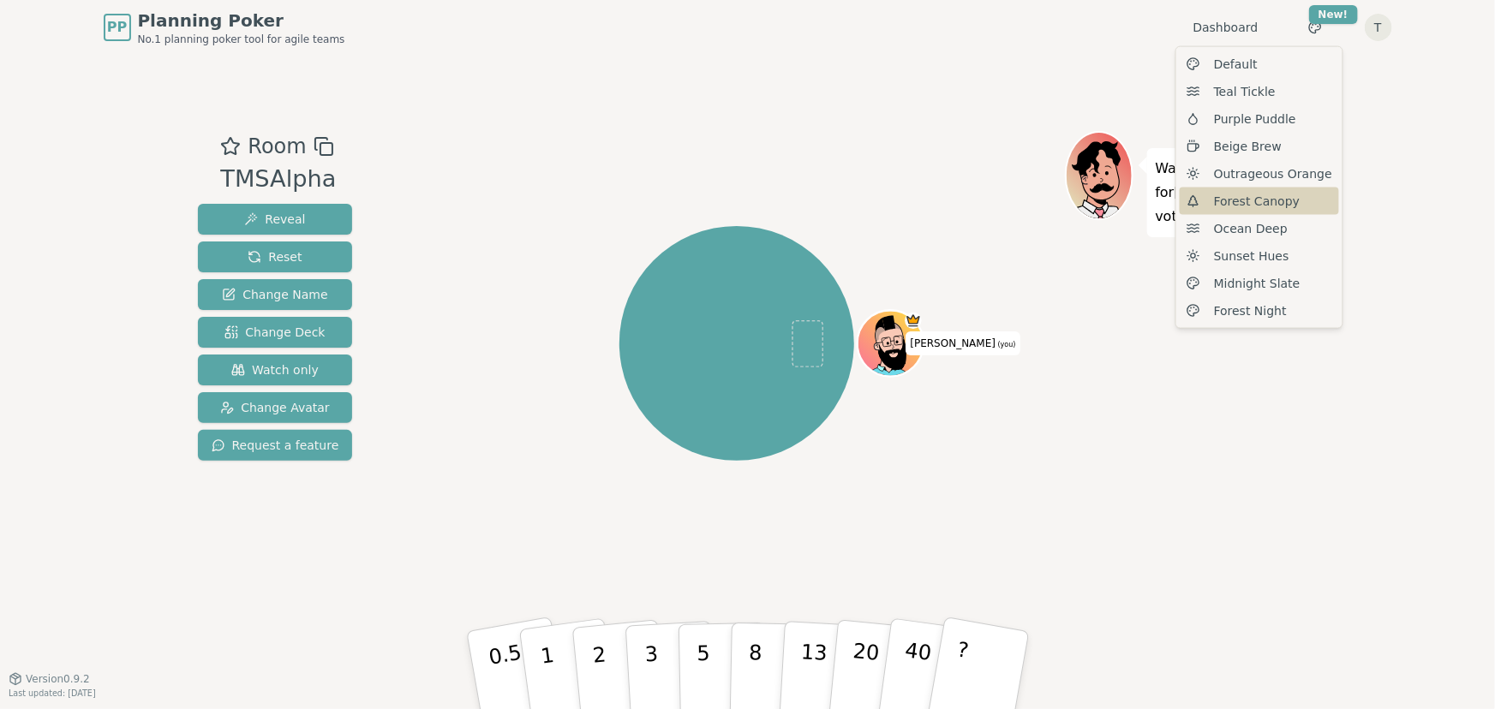
click at [1245, 200] on span "Forest Canopy" at bounding box center [1257, 201] width 86 height 17
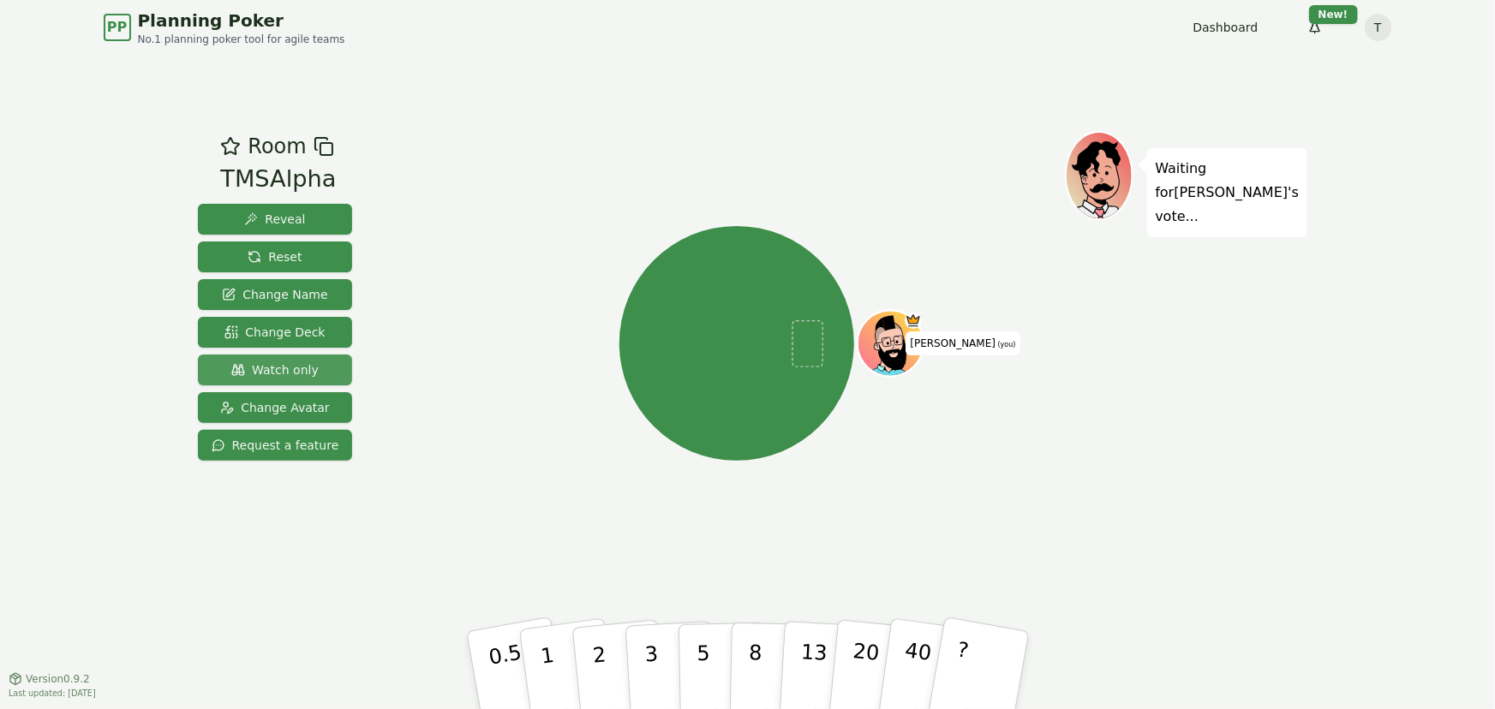
click at [232, 373] on span "Watch only" at bounding box center [274, 369] width 87 height 17
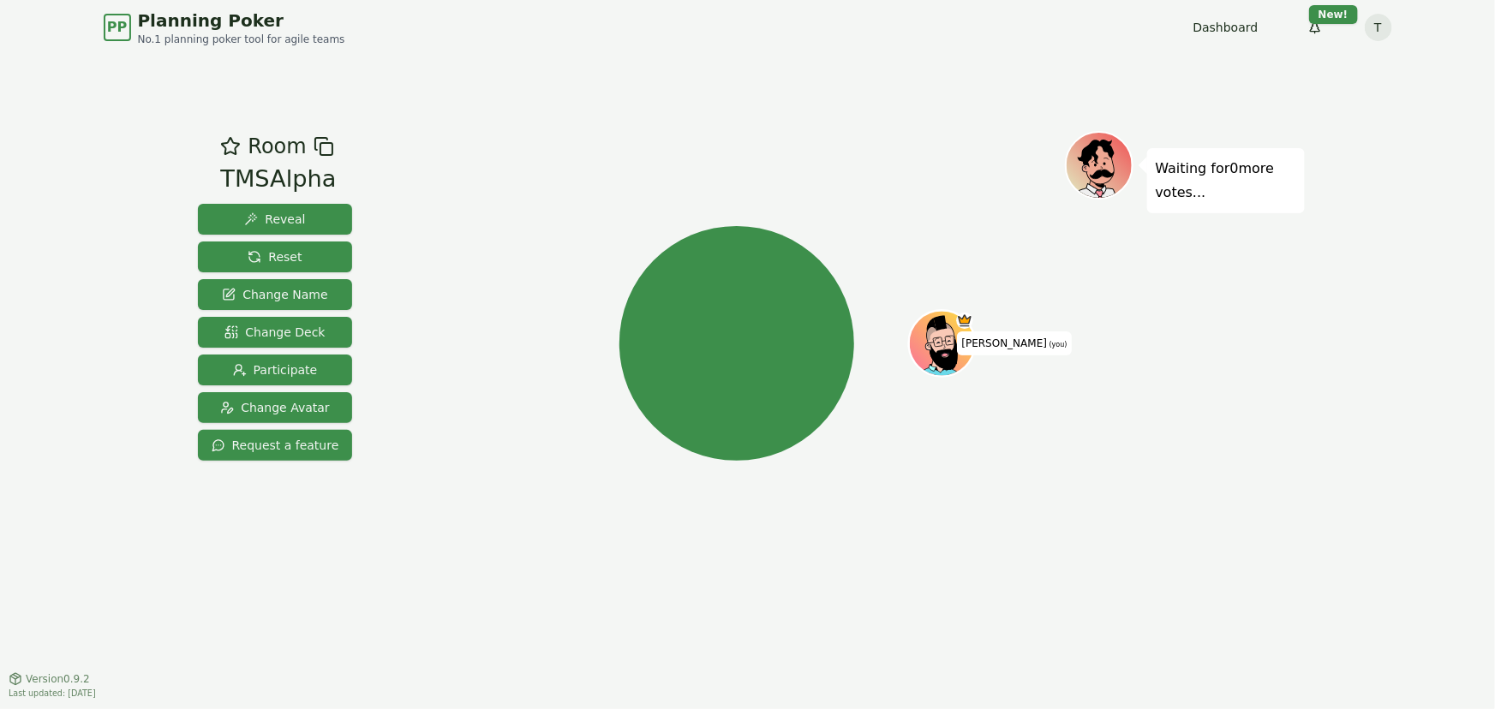
click at [940, 351] on icon at bounding box center [944, 351] width 16 height 5
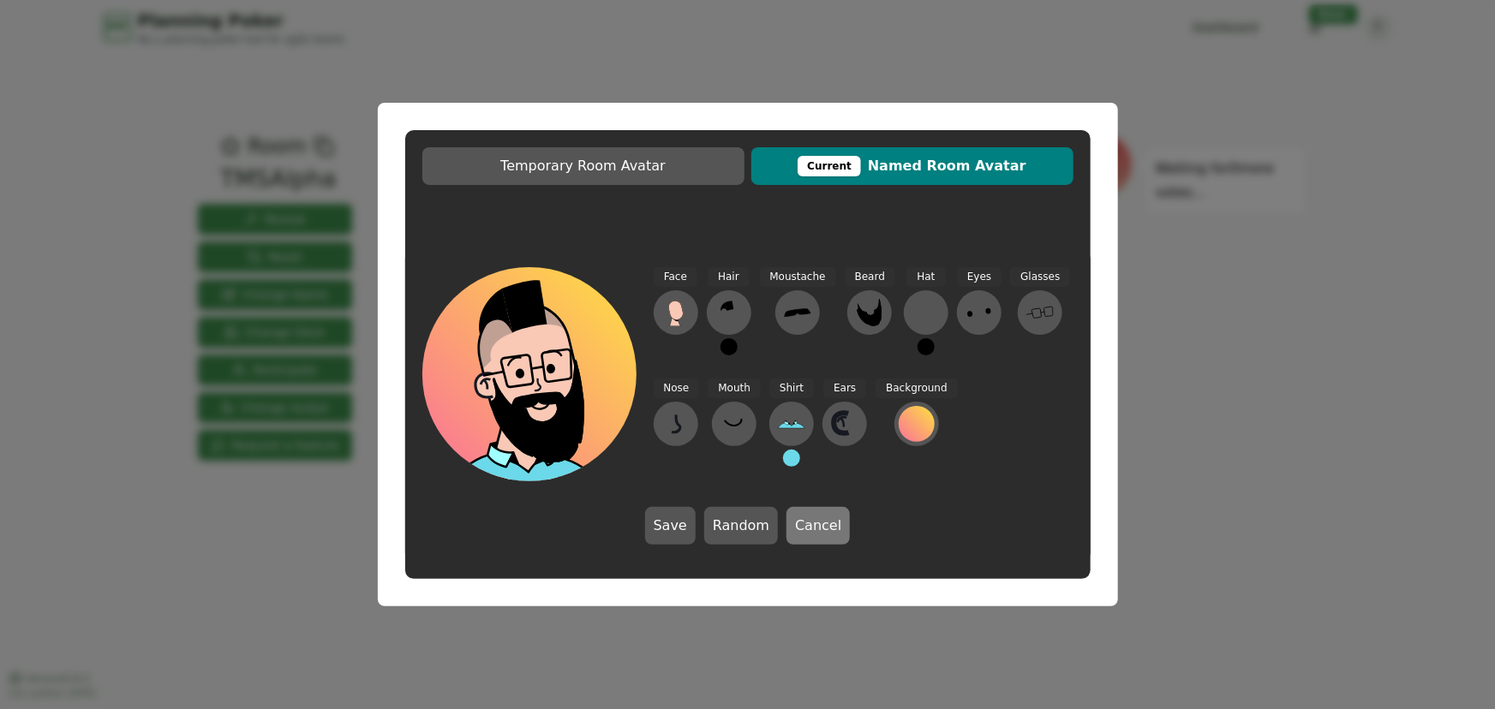
click at [815, 525] on button "Cancel" at bounding box center [817, 526] width 63 height 38
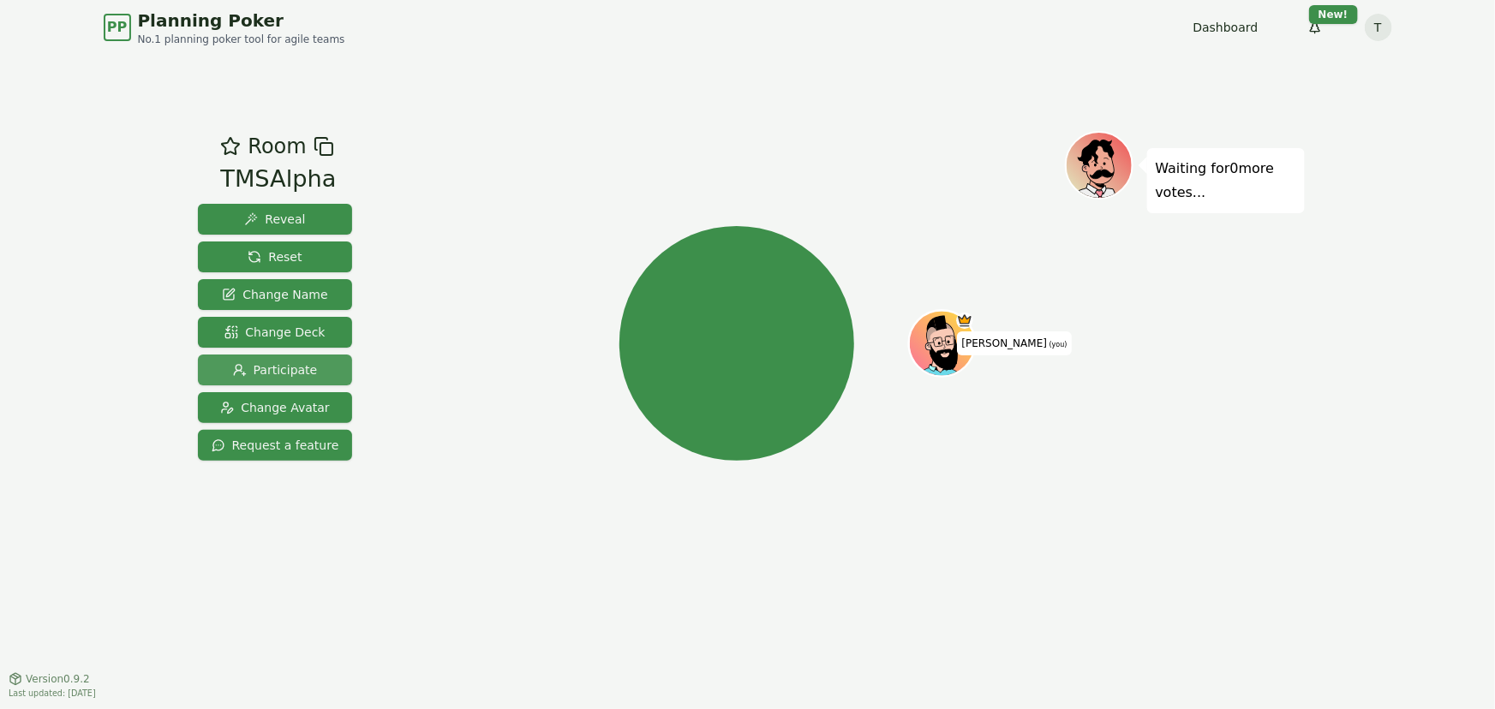
click at [304, 370] on span "Participate" at bounding box center [275, 369] width 85 height 17
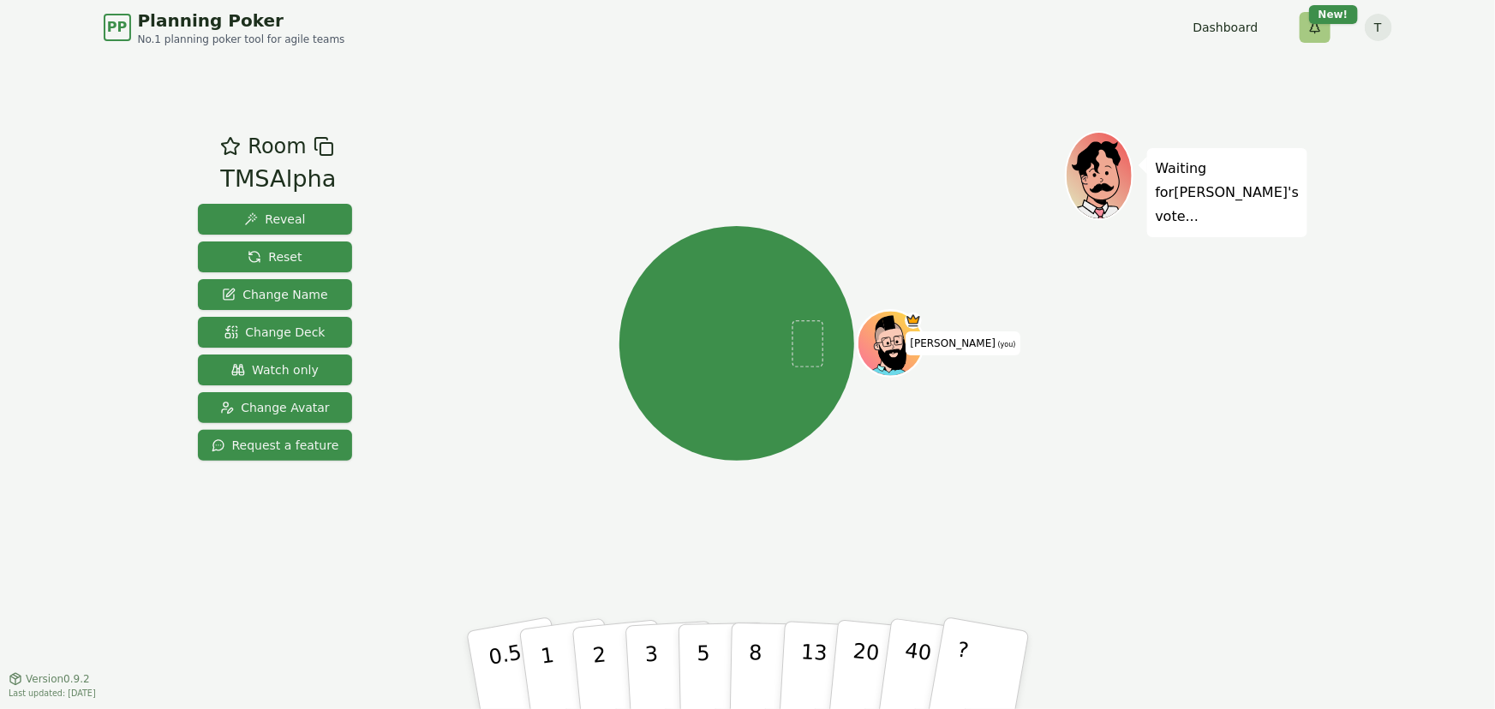
click at [1309, 34] on html "PP Planning Poker No.1 planning poker tool for agile teams Dashboard Toggle the…" at bounding box center [747, 354] width 1495 height 709
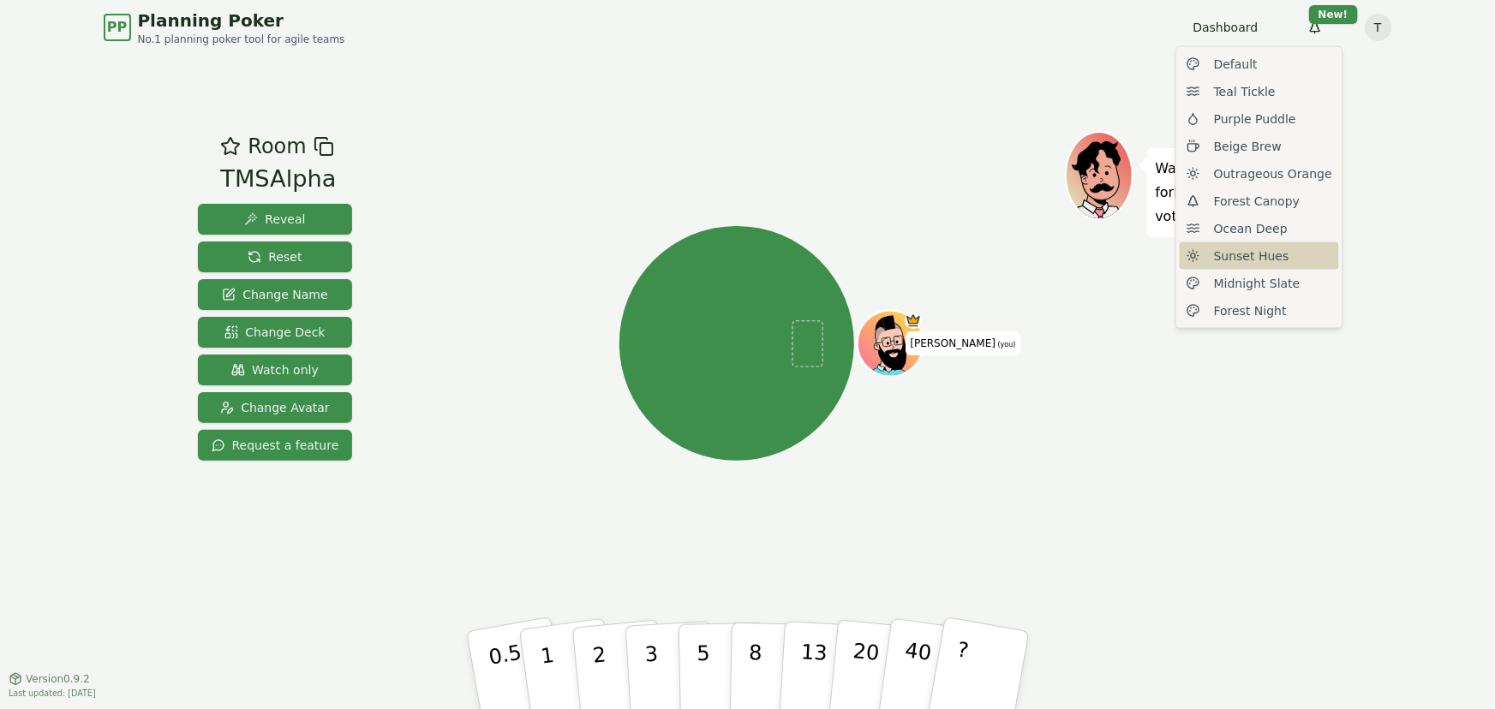
click at [1272, 256] on span "Sunset Hues" at bounding box center [1251, 256] width 75 height 17
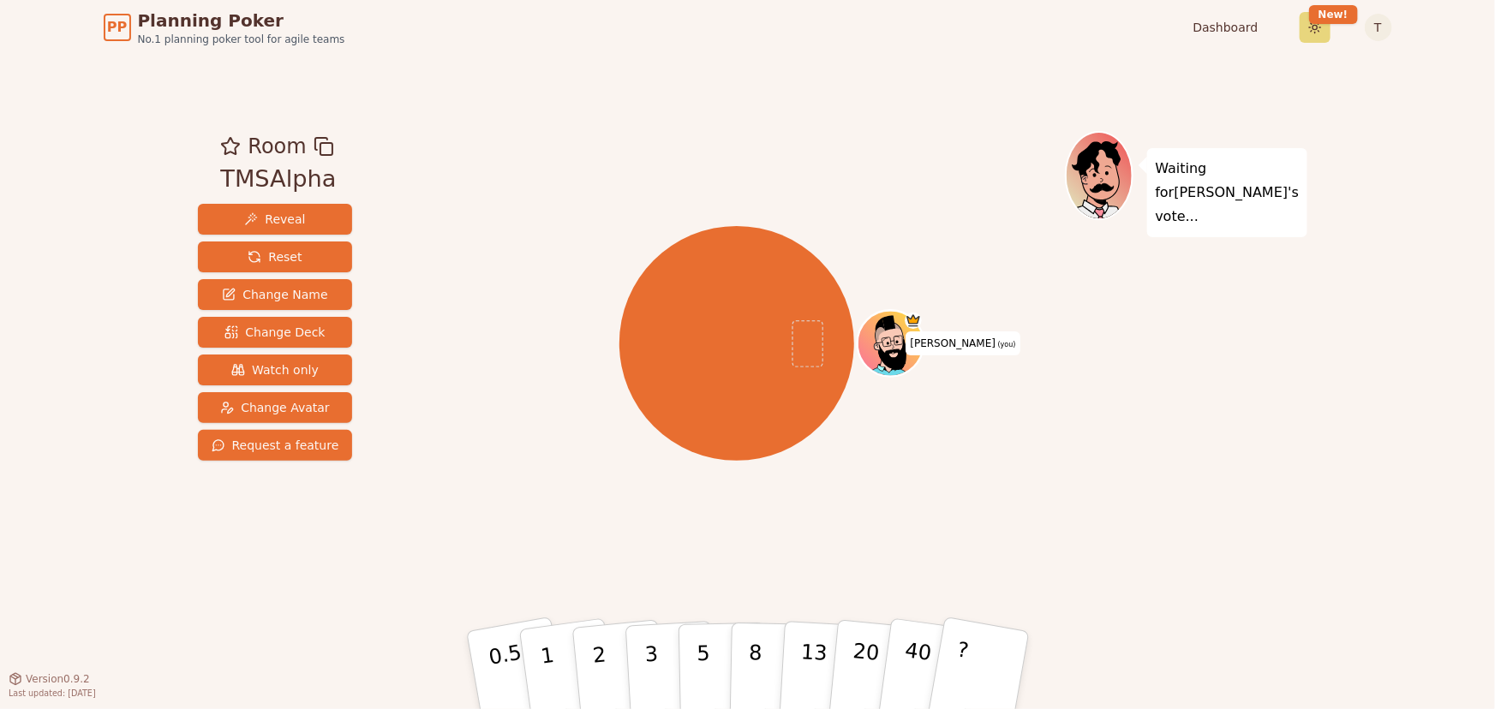
click at [1312, 34] on html "PP Planning Poker No.1 planning poker tool for agile teams Dashboard Toggle the…" at bounding box center [747, 354] width 1495 height 709
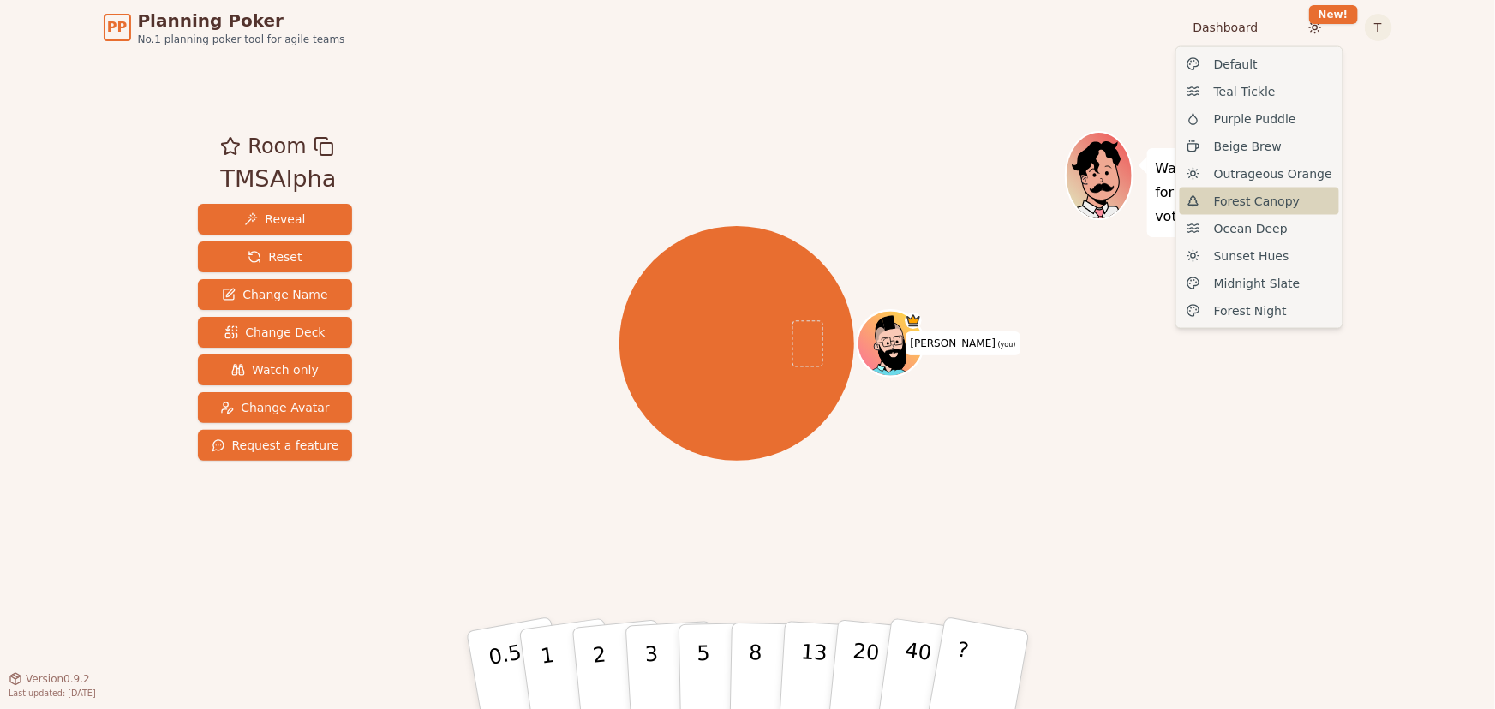
click at [1264, 209] on div "Forest Canopy" at bounding box center [1259, 201] width 159 height 27
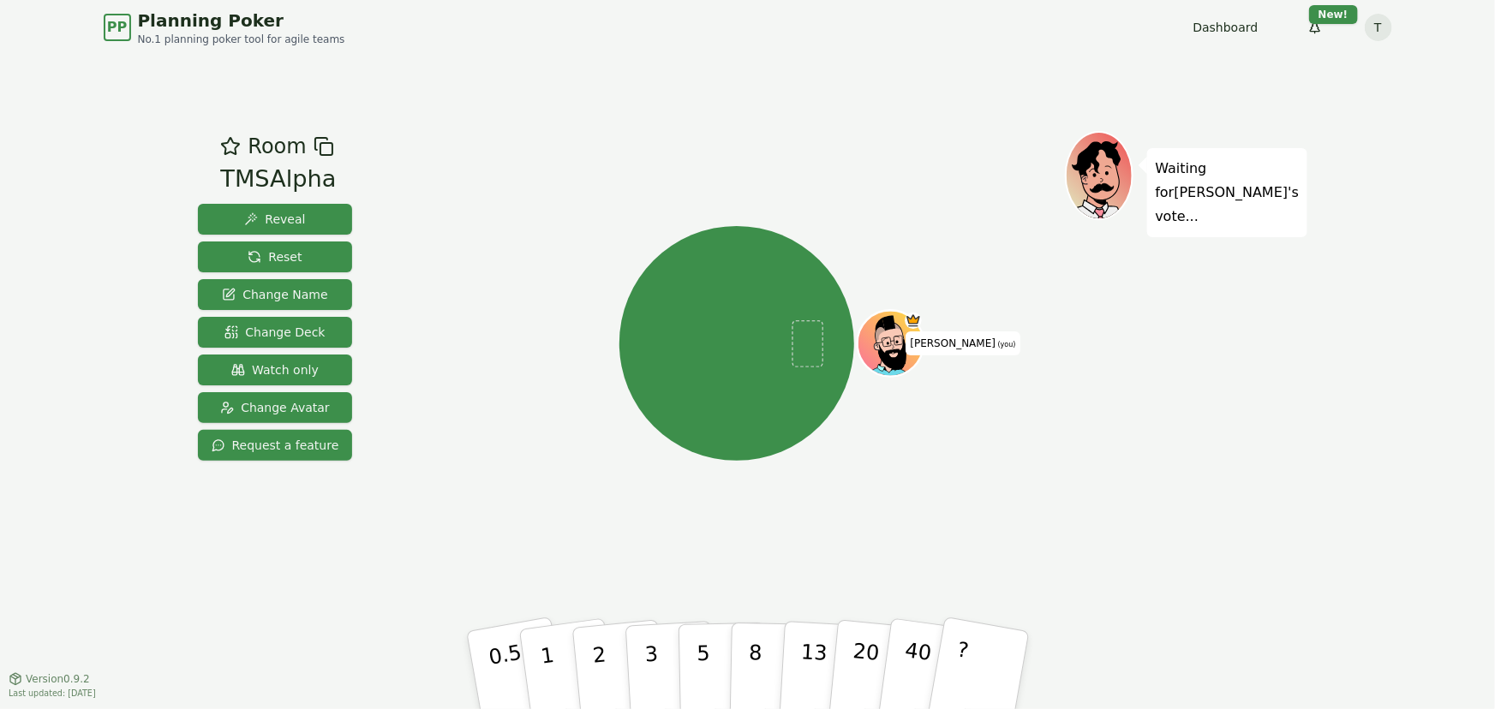
click at [872, 487] on div "[PERSON_NAME] (you)" at bounding box center [736, 343] width 655 height 363
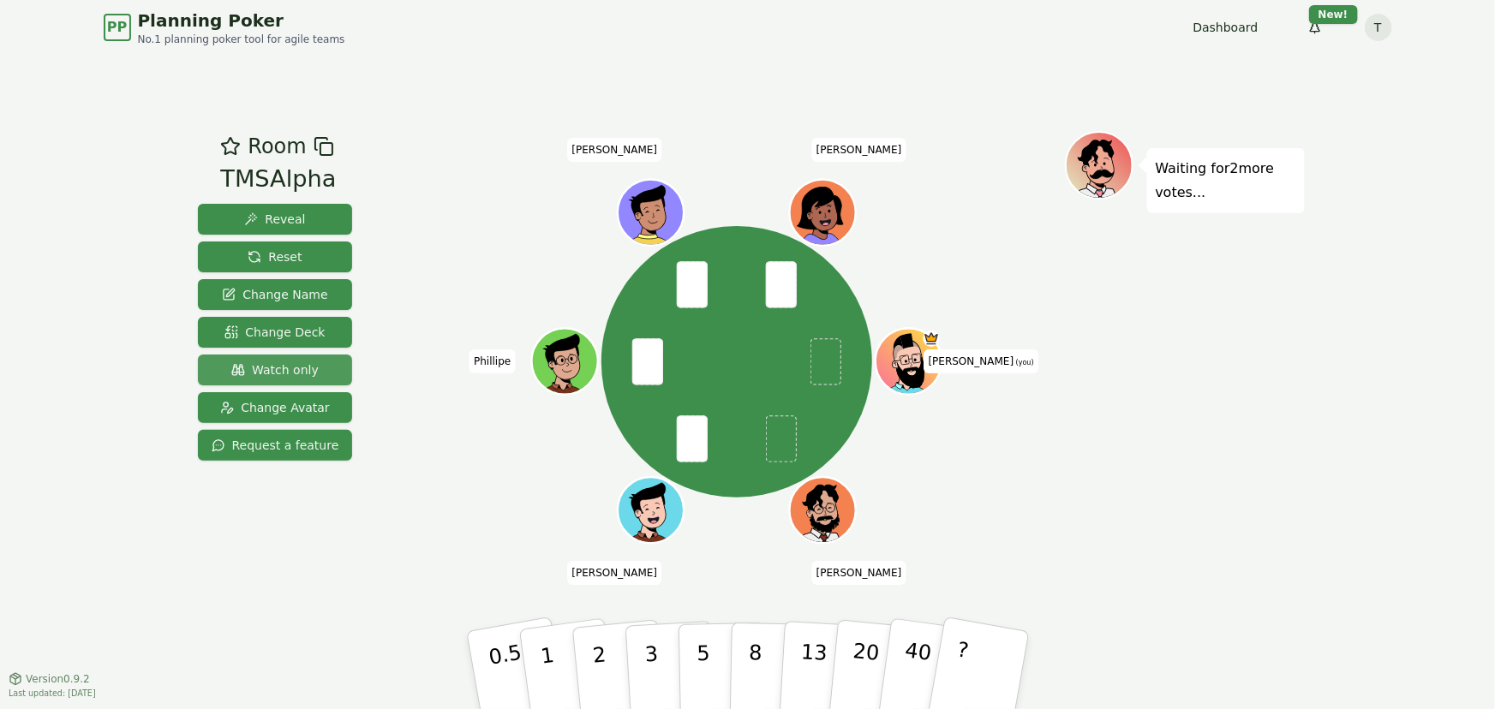
click at [259, 360] on button "Watch only" at bounding box center [275, 370] width 155 height 31
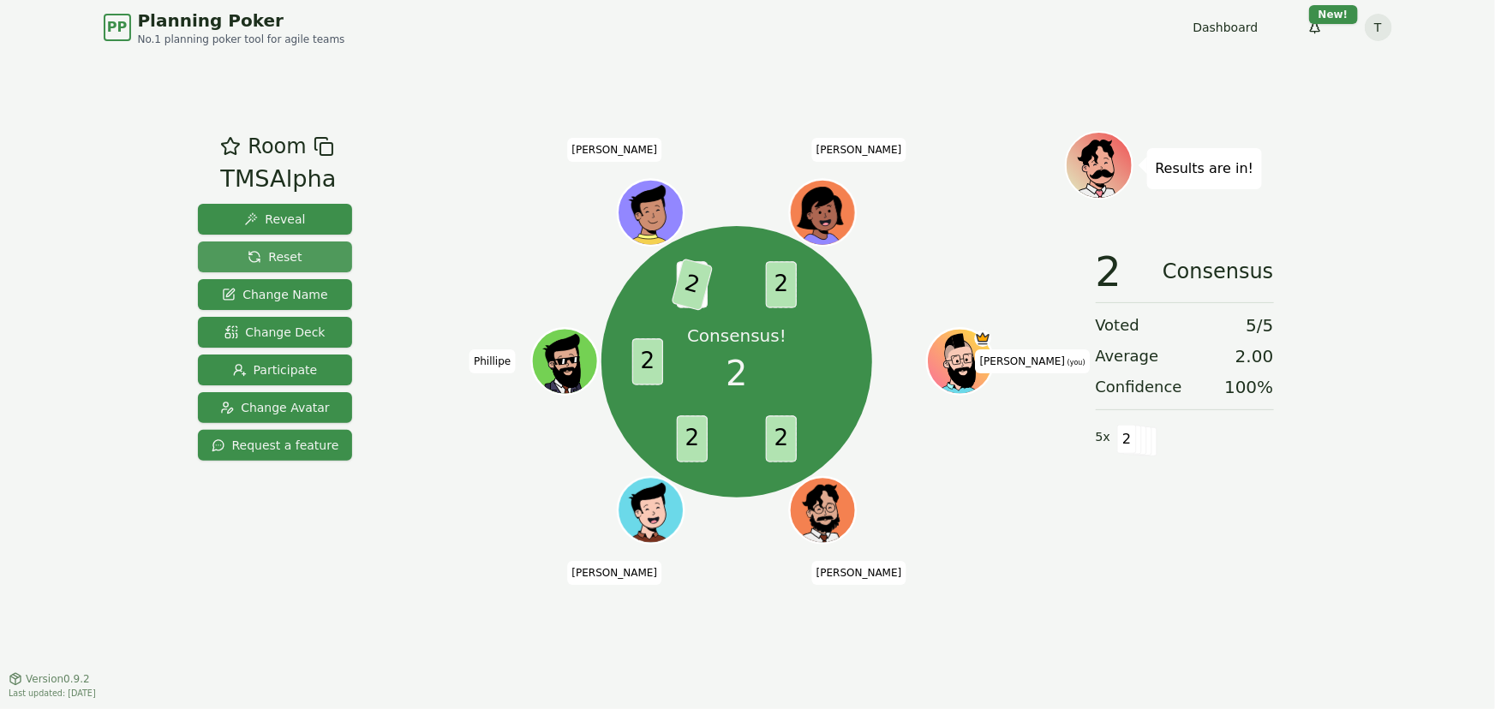
click at [254, 256] on span "Reset" at bounding box center [275, 256] width 54 height 17
click at [271, 250] on span "Reset" at bounding box center [275, 256] width 54 height 17
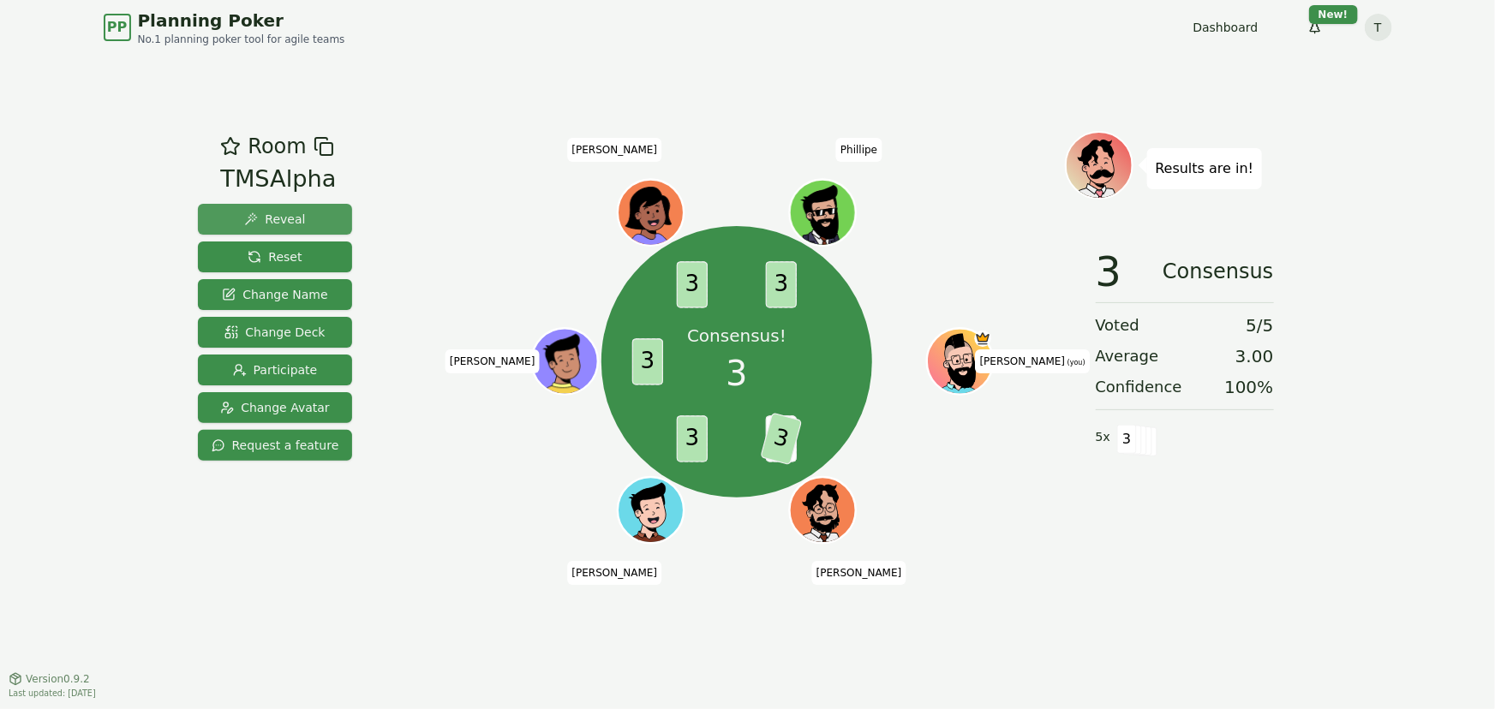
click at [278, 212] on span "Reveal" at bounding box center [274, 219] width 61 height 17
click at [283, 249] on span "Reset" at bounding box center [275, 256] width 54 height 17
